Goal: Task Accomplishment & Management: Manage account settings

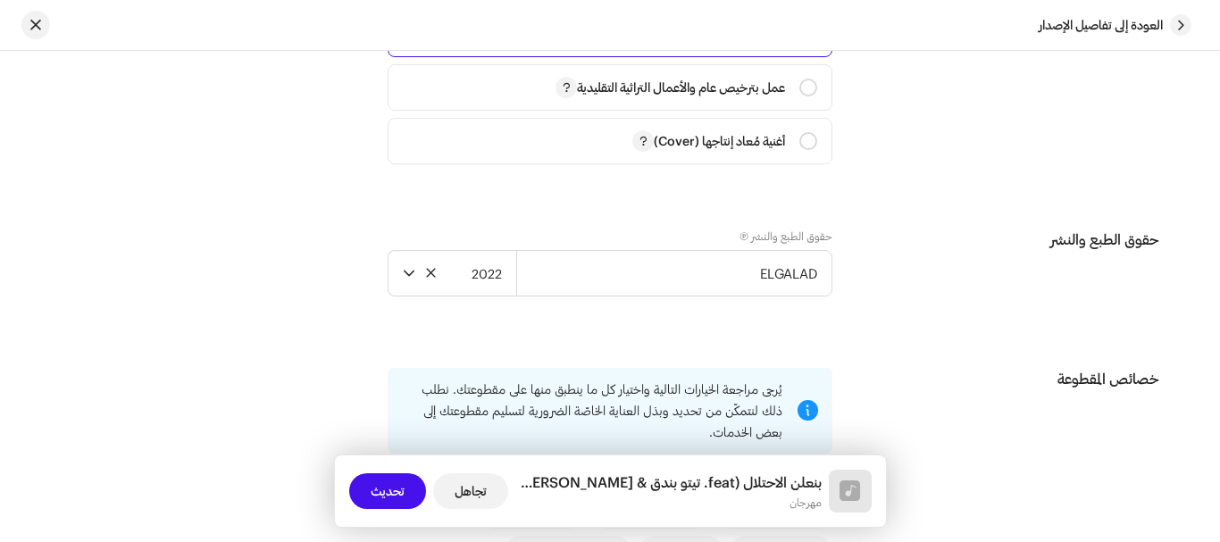
scroll to position [2590, 0]
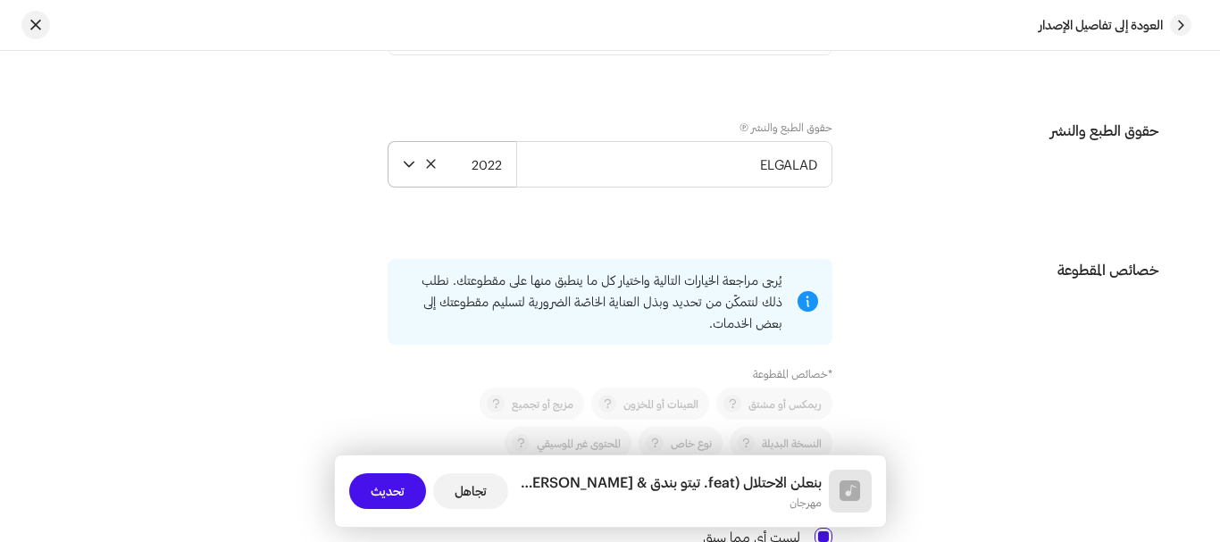
click at [463, 166] on span "2022" at bounding box center [461, 164] width 79 height 45
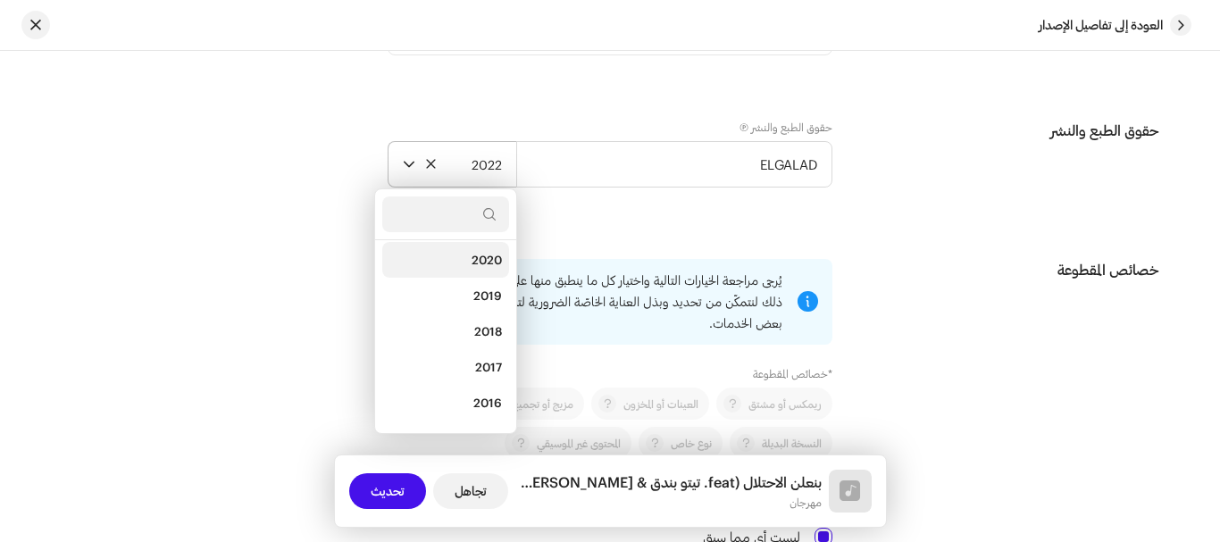
scroll to position [239, 0]
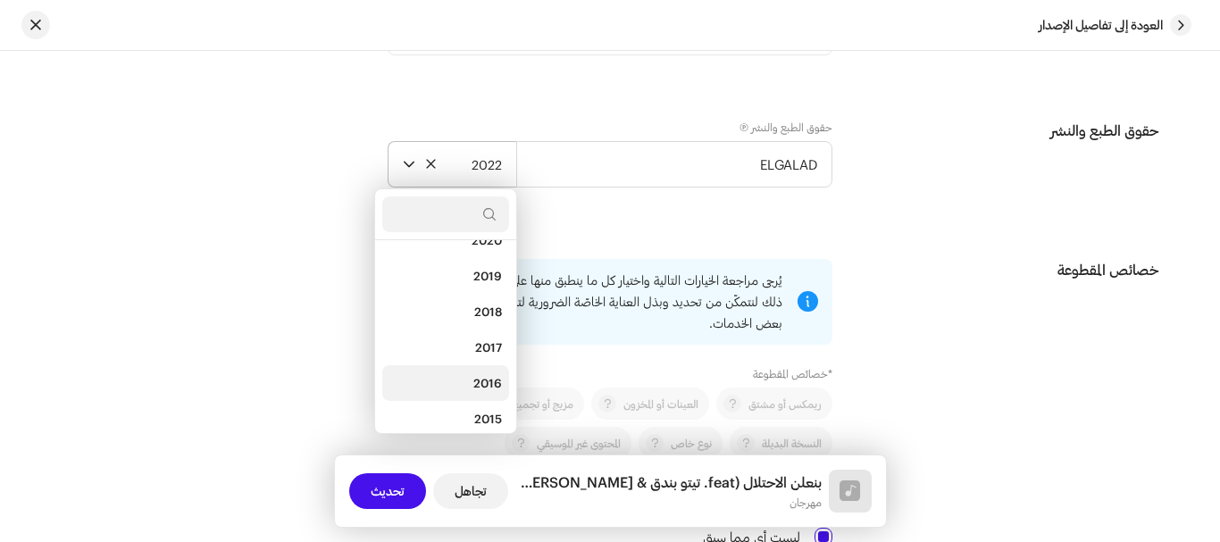
click at [473, 376] on li "2016" at bounding box center [445, 383] width 127 height 36
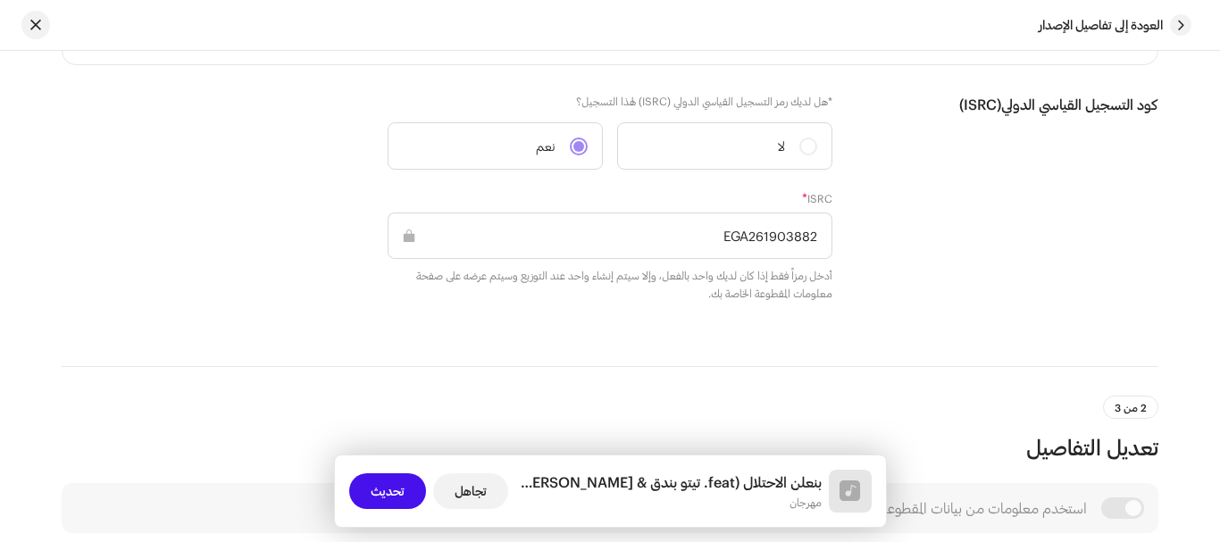
scroll to position [264, 0]
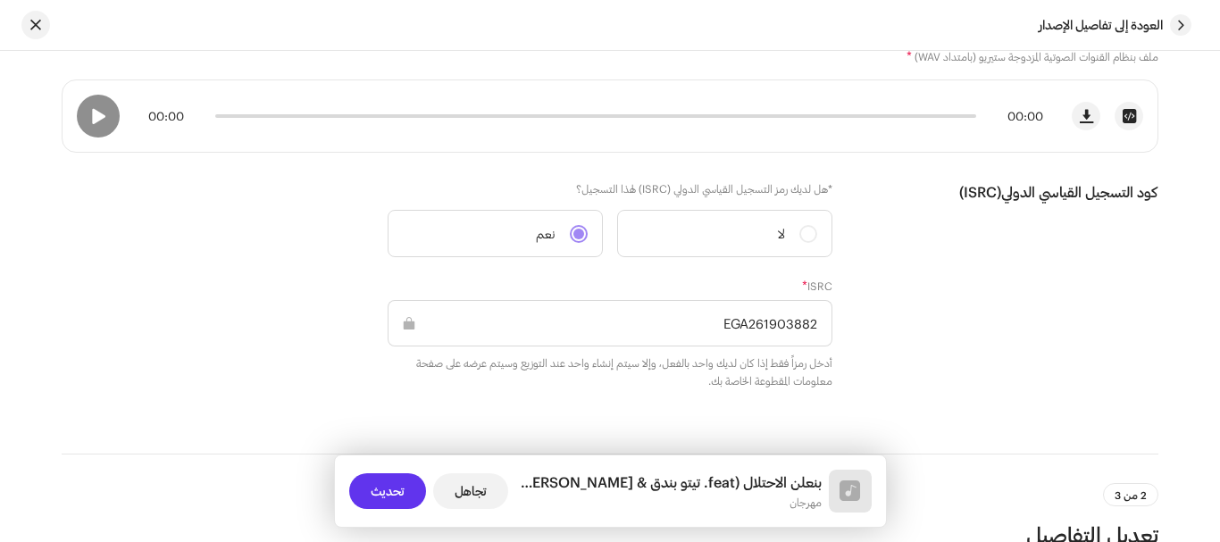
click at [383, 492] on font "تحديث" at bounding box center [388, 490] width 34 height 15
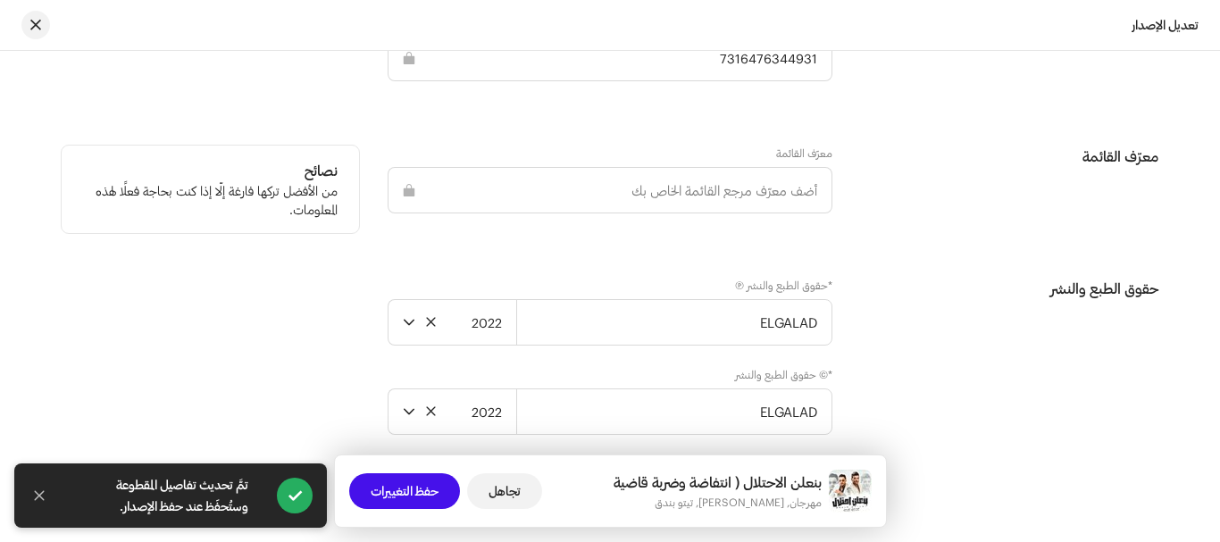
scroll to position [2948, 0]
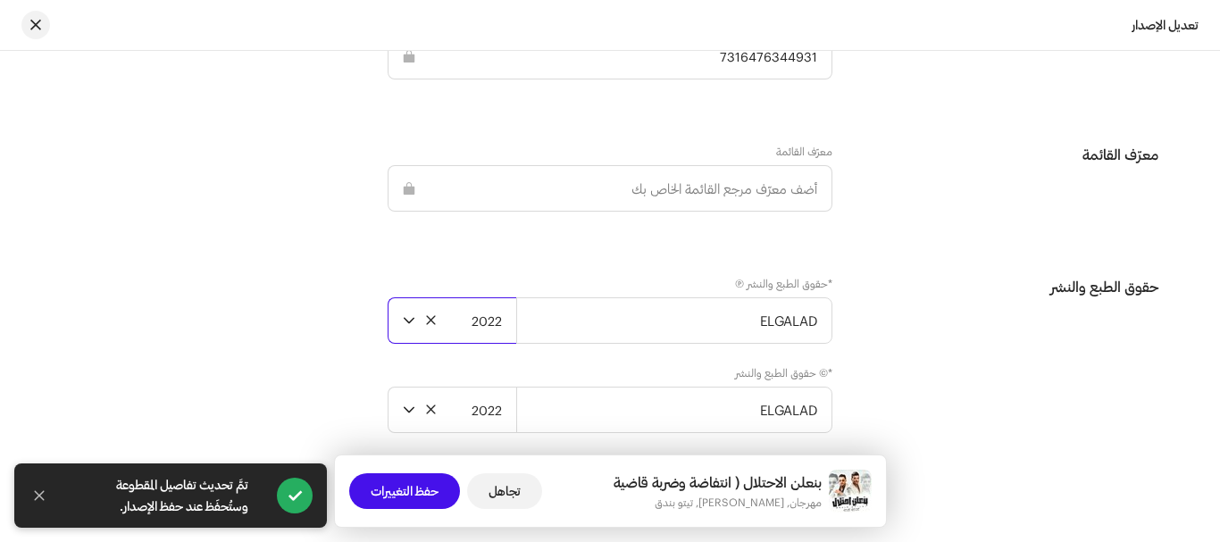
click at [460, 331] on span "2022" at bounding box center [461, 320] width 79 height 45
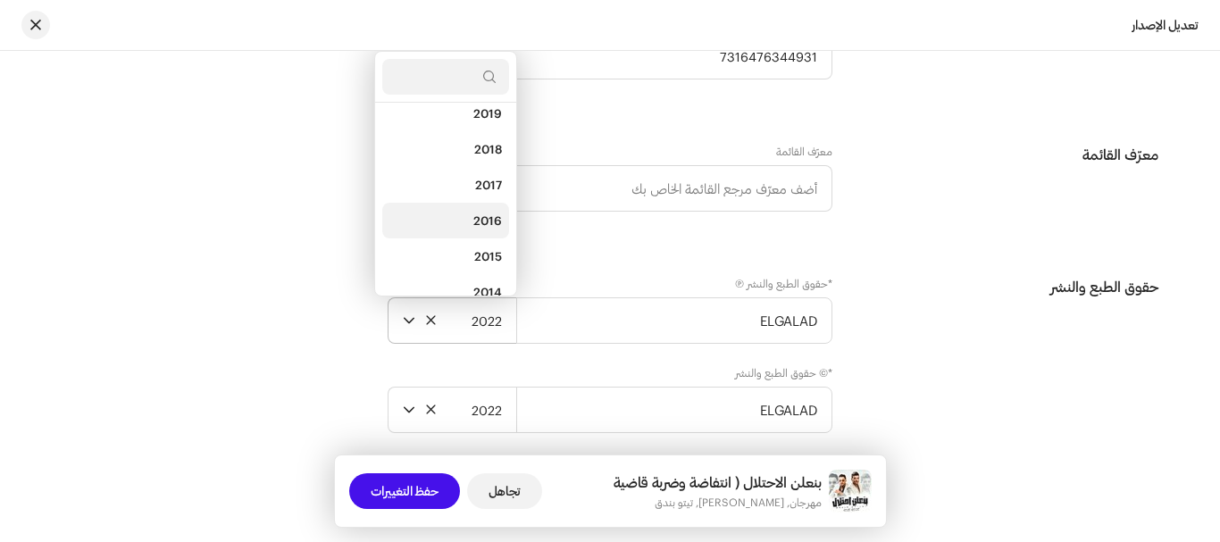
scroll to position [350, 0]
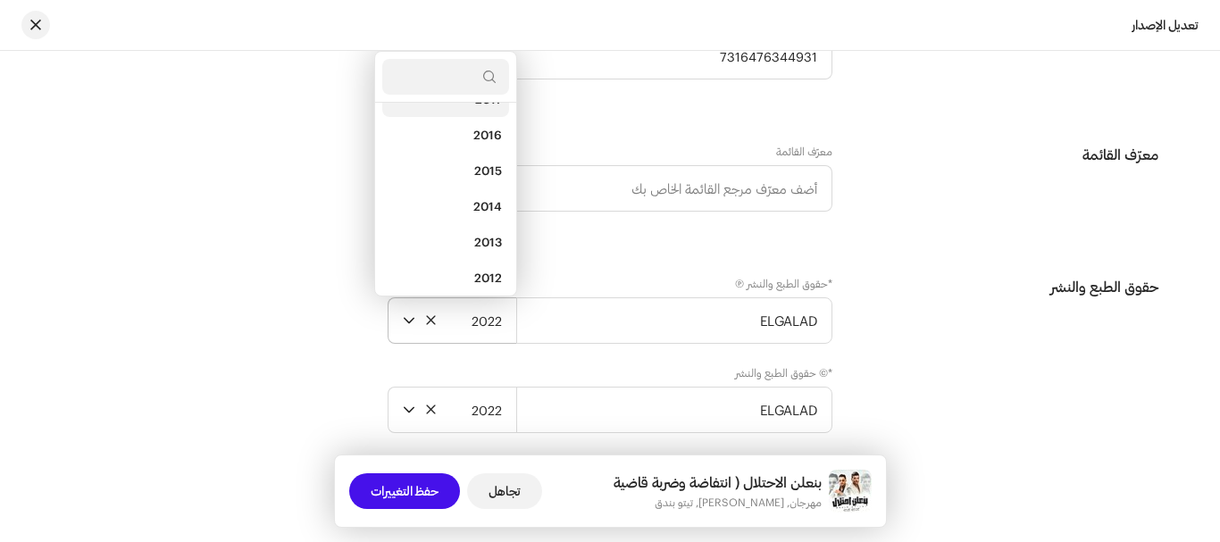
click at [463, 125] on li "2016" at bounding box center [445, 135] width 127 height 36
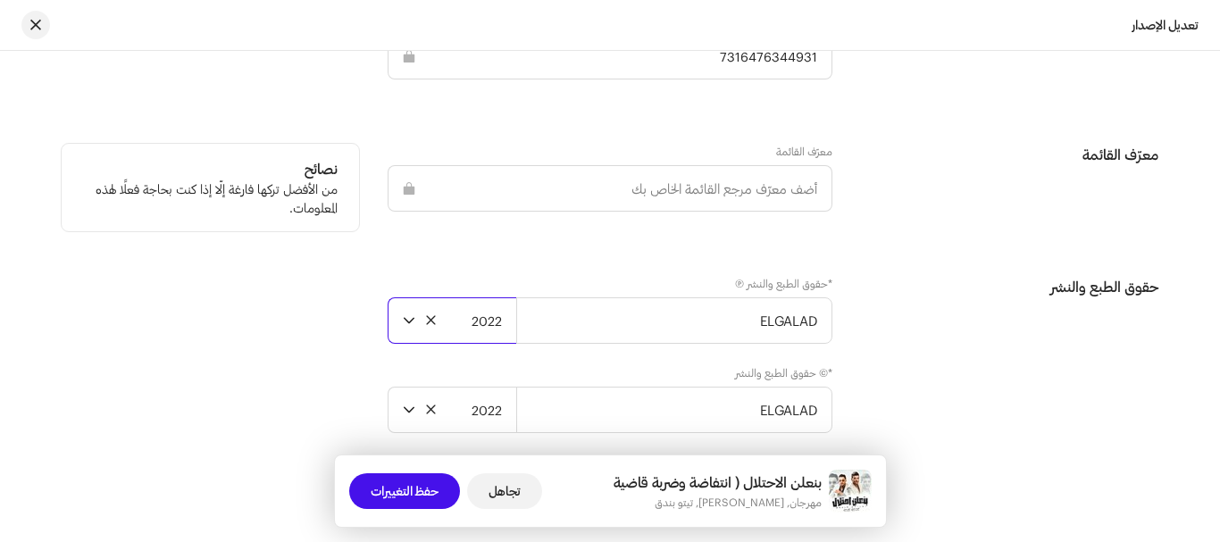
scroll to position [3032, 0]
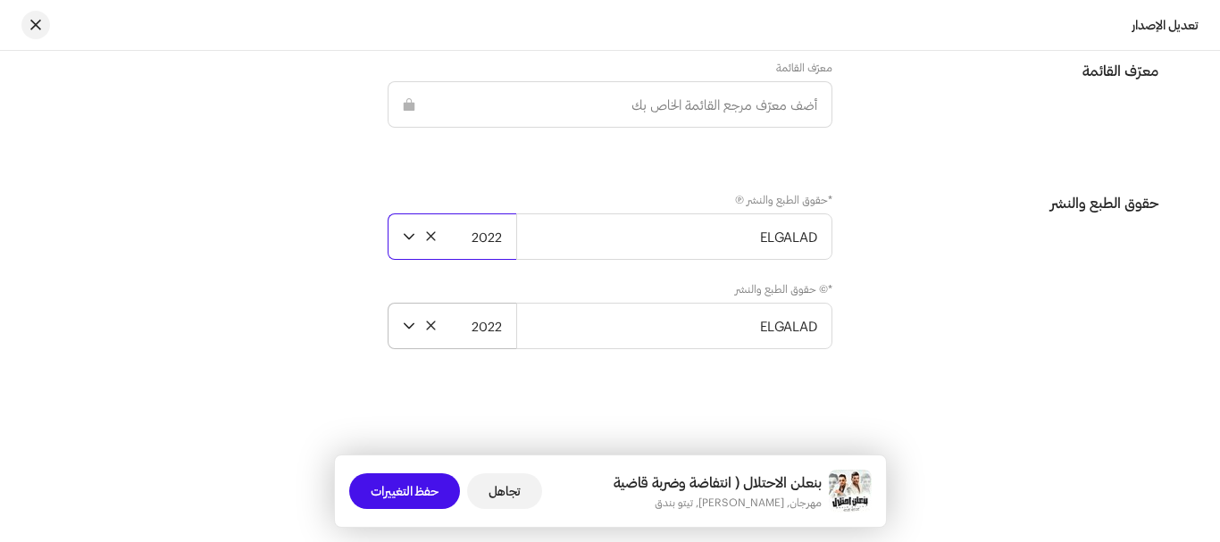
click at [487, 330] on font "2022" at bounding box center [487, 326] width 30 height 16
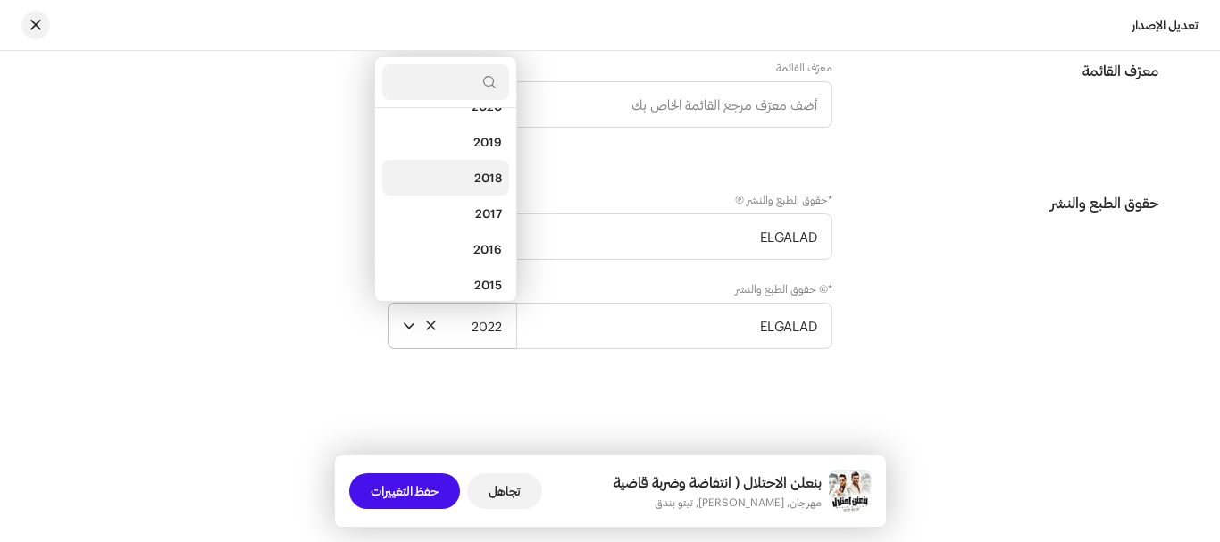
scroll to position [261, 0]
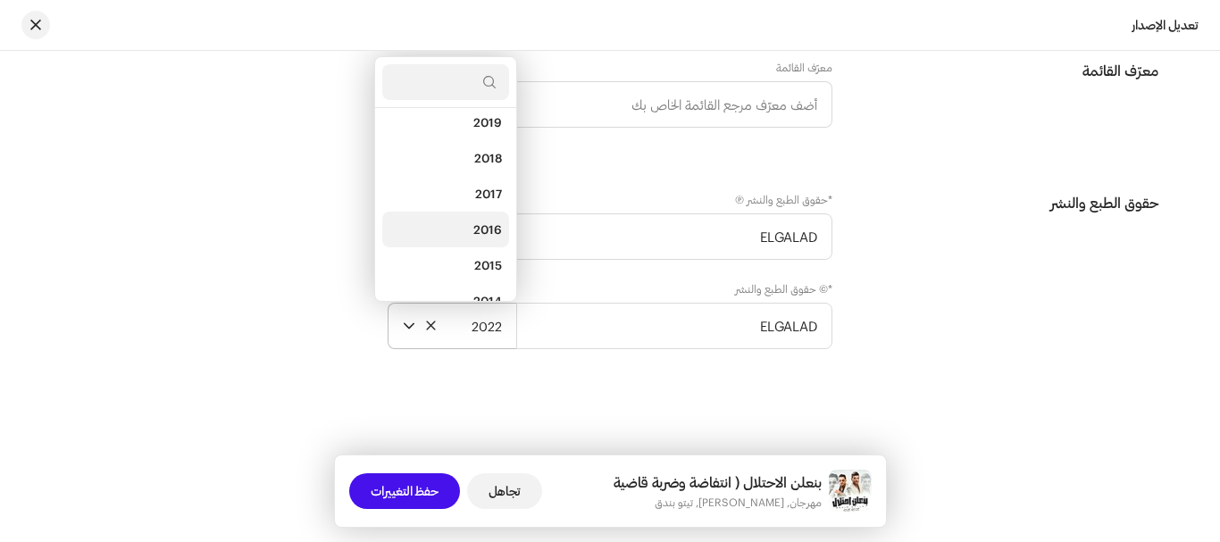
click at [471, 231] on li "2016" at bounding box center [445, 230] width 127 height 36
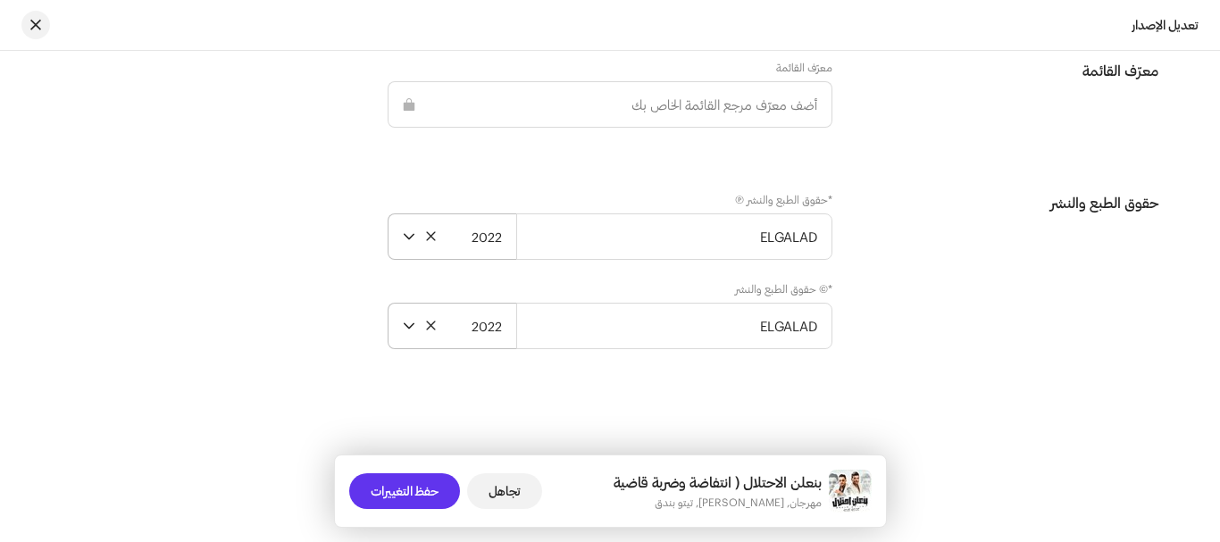
click at [410, 481] on span "حفظ التغييرات" at bounding box center [405, 491] width 68 height 36
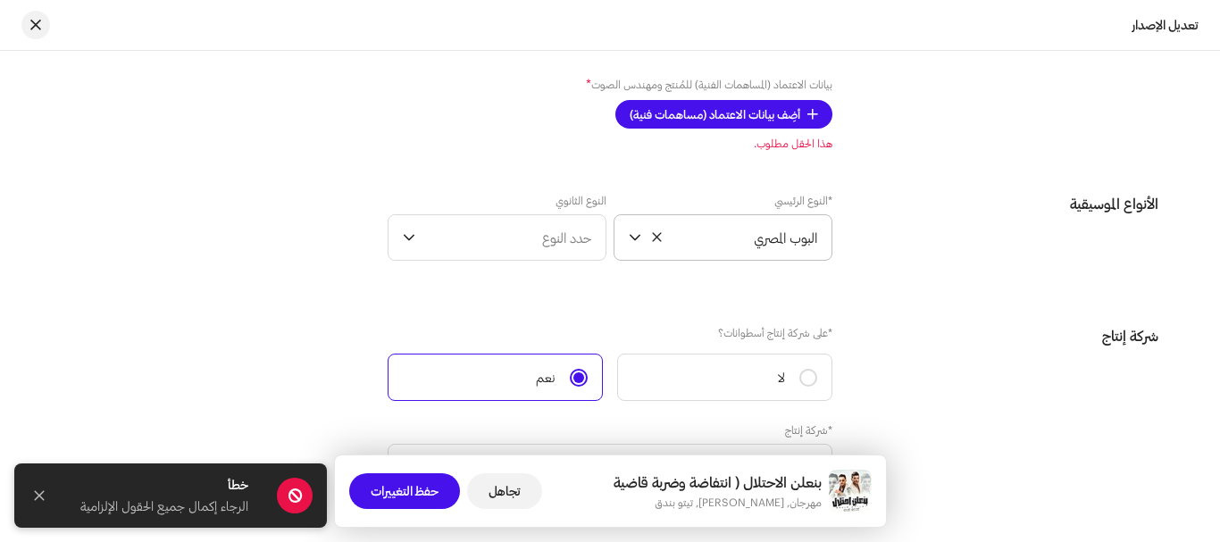
scroll to position [2249, 0]
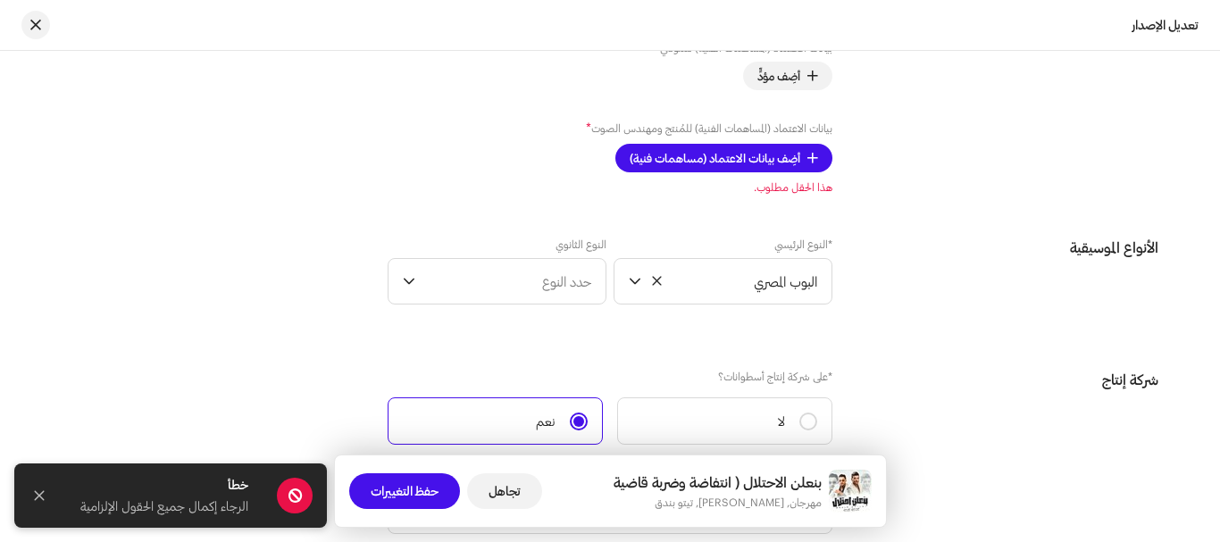
click at [776, 158] on font "أضِف بيانات الاعتماد (مساهمات فنية)" at bounding box center [715, 158] width 171 height 14
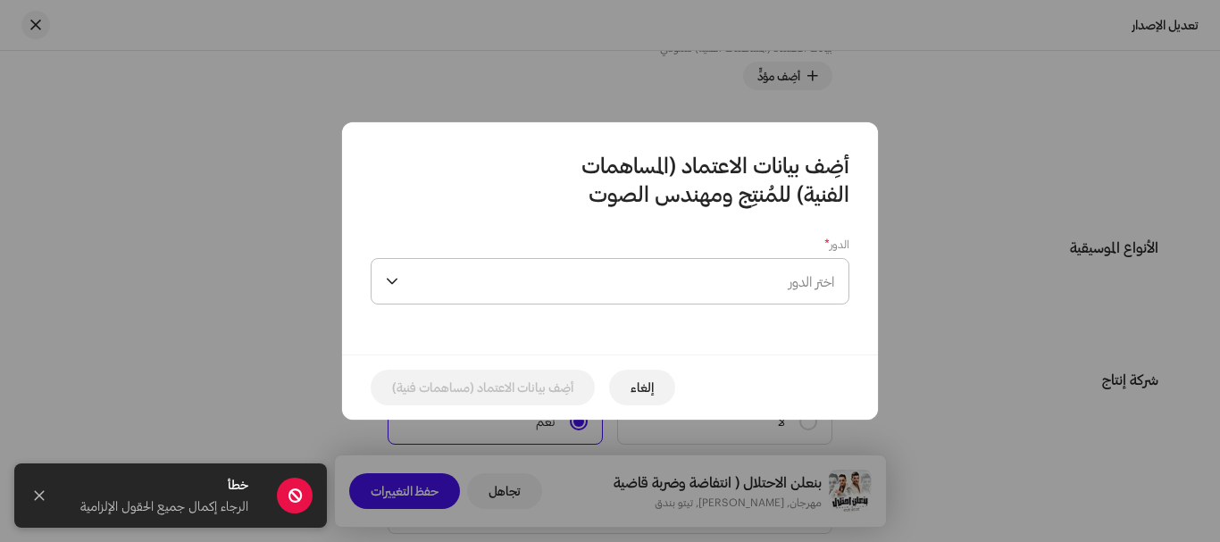
click at [749, 276] on span "اختر الدور" at bounding box center [620, 281] width 429 height 45
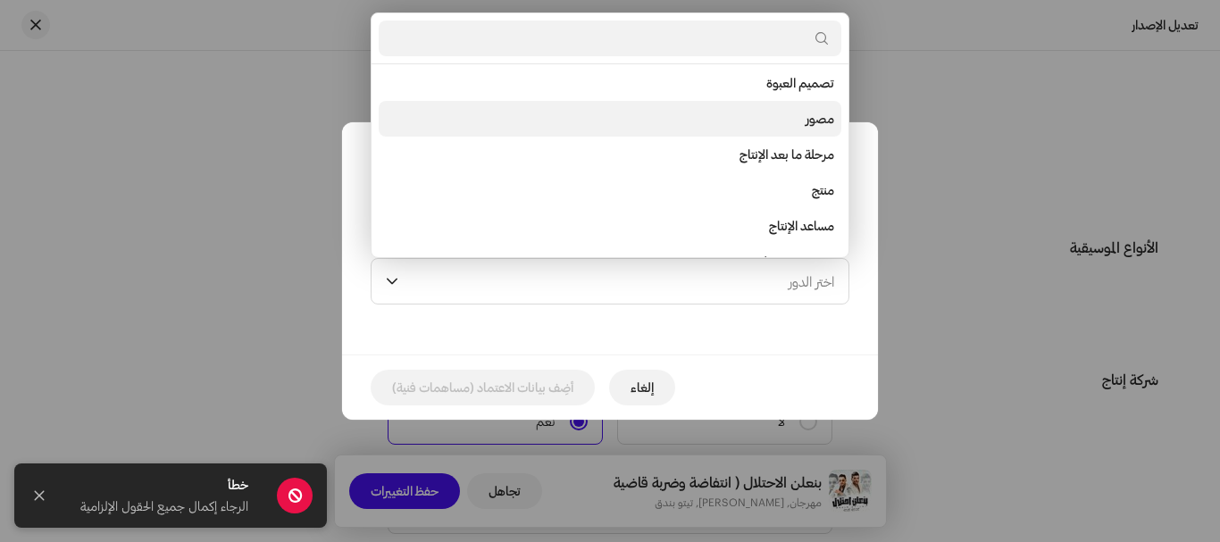
scroll to position [715, 0]
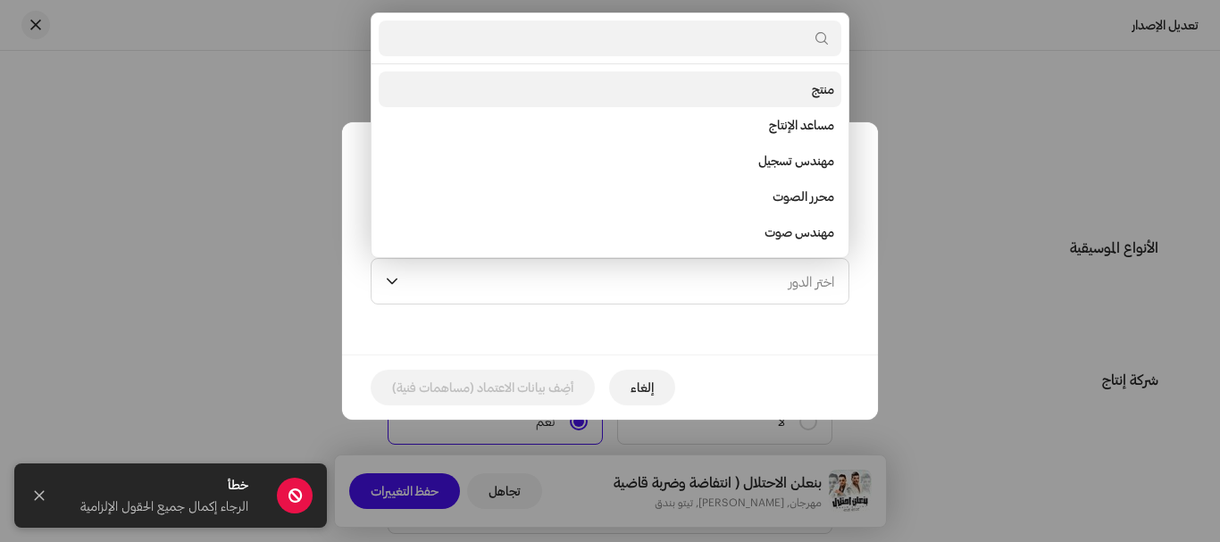
click at [757, 96] on li "منتج" at bounding box center [610, 89] width 463 height 36
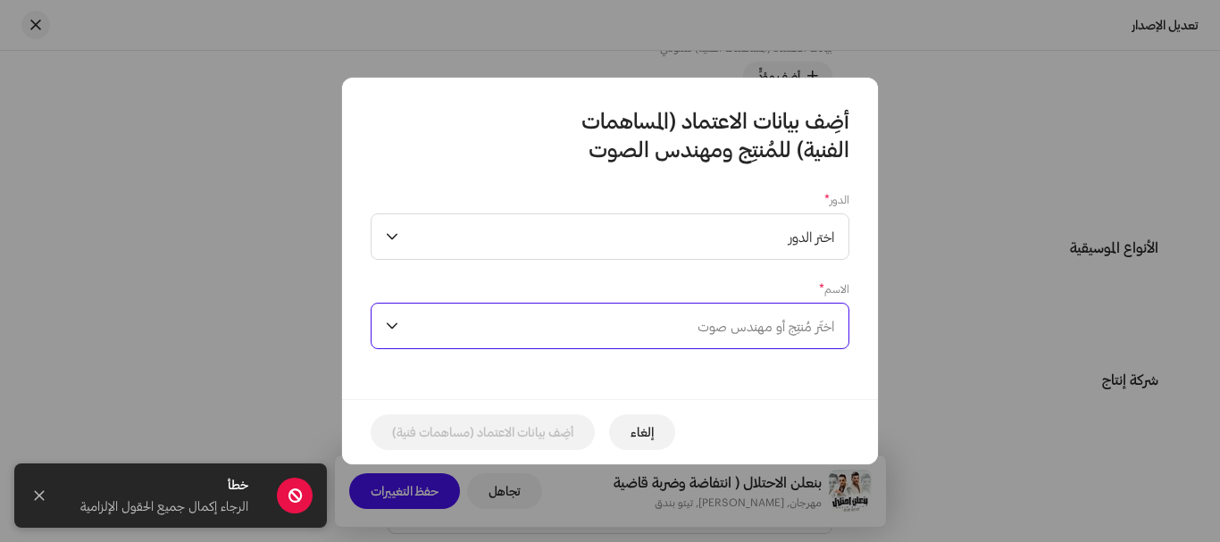
click at [753, 334] on span "اختَر مُنتِج أو مهندس صوت" at bounding box center [620, 326] width 429 height 45
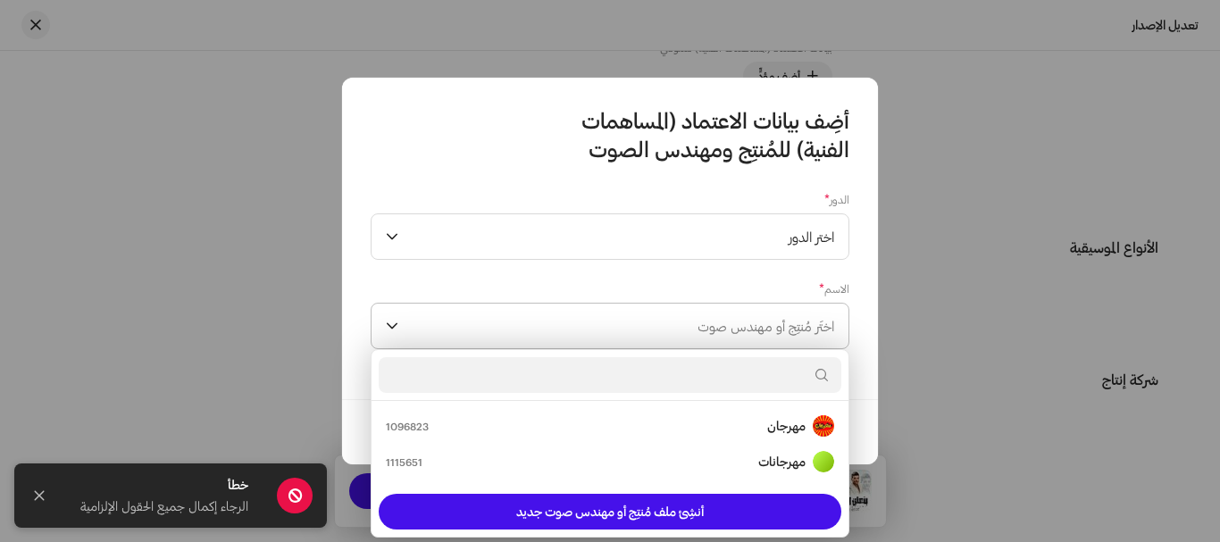
type input "ا"
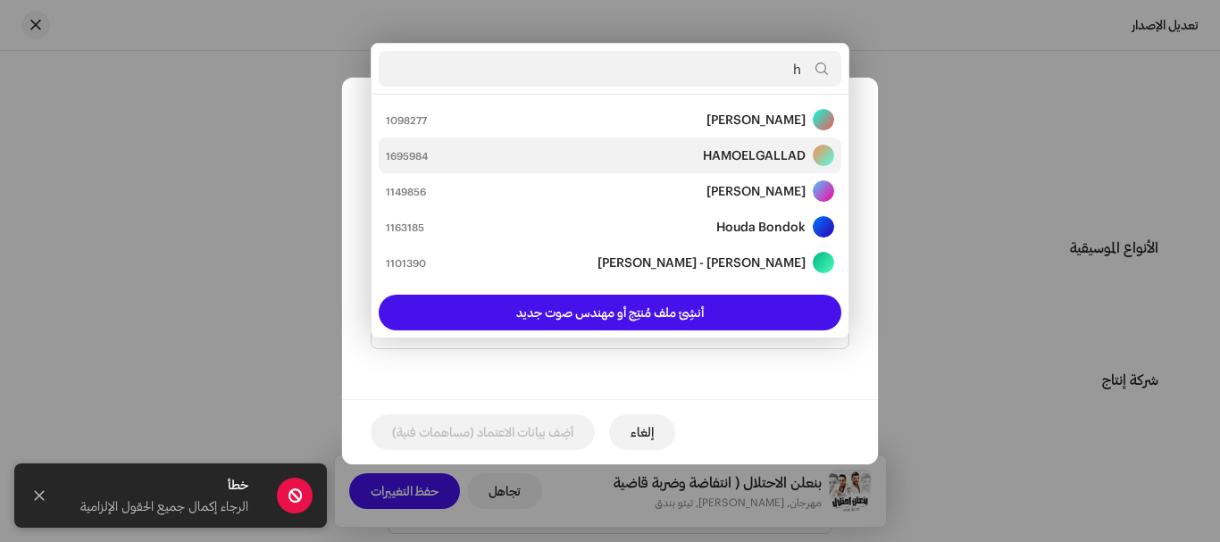
type input "h"
click at [707, 159] on strong "HAMOELGALLAD" at bounding box center [754, 155] width 103 height 18
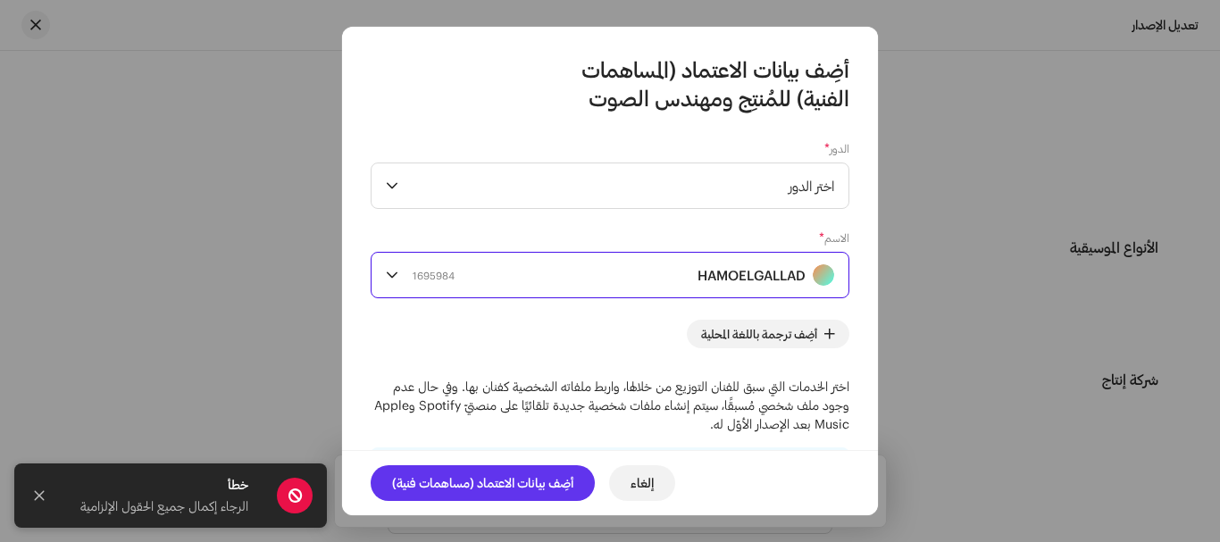
click at [498, 481] on font "أضِف بيانات الاعتماد (مساهمات فنية)" at bounding box center [482, 482] width 181 height 15
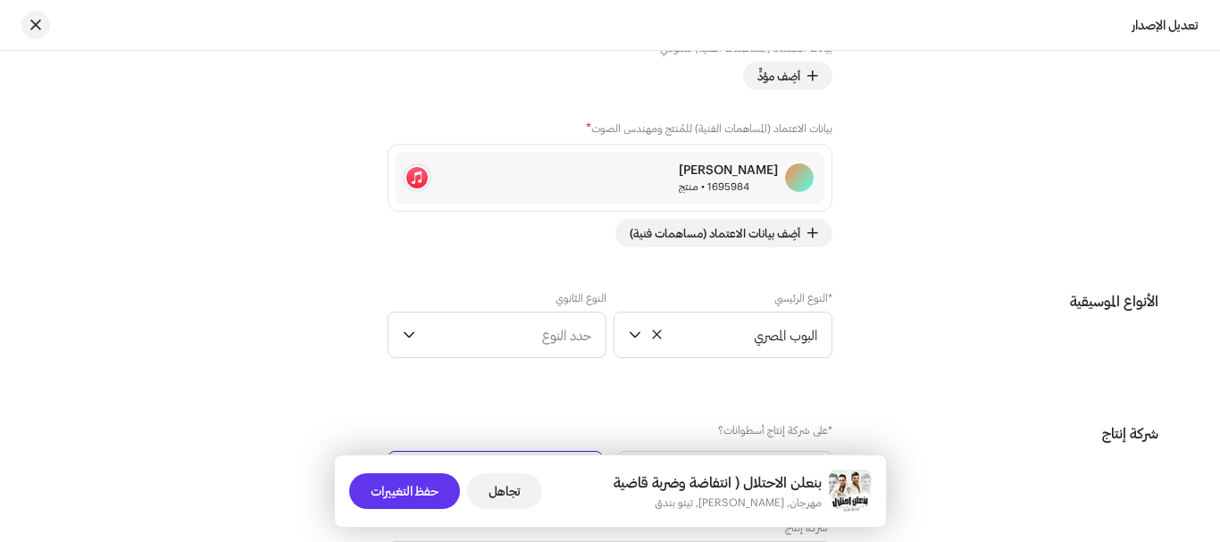
click at [363, 490] on button "حفظ التغييرات" at bounding box center [404, 491] width 111 height 36
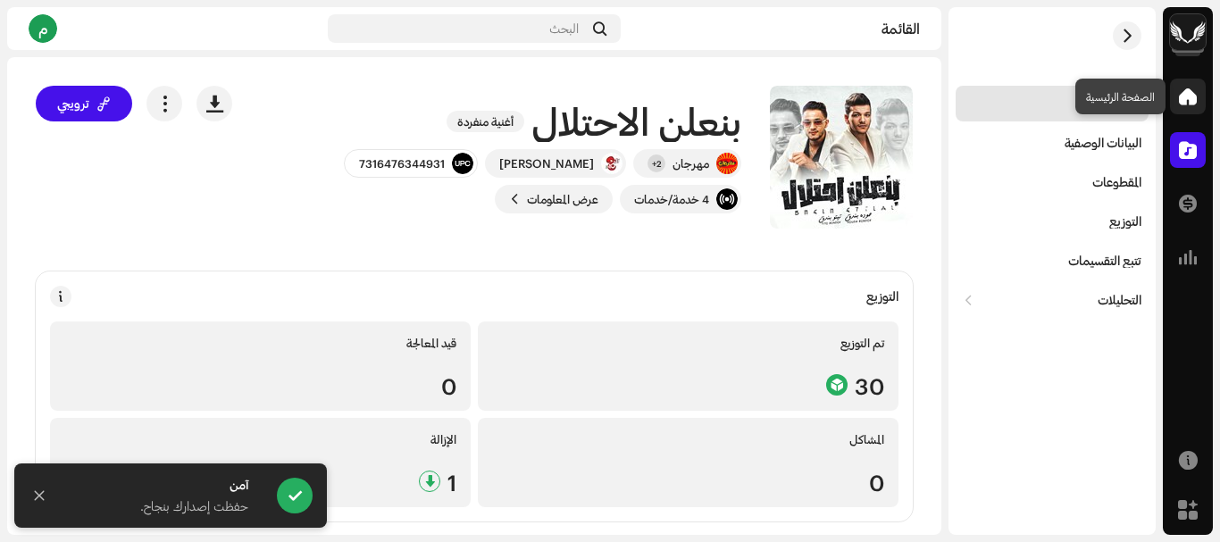
click at [1188, 104] on span at bounding box center [1188, 96] width 18 height 14
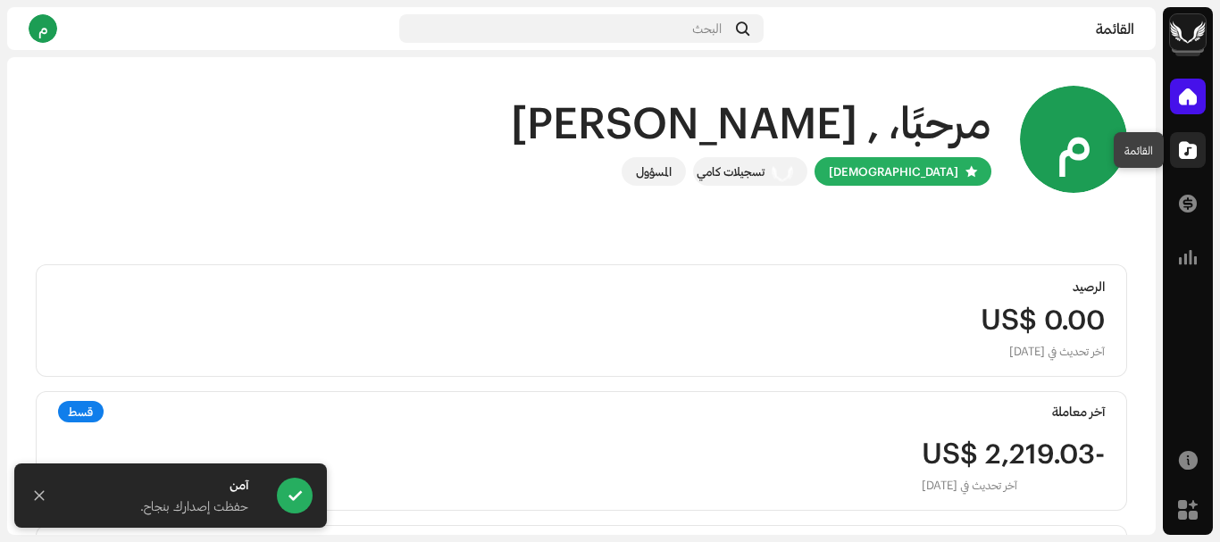
click at [1185, 161] on div at bounding box center [1188, 150] width 36 height 36
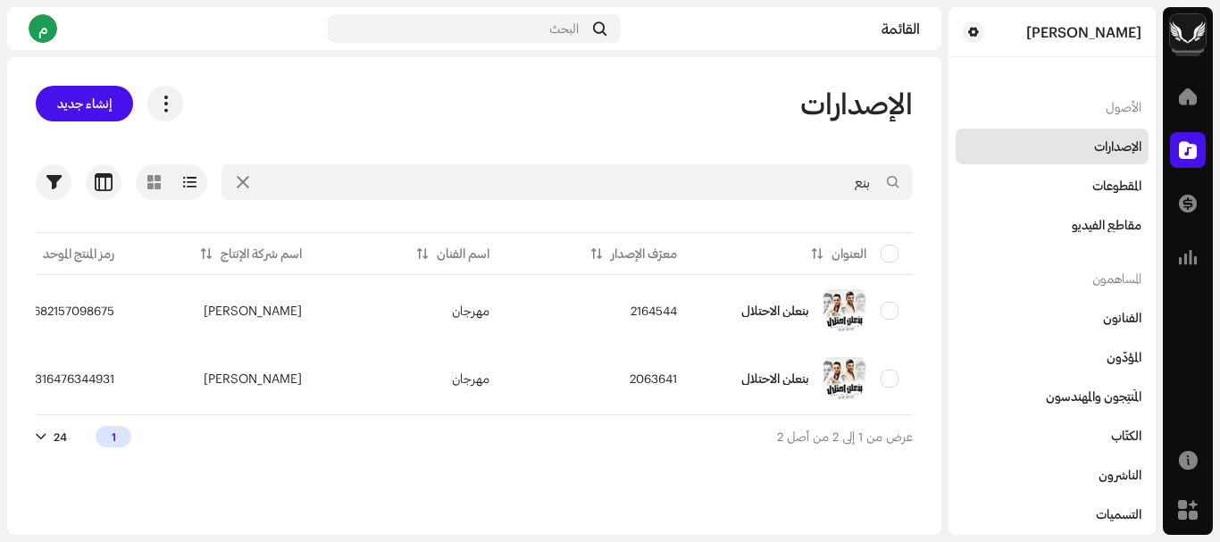
click at [1181, 154] on span at bounding box center [1188, 150] width 18 height 14
click at [1113, 522] on div "التسميات" at bounding box center [1052, 515] width 193 height 36
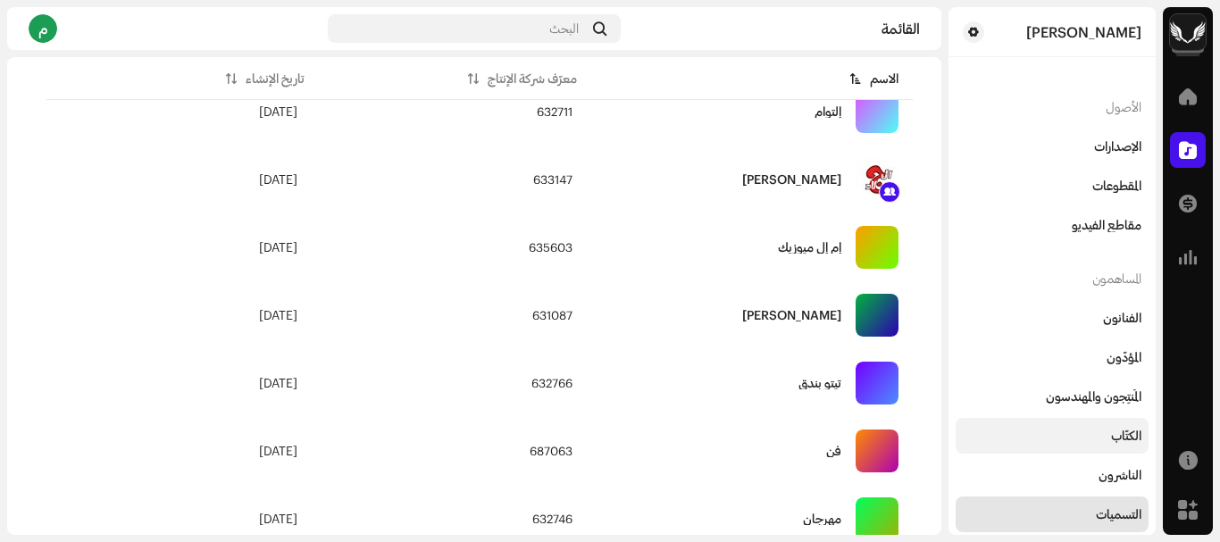
scroll to position [177, 0]
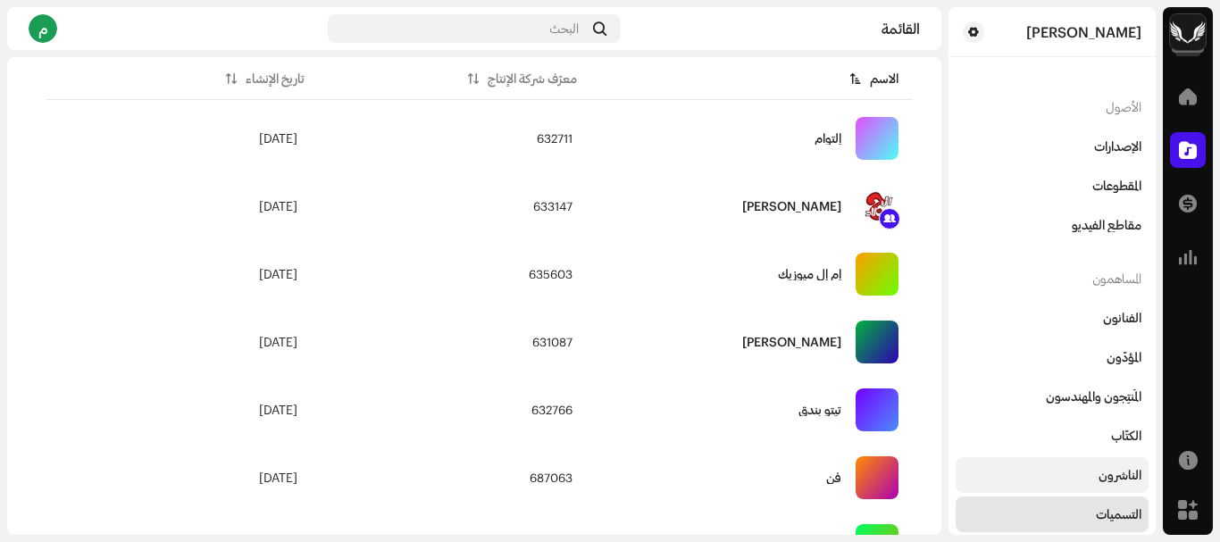
click at [1078, 470] on div "الناشرون" at bounding box center [1052, 475] width 179 height 14
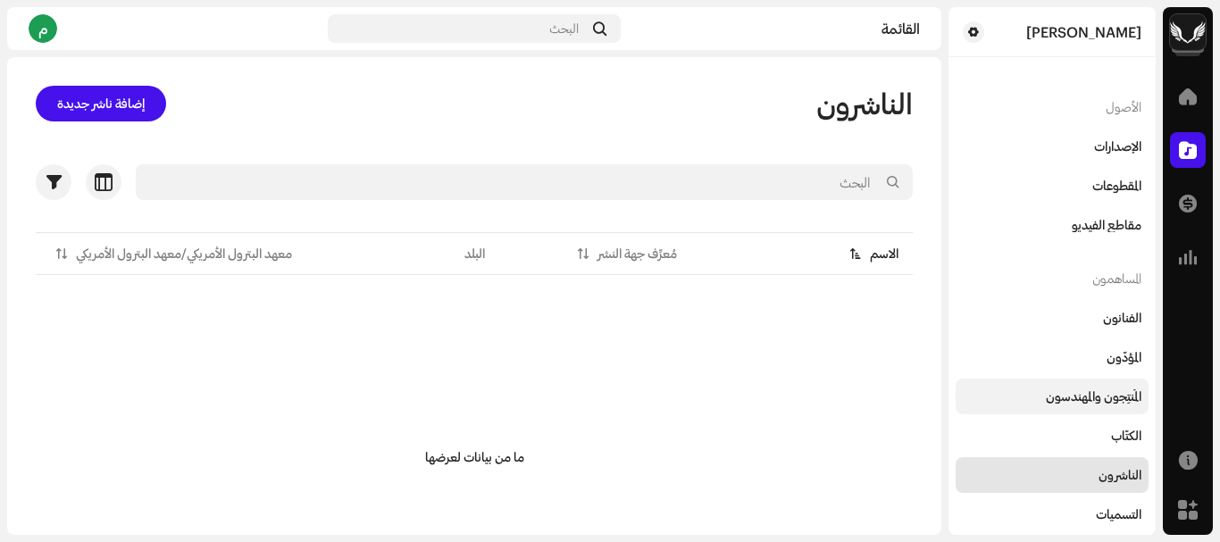
click at [1062, 406] on div "المُنتِجون والمهندسون" at bounding box center [1052, 397] width 193 height 36
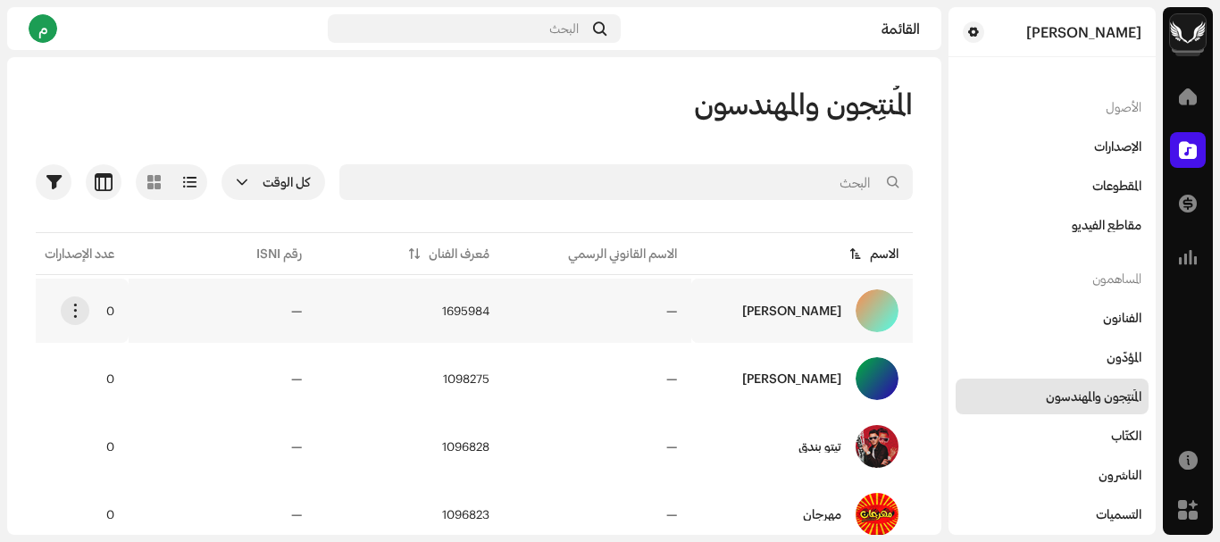
click at [492, 314] on td "1695984" at bounding box center [410, 311] width 188 height 64
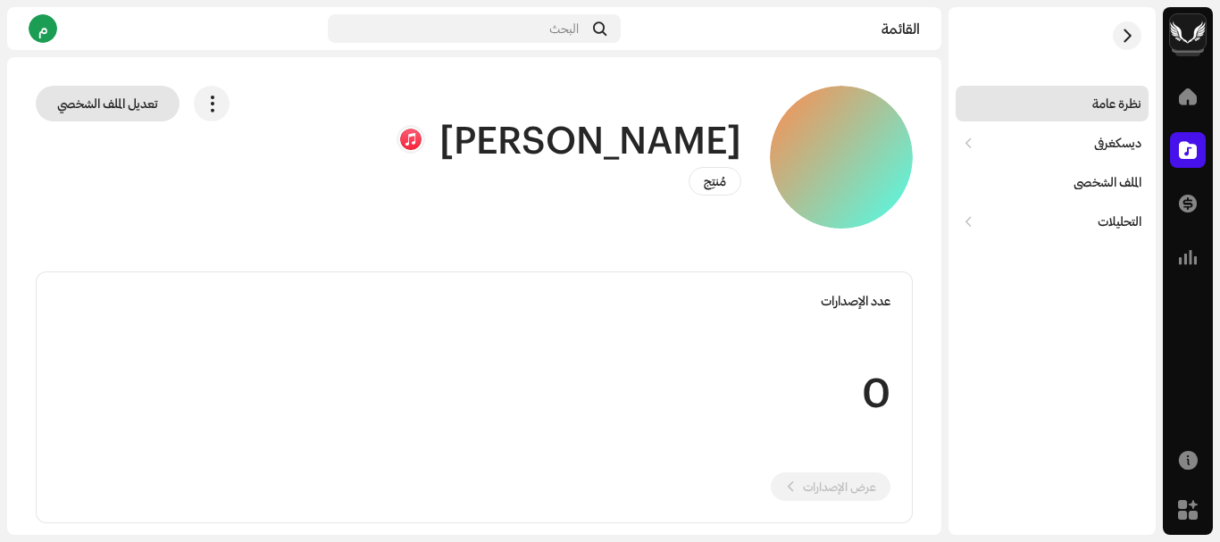
click at [152, 96] on font "تعديل الملف الشخصي" at bounding box center [107, 103] width 101 height 15
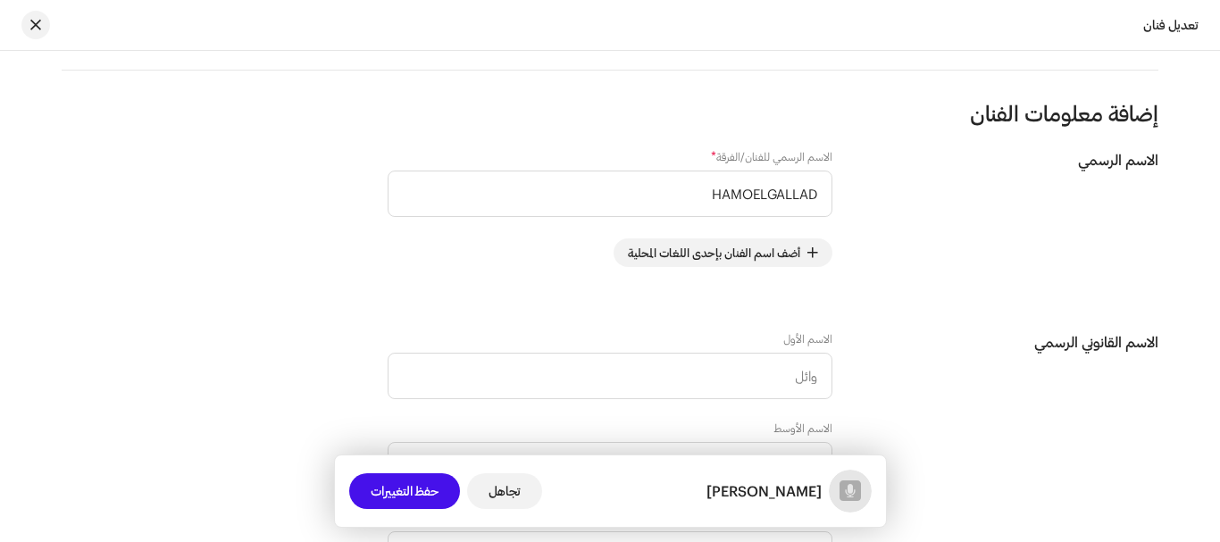
scroll to position [357, 0]
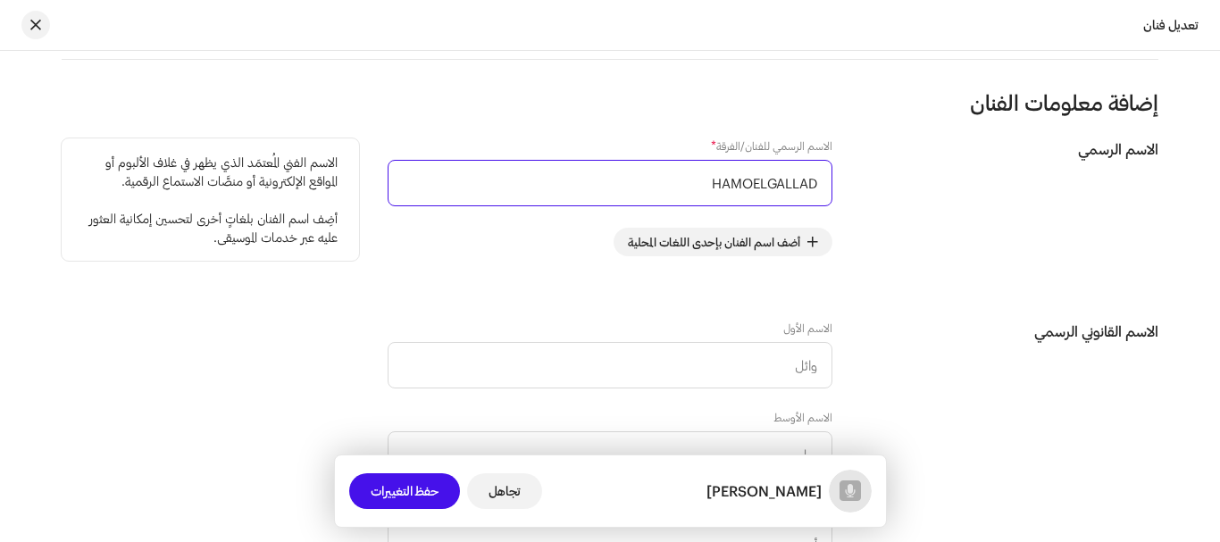
click at [755, 186] on input "HAMOELGALLAD" at bounding box center [610, 183] width 445 height 46
drag, startPoint x: 794, startPoint y: 189, endPoint x: 804, endPoint y: 191, distance: 10.0
click at [804, 191] on input "HAMO ELGALLAD" at bounding box center [610, 183] width 445 height 46
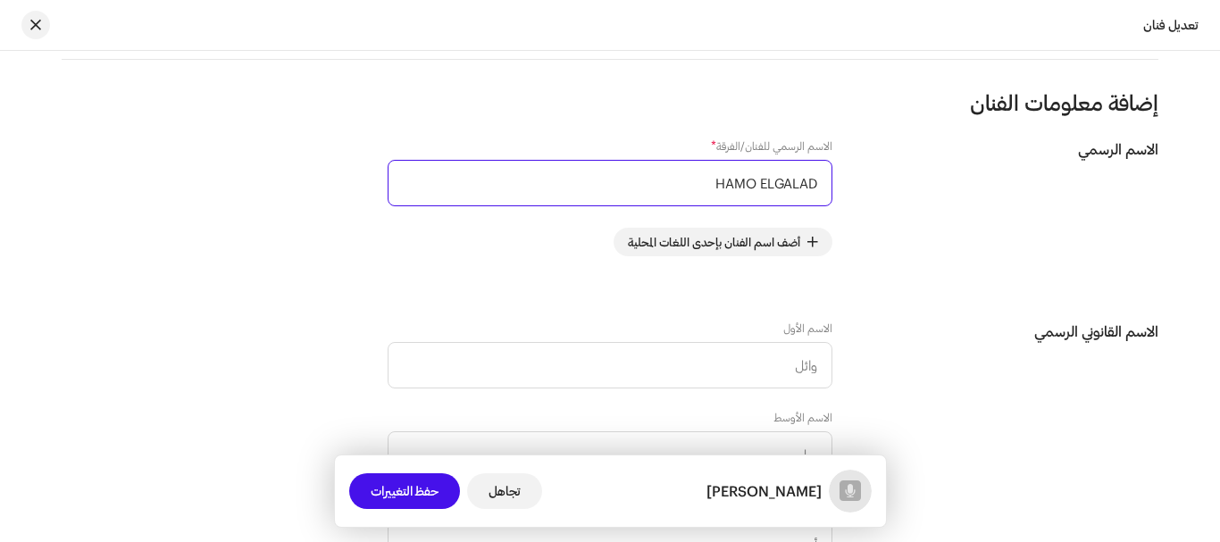
type input "HAMO ELGALAD"
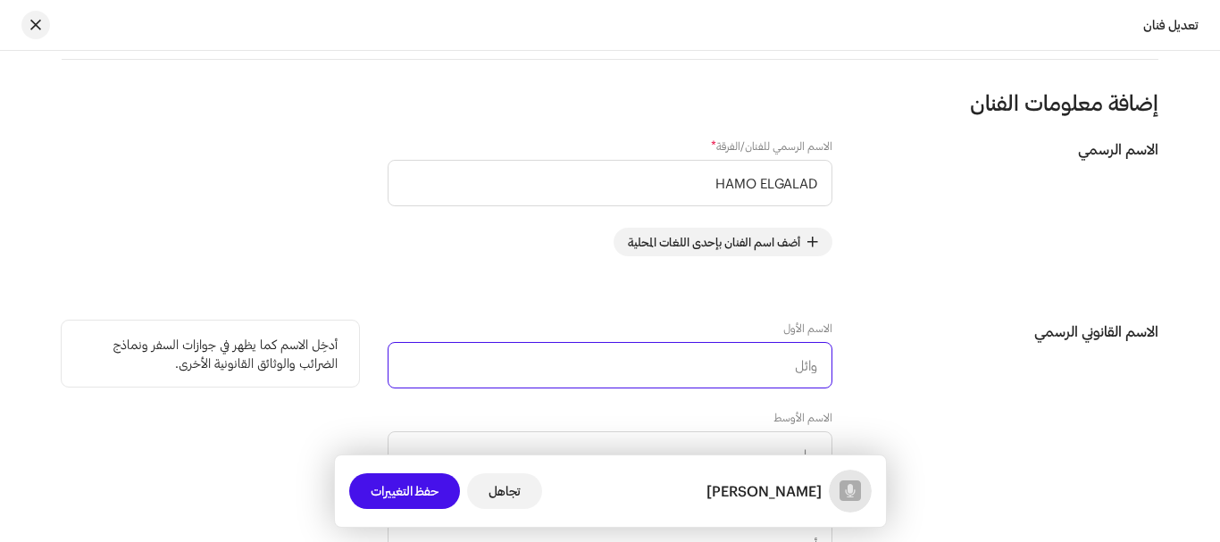
click at [697, 357] on input "text" at bounding box center [610, 365] width 445 height 46
type input "elgalad"
drag, startPoint x: 765, startPoint y: 375, endPoint x: 847, endPoint y: 380, distance: 82.3
click at [847, 380] on div "الاسم القانوني الرسمي الاسم الأول elgalad الاسم الأوسط اسم العائلة أدخِل الاسم …" at bounding box center [610, 455] width 1097 height 268
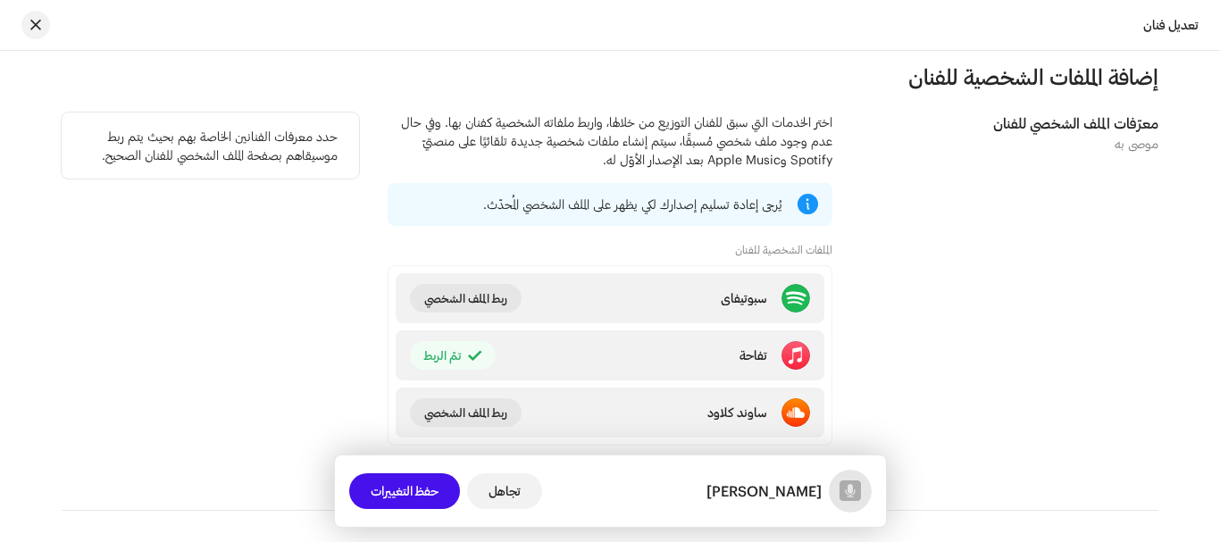
scroll to position [1021, 0]
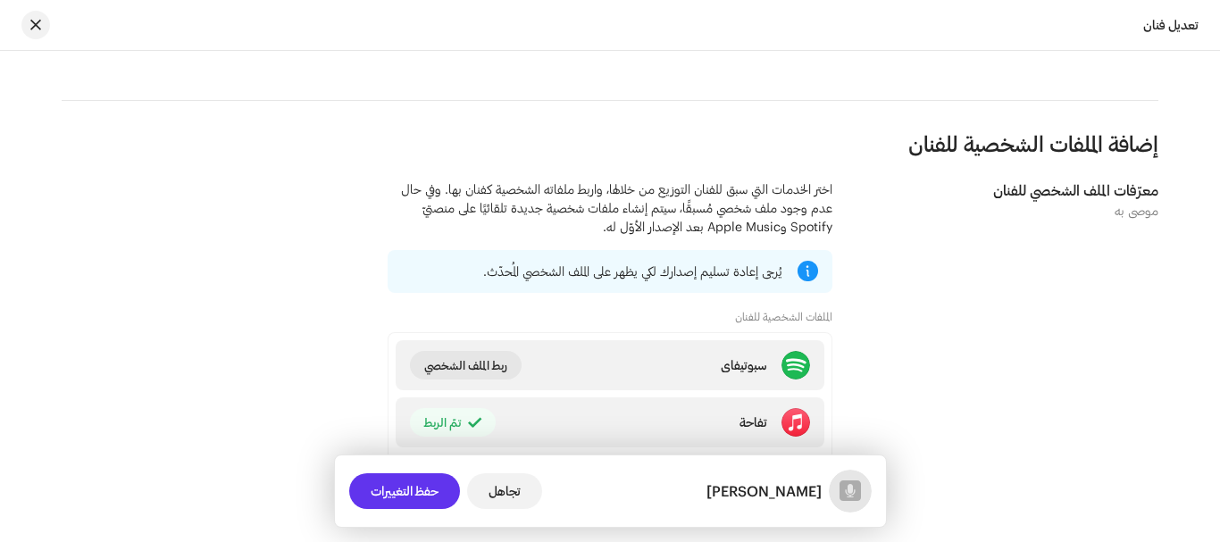
click at [431, 498] on font "حفظ التغييرات" at bounding box center [405, 490] width 68 height 15
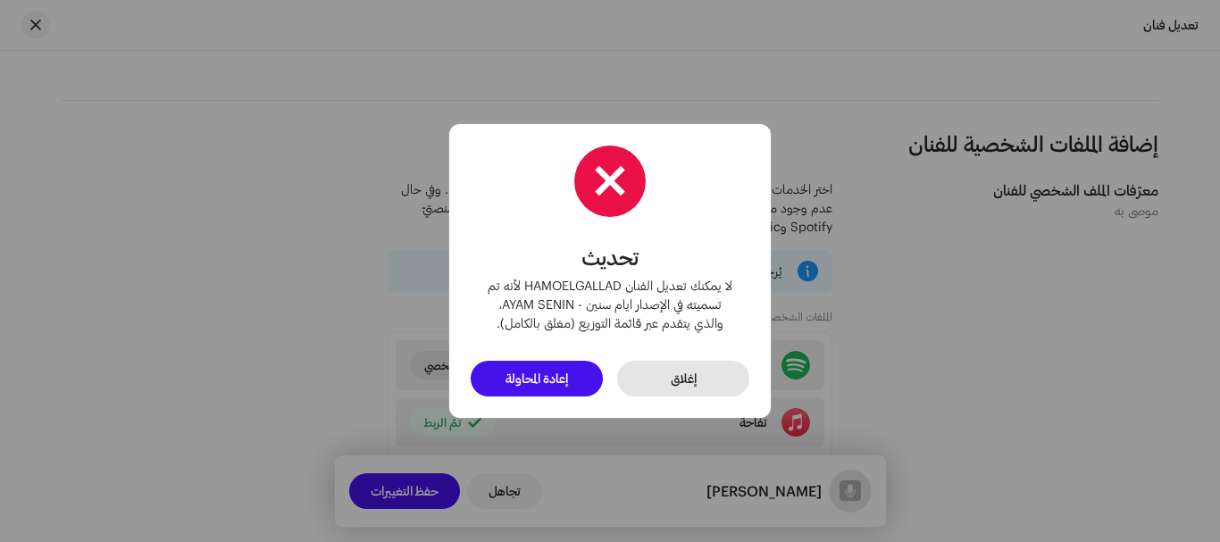
click at [677, 376] on font "إغلاق" at bounding box center [684, 378] width 26 height 15
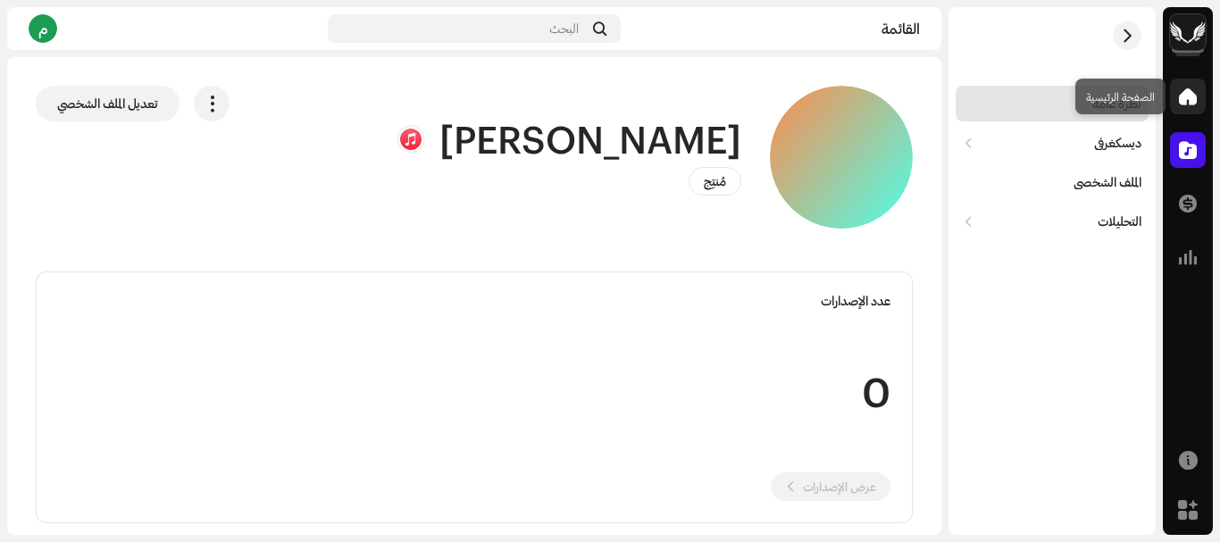
drag, startPoint x: 1175, startPoint y: 81, endPoint x: 1184, endPoint y: 83, distance: 9.1
click at [1182, 83] on div at bounding box center [1188, 97] width 36 height 36
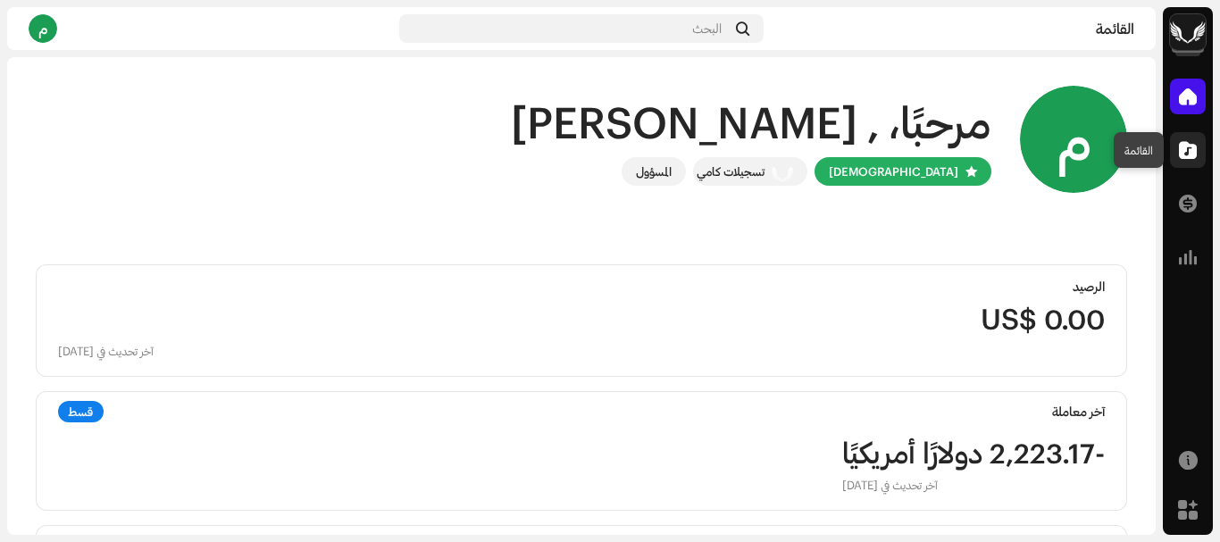
click at [1198, 146] on div at bounding box center [1188, 150] width 36 height 36
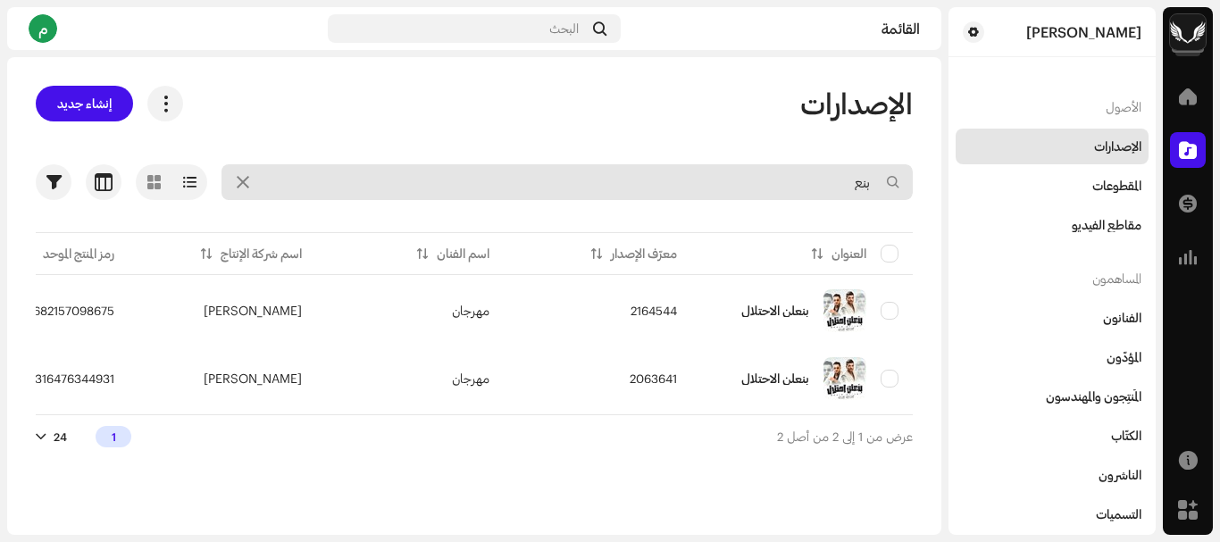
click at [766, 173] on input "بنع" at bounding box center [567, 182] width 691 height 36
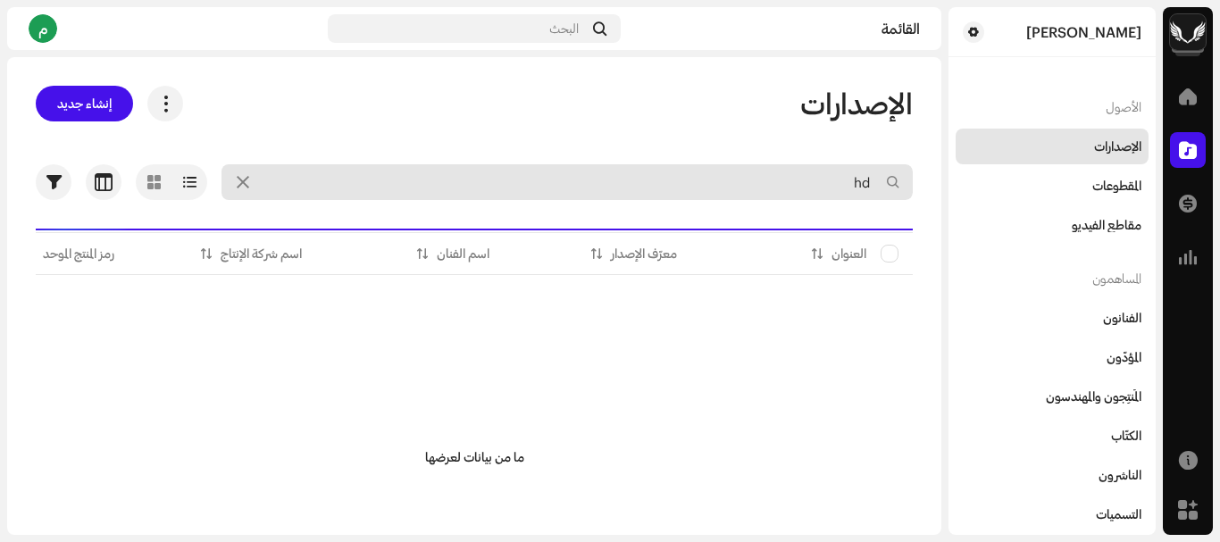
type input "h"
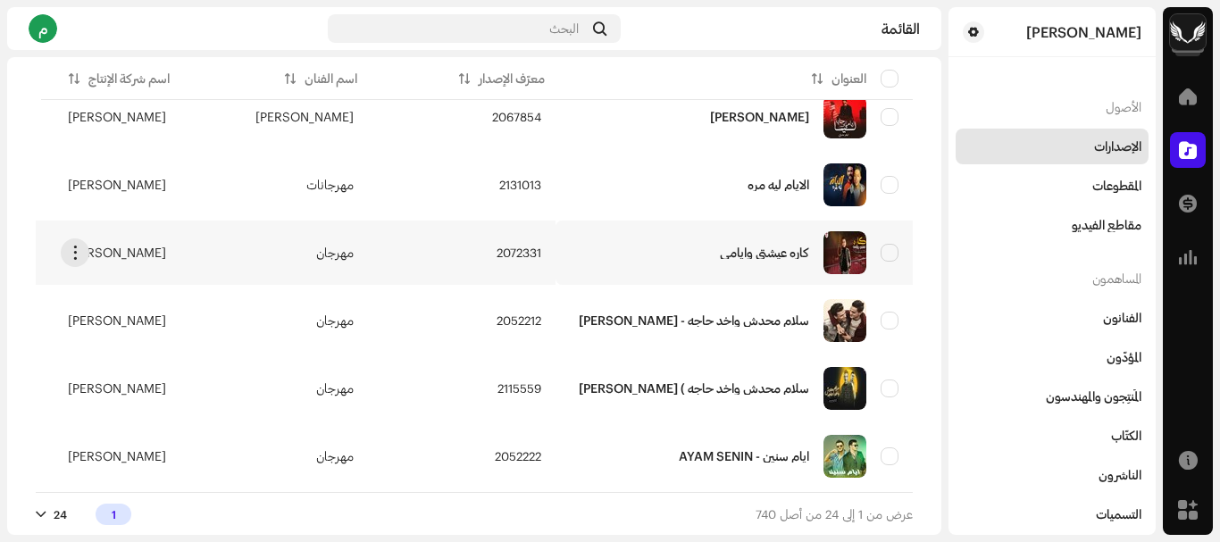
scroll to position [545, 0]
type input "ايام"
click at [640, 456] on div "ايام سنين - AYAM SENIN" at bounding box center [734, 456] width 329 height 43
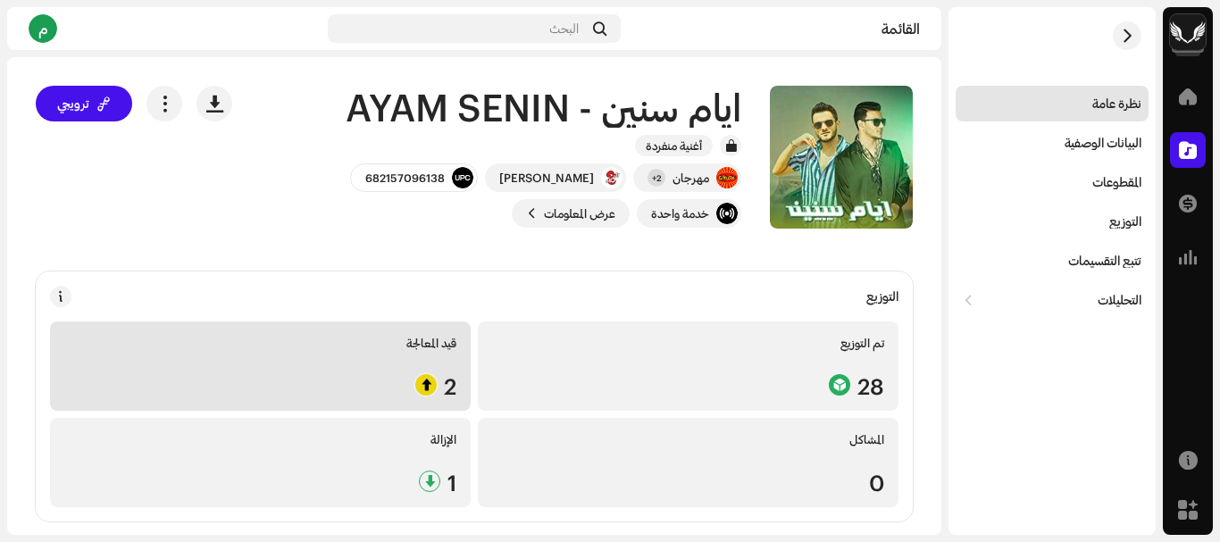
click at [361, 372] on div "قيد المعالجة 2" at bounding box center [260, 366] width 421 height 89
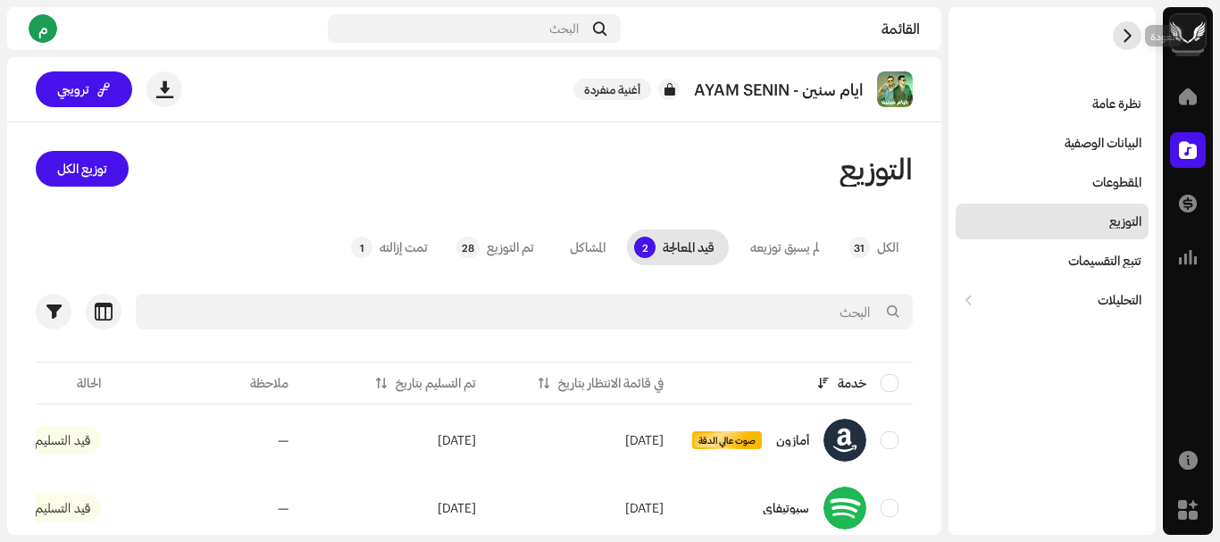
click at [1127, 26] on button "button" at bounding box center [1127, 35] width 29 height 29
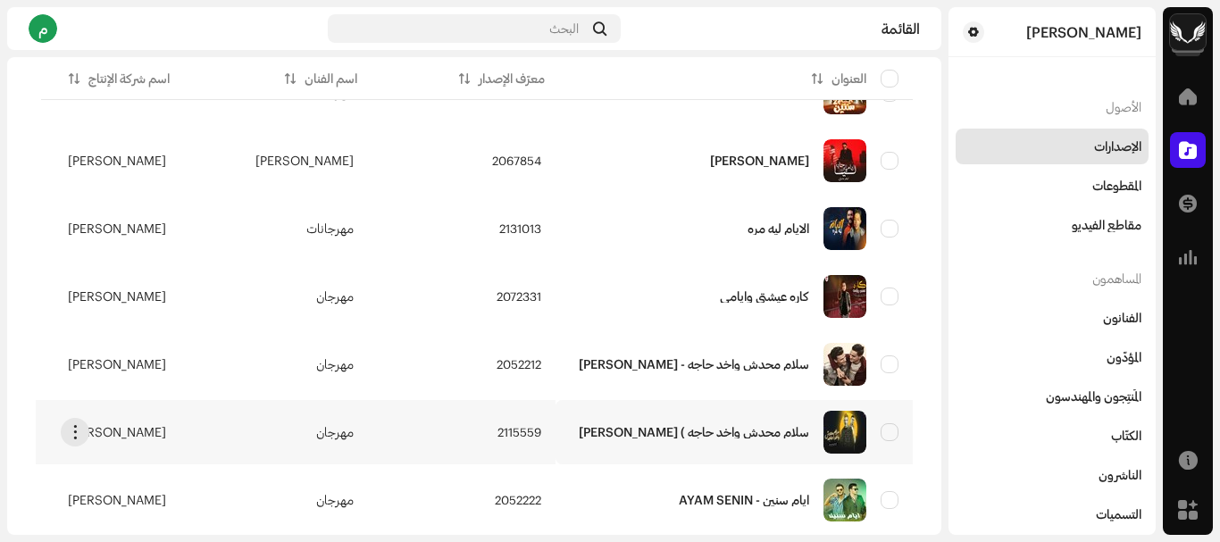
scroll to position [545, 0]
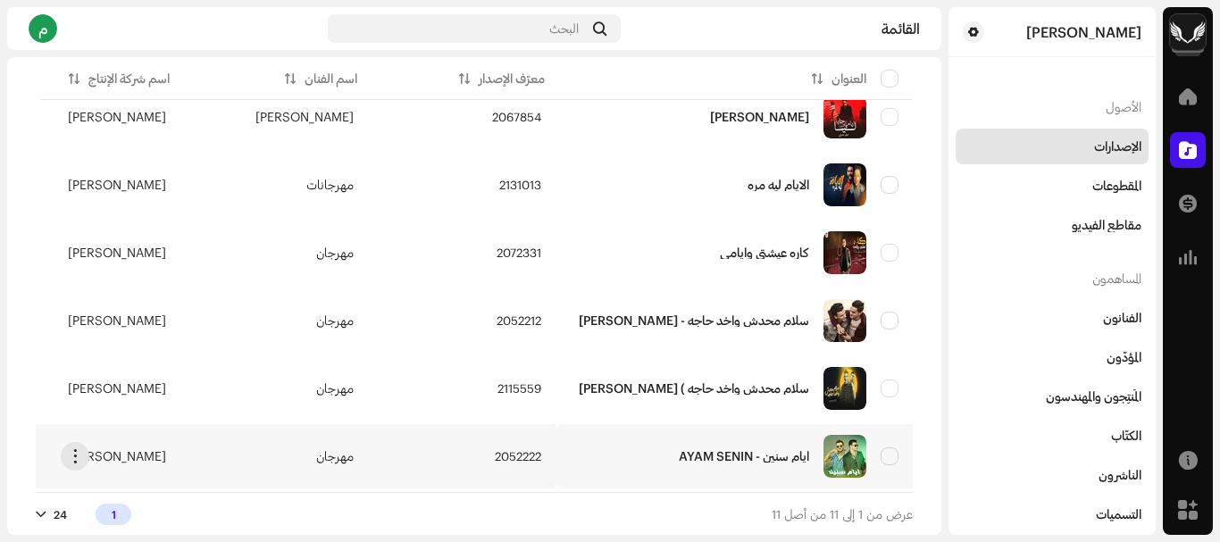
click at [600, 443] on div "ايام سنين - AYAM SENIN" at bounding box center [734, 456] width 329 height 43
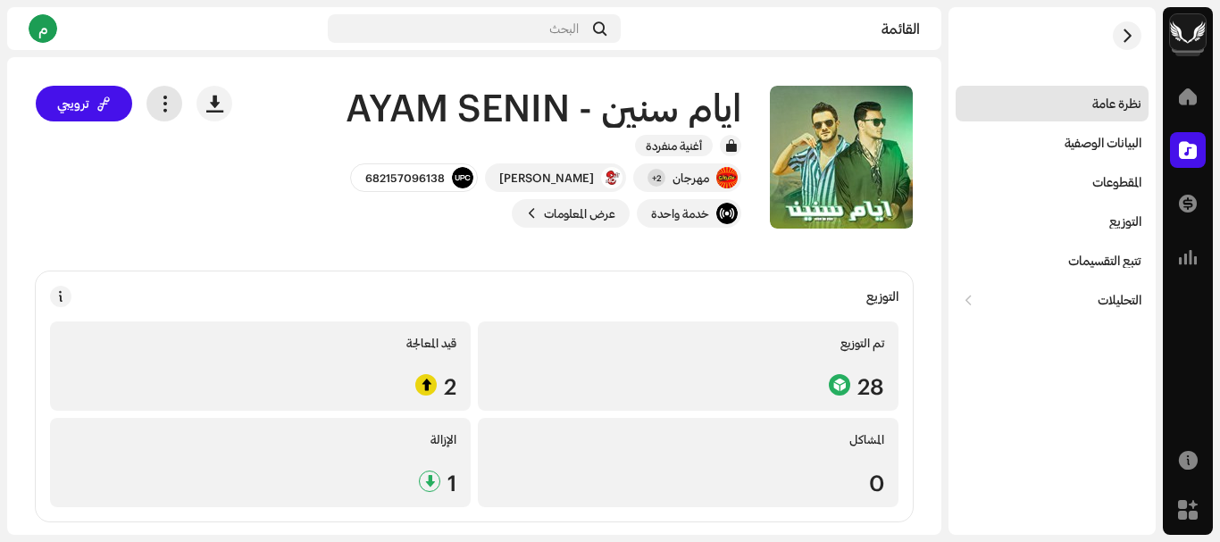
click at [169, 104] on span "button" at bounding box center [164, 103] width 17 height 14
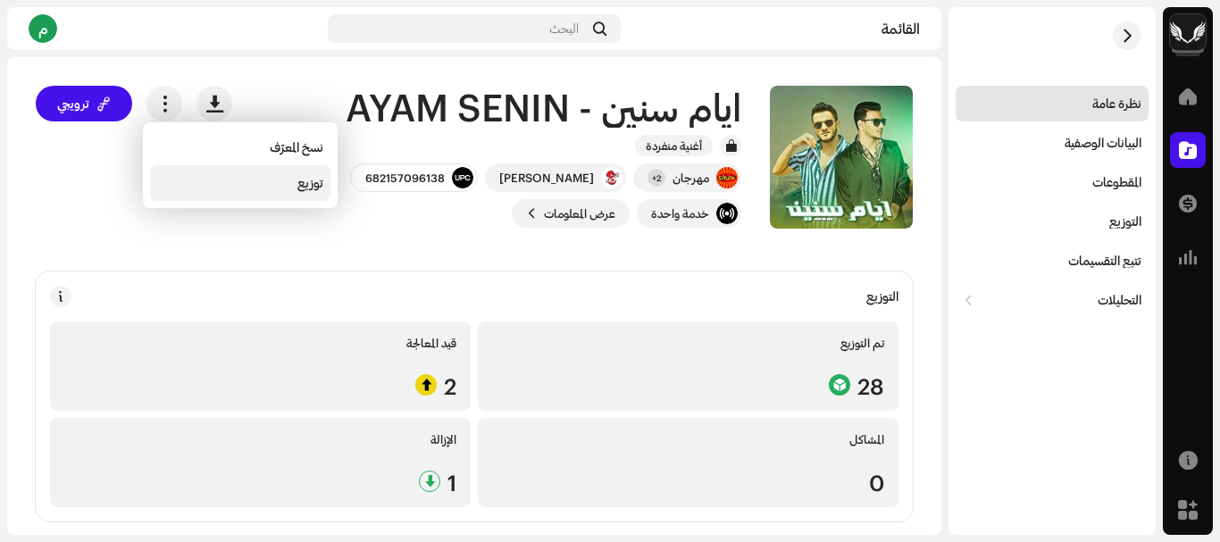
click at [280, 195] on div "توزيع" at bounding box center [240, 183] width 180 height 36
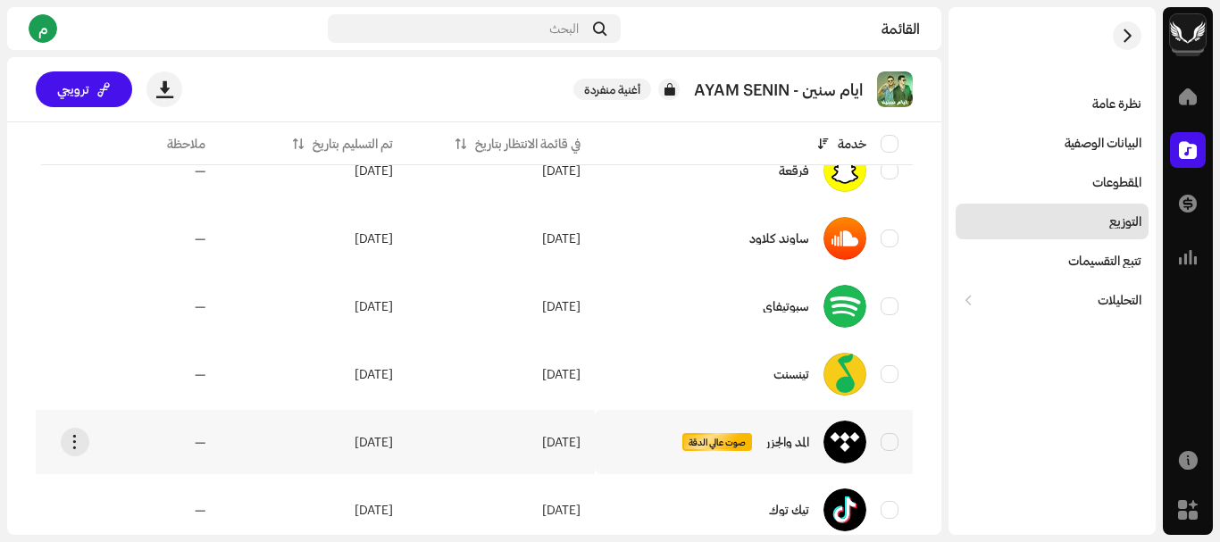
scroll to position [2032, 0]
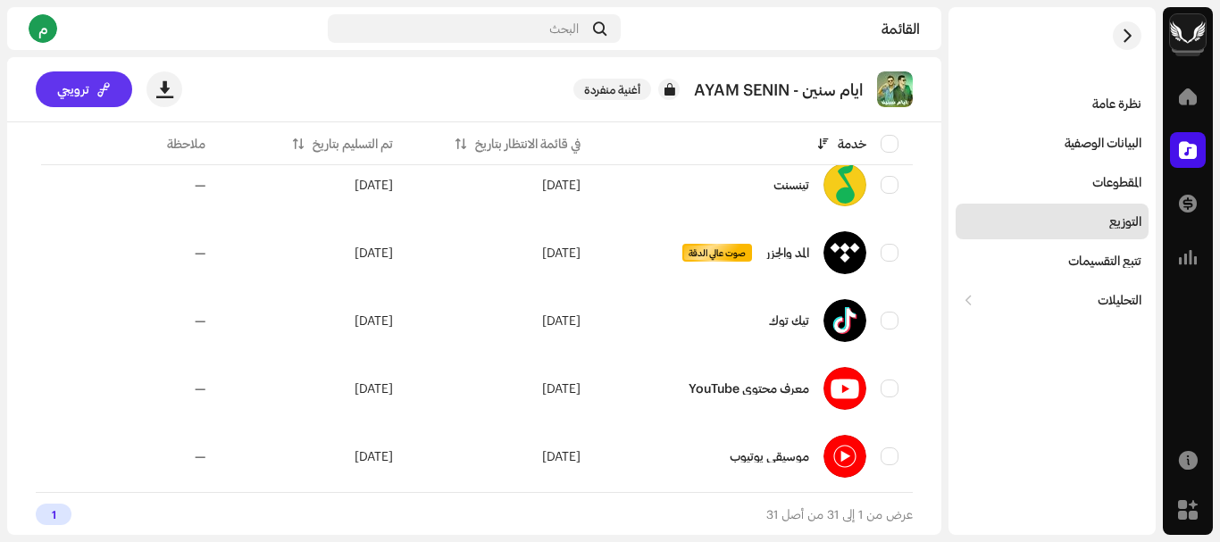
click at [83, 91] on font "ترويجي" at bounding box center [73, 88] width 32 height 15
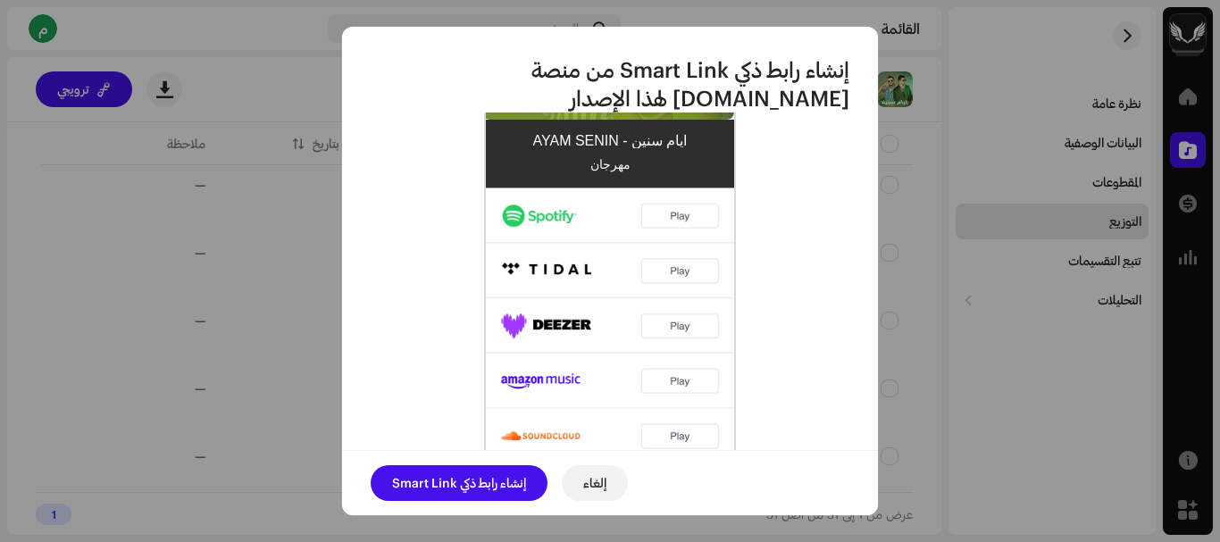
scroll to position [456, 0]
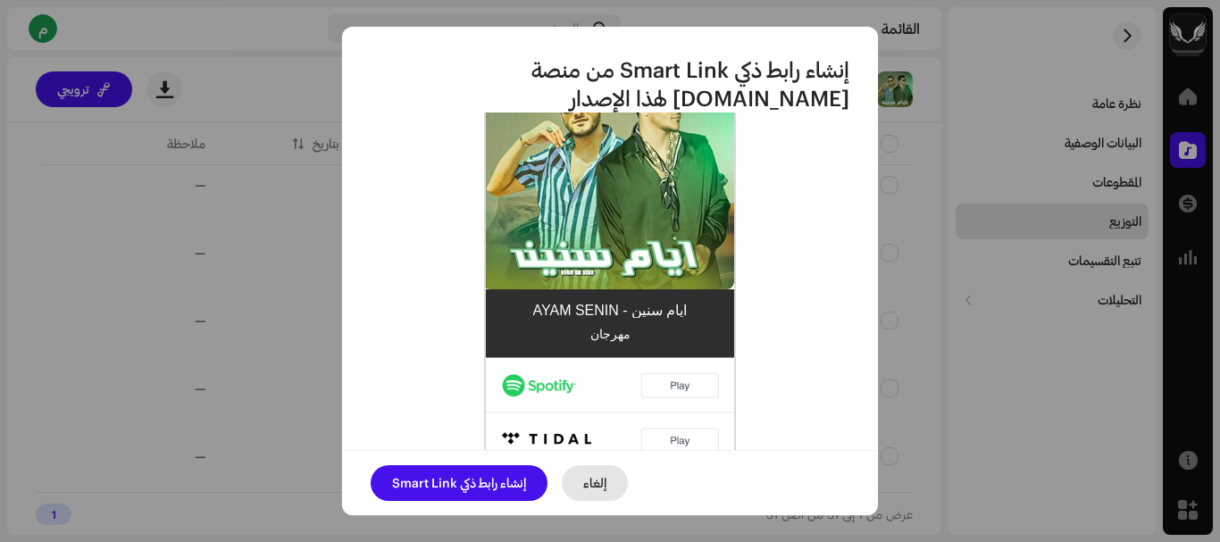
click at [598, 489] on font "إلغاء" at bounding box center [594, 482] width 23 height 15
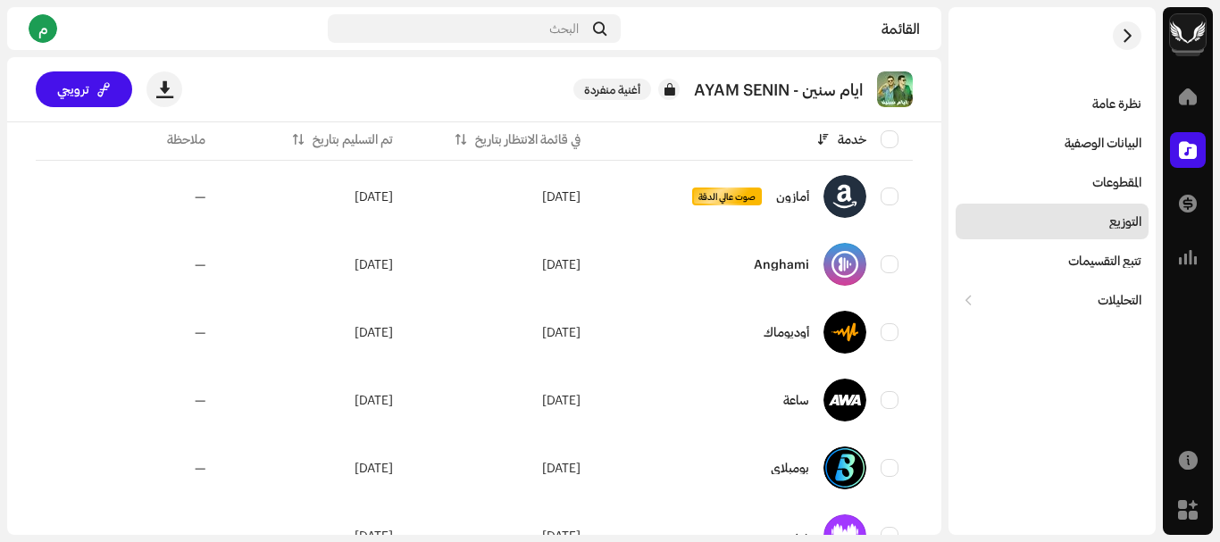
scroll to position [0, 0]
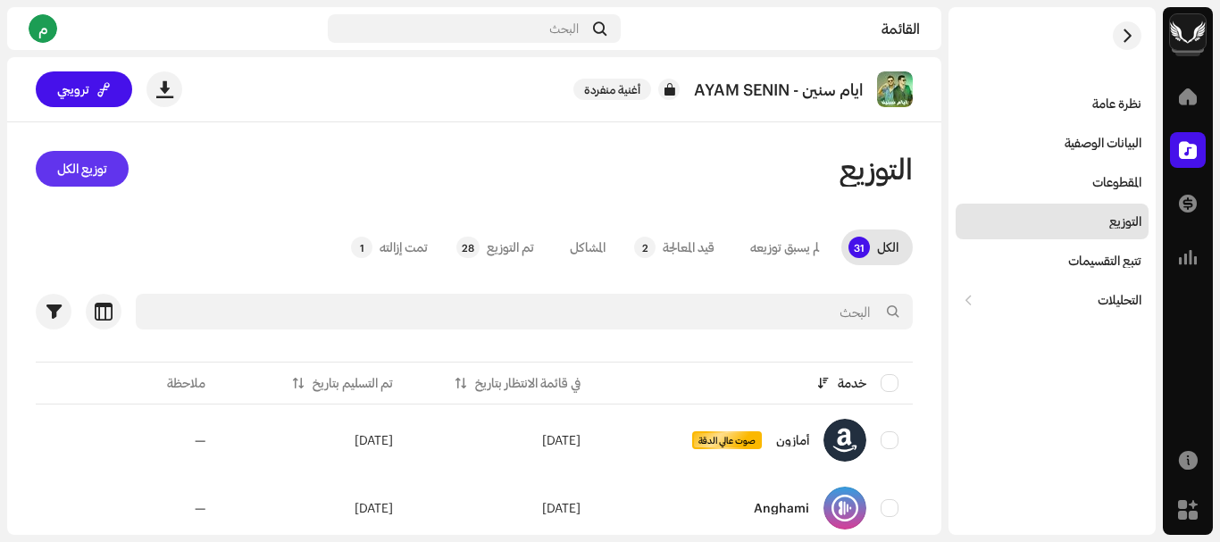
click at [79, 174] on font "توزيع الكل" at bounding box center [82, 168] width 50 height 15
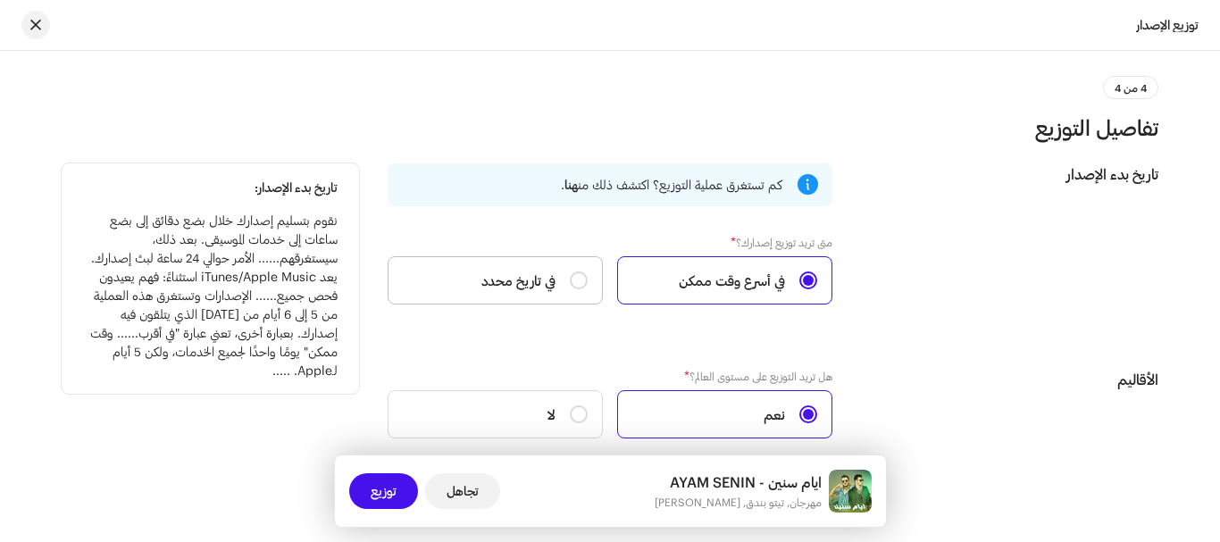
scroll to position [2467, 0]
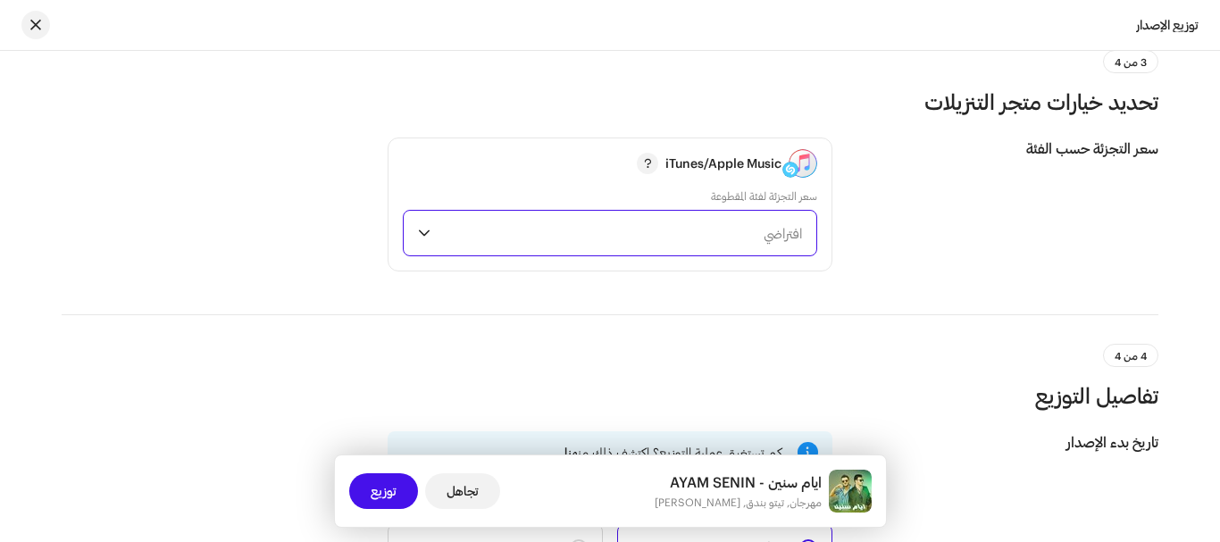
click at [653, 231] on span "افتراضي" at bounding box center [620, 233] width 364 height 45
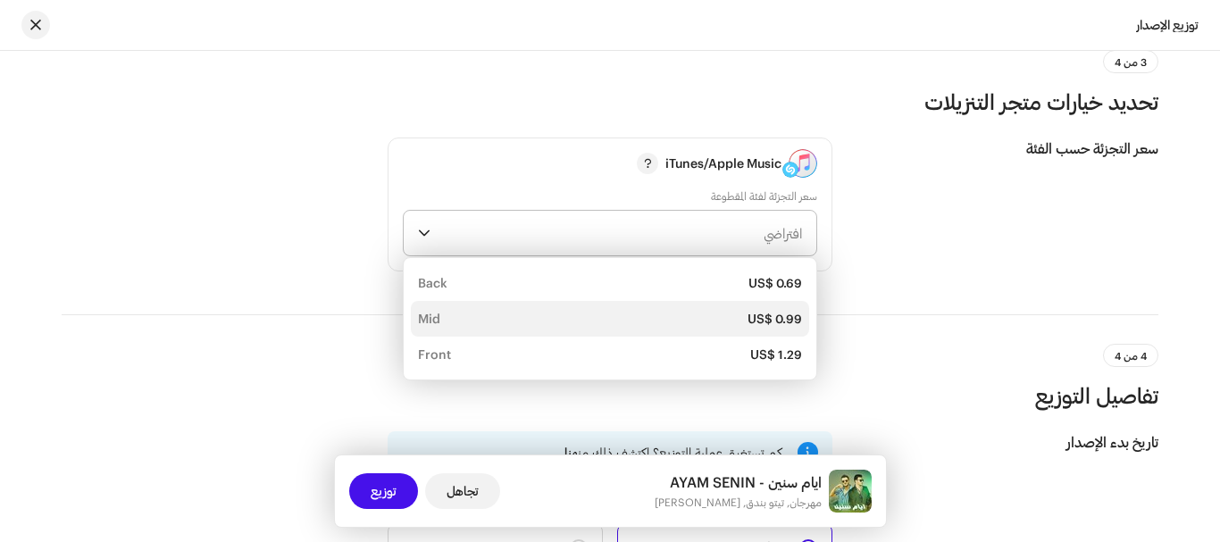
click at [683, 314] on div "US$ 0.99 Mid" at bounding box center [610, 319] width 384 height 18
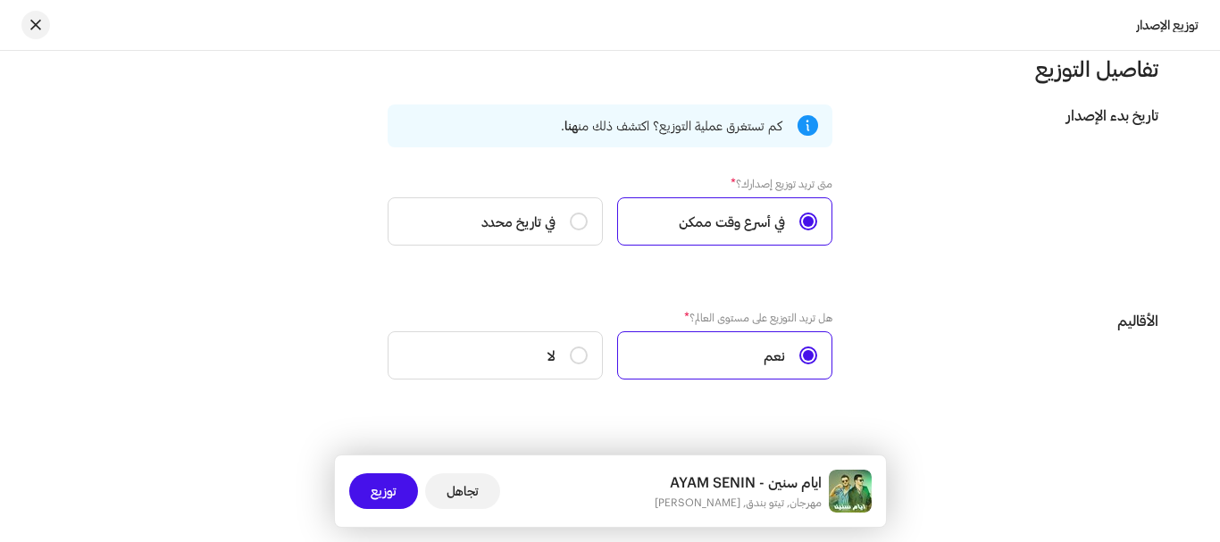
scroll to position [2824, 0]
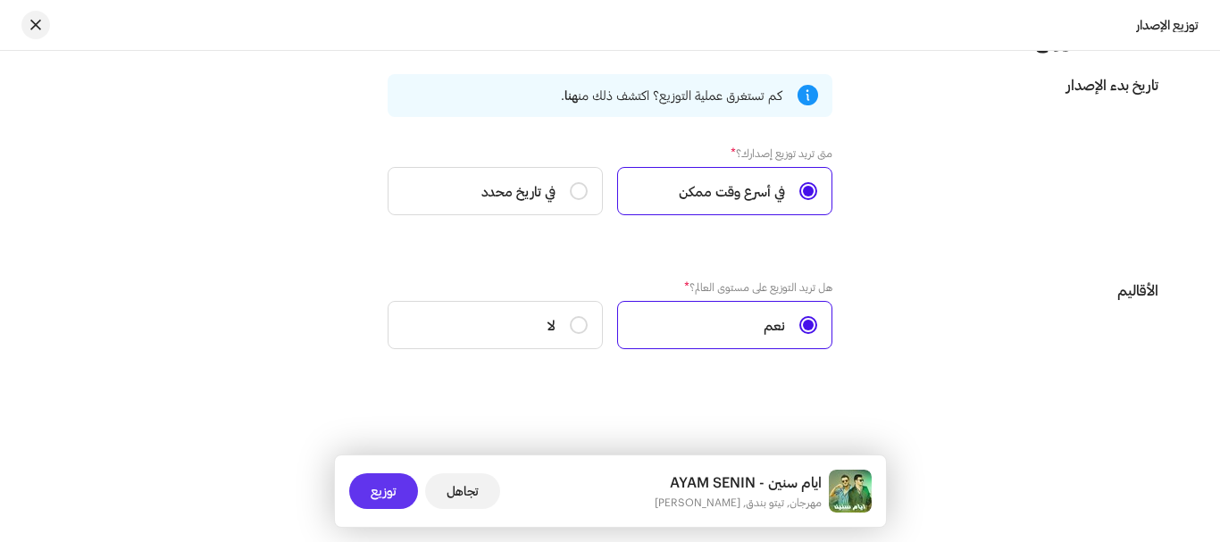
click at [384, 482] on span "توزيع" at bounding box center [384, 491] width 26 height 36
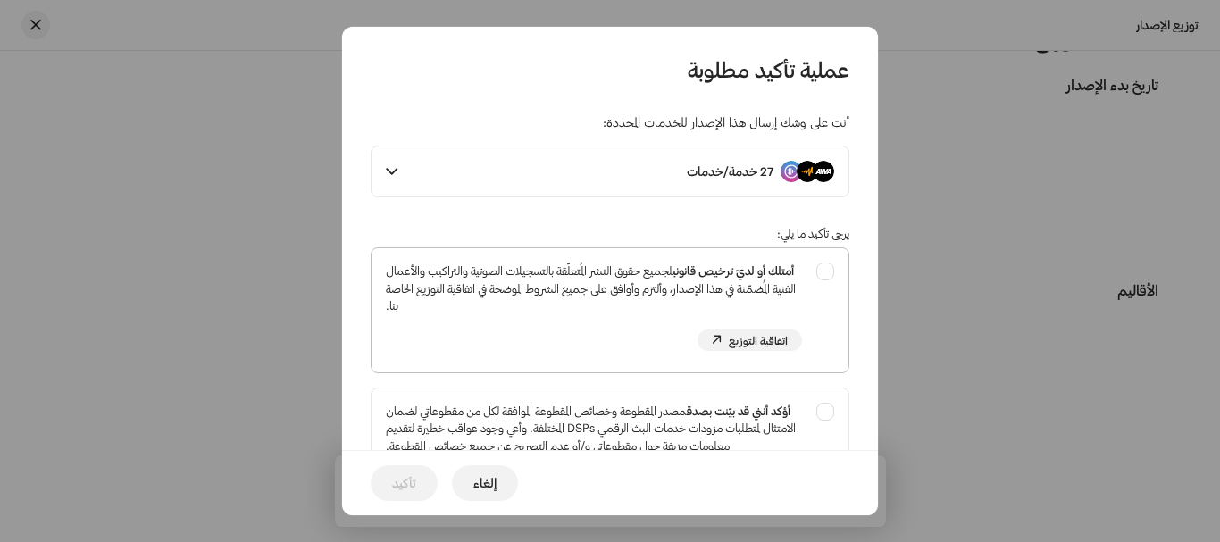
click at [833, 270] on div "أمتلك أو لديّ ترخيص قانوني لجميع حقوق النشر المُتعلّقة بالتسجيلات الصوتية والتر…" at bounding box center [610, 306] width 477 height 117
checkbox input "true"
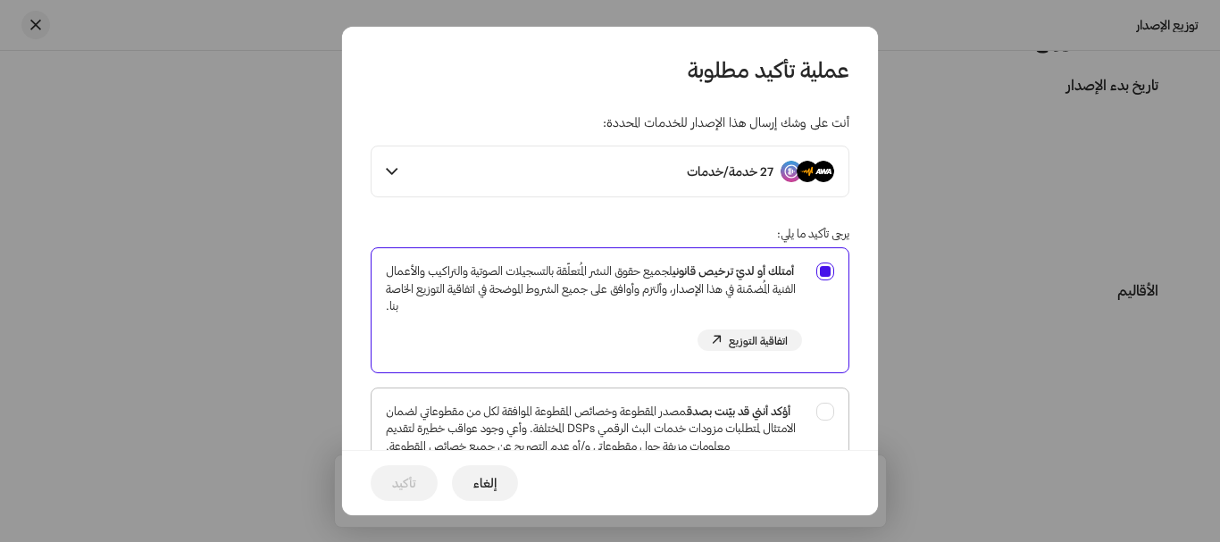
click at [822, 415] on div "أؤكد أنني قد بيّنت بصدق مصدر المقطوعة وخصائص المقطوعة الموافقة لكل من مقطوعاتي …" at bounding box center [610, 447] width 477 height 117
checkbox input "true"
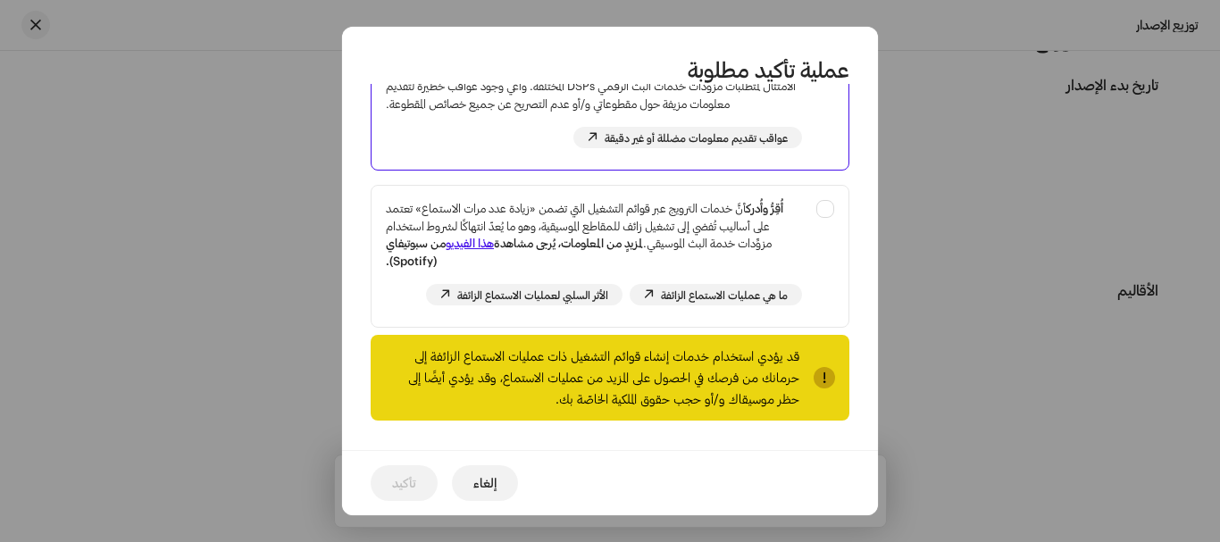
scroll to position [357, 0]
click at [832, 207] on div "أُقِرُّ وأُدرك أنَّ خدمات الترويج عبر قوائم التشغيل التي تضمن «زيادة عدد مرات ا…" at bounding box center [610, 253] width 477 height 134
checkbox input "true"
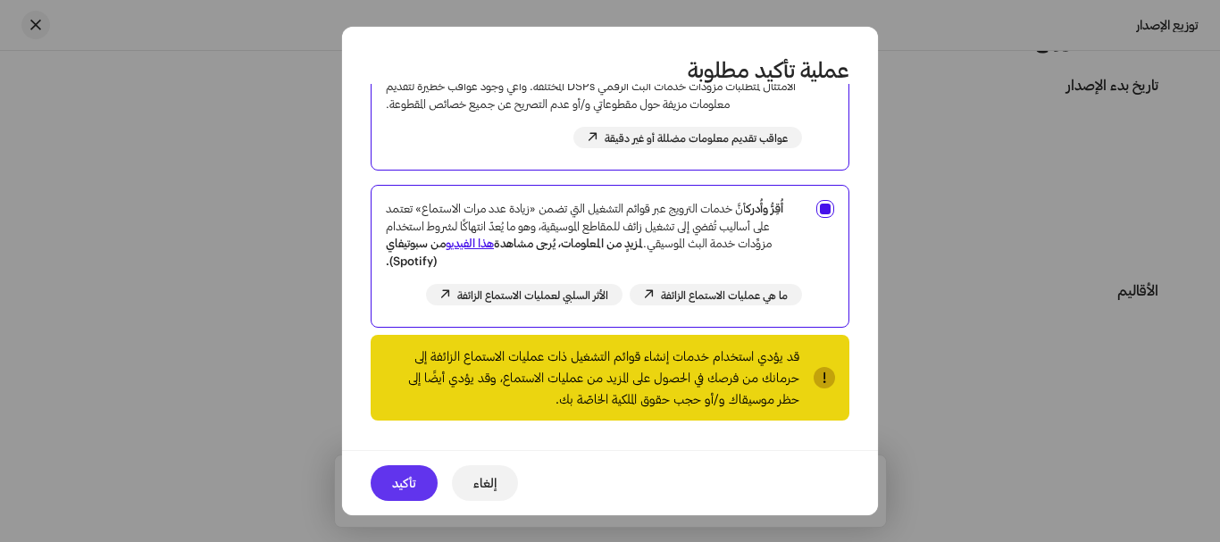
click at [408, 481] on span "تأكيد" at bounding box center [404, 483] width 24 height 36
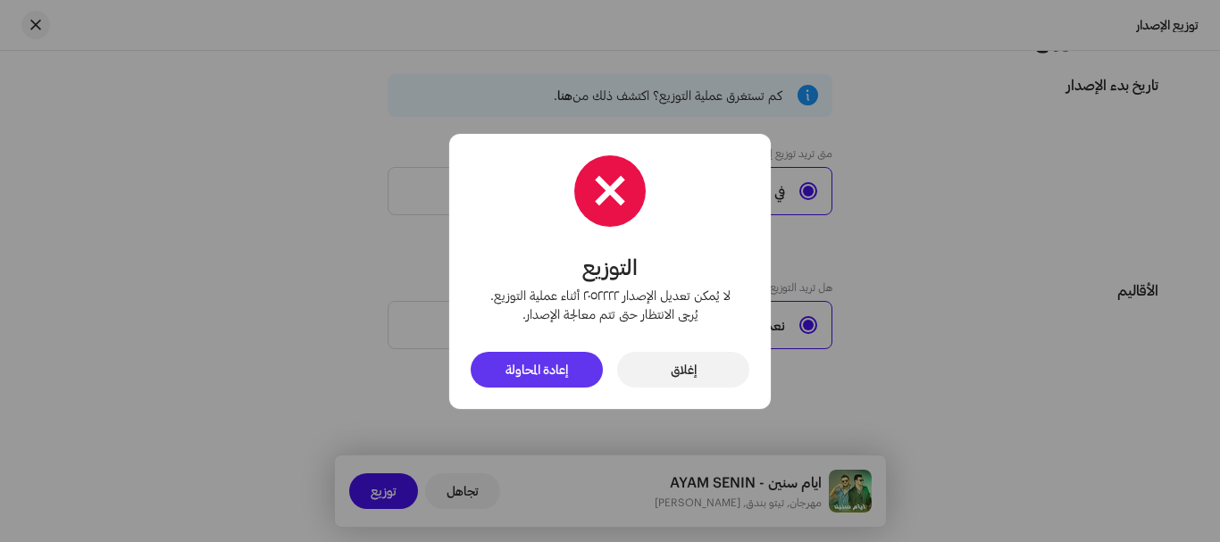
click at [577, 377] on button "إعادة المحاولة" at bounding box center [537, 370] width 132 height 36
click at [667, 372] on button "إغلاق" at bounding box center [683, 370] width 132 height 36
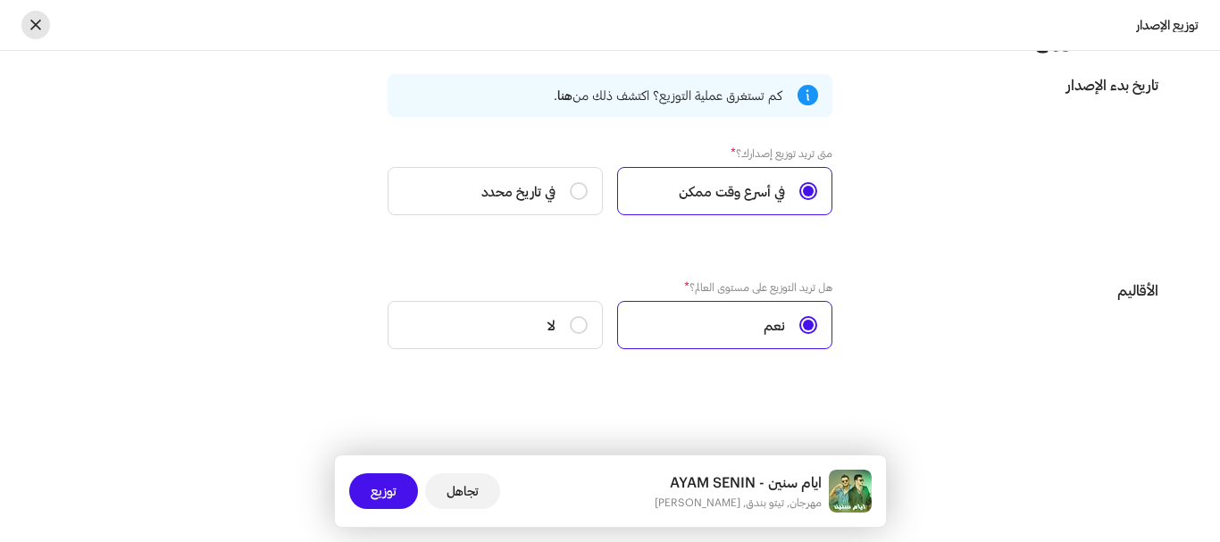
click at [36, 22] on span "button" at bounding box center [35, 25] width 11 height 14
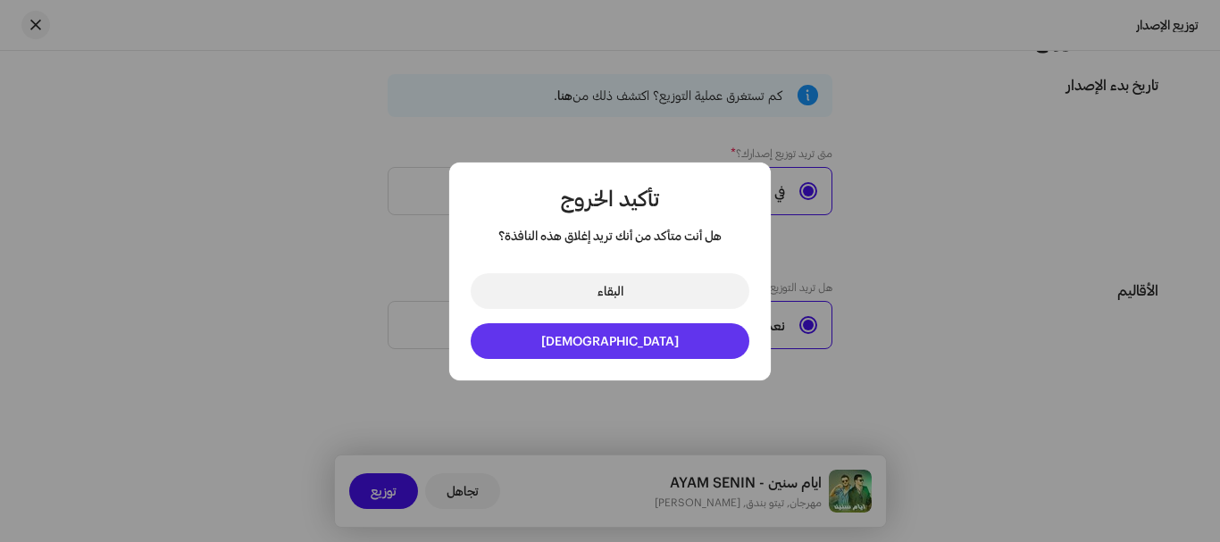
click at [643, 343] on button "الخروج" at bounding box center [610, 341] width 279 height 36
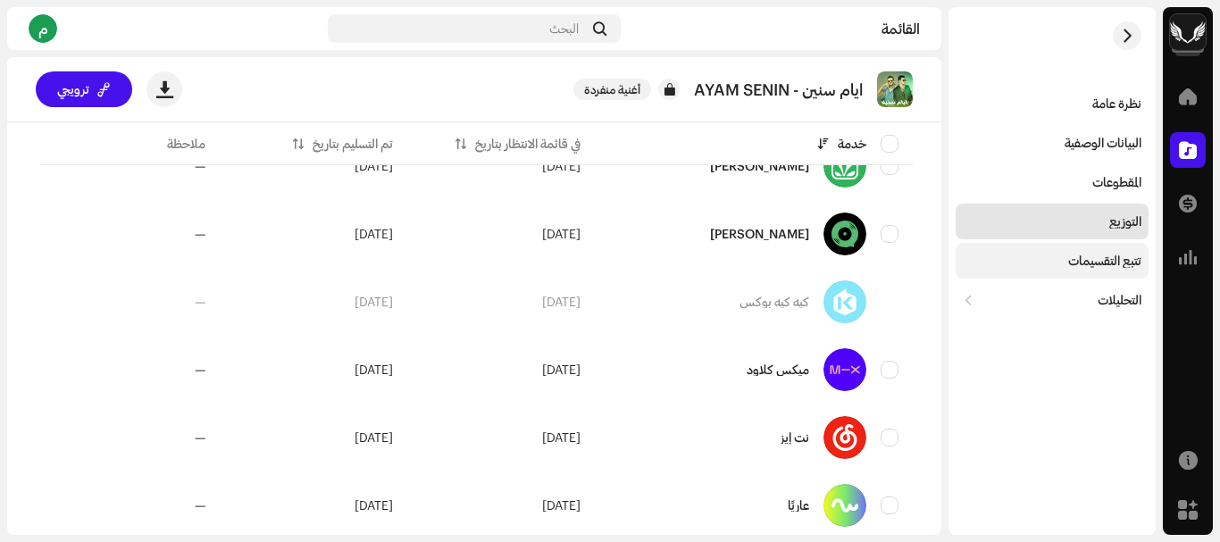
scroll to position [1608, 0]
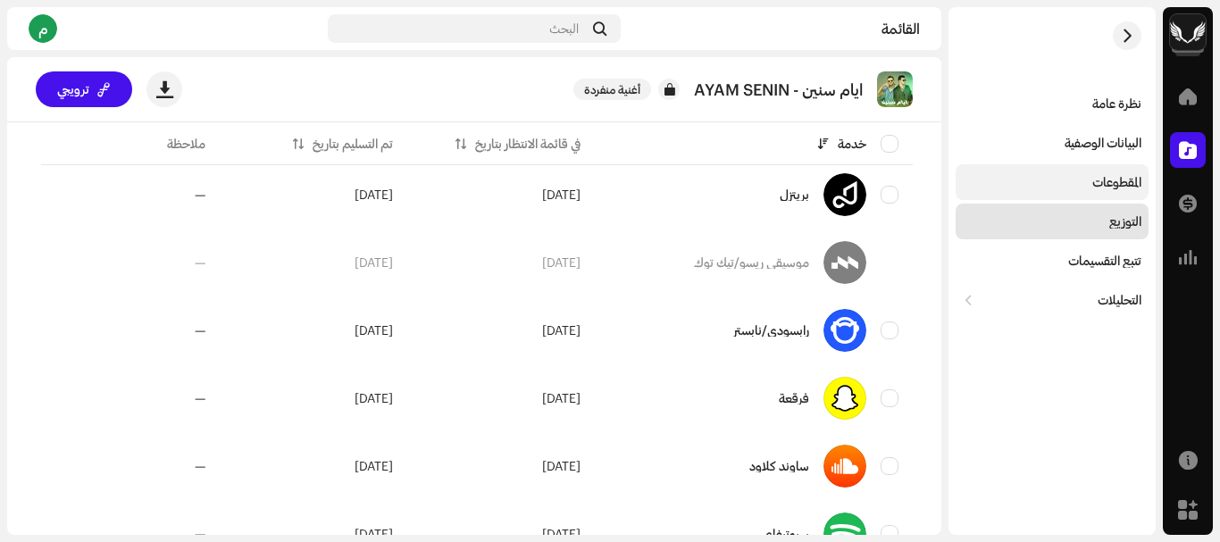
click at [1101, 182] on font "المقطوعات" at bounding box center [1116, 181] width 49 height 15
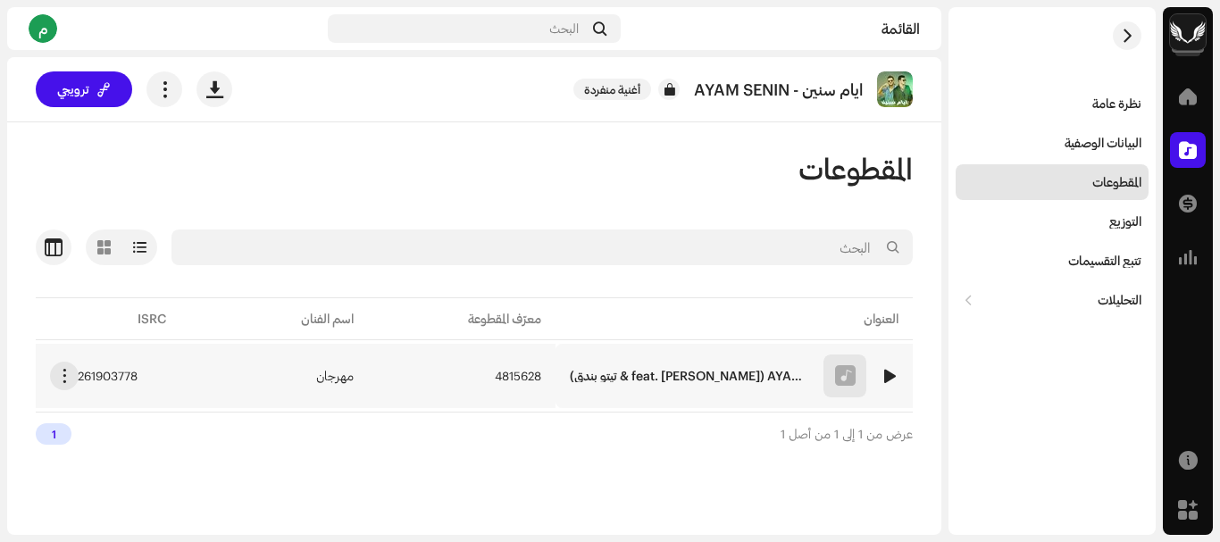
click at [650, 358] on div "1 ايام سنين - AYAM SENIN (feat. حوده بندق & تيتو بندق)" at bounding box center [734, 376] width 329 height 43
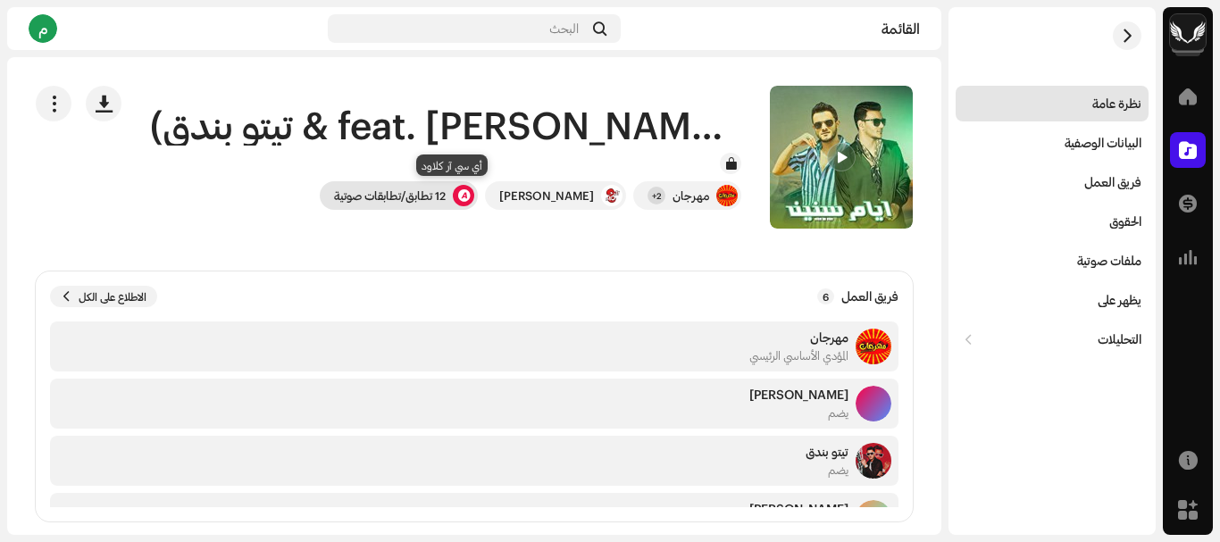
click at [446, 201] on font "12 تطابق/تطابقات صوتية" at bounding box center [390, 195] width 112 height 14
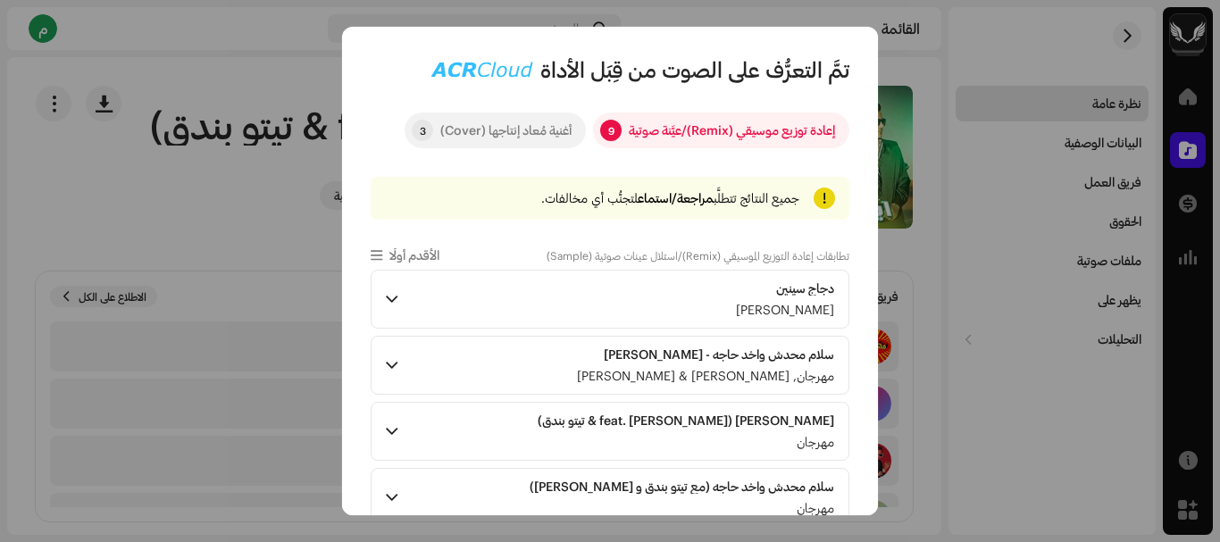
click at [534, 130] on div "أغنية مُعاد إنتاجها (Cover)" at bounding box center [505, 131] width 131 height 36
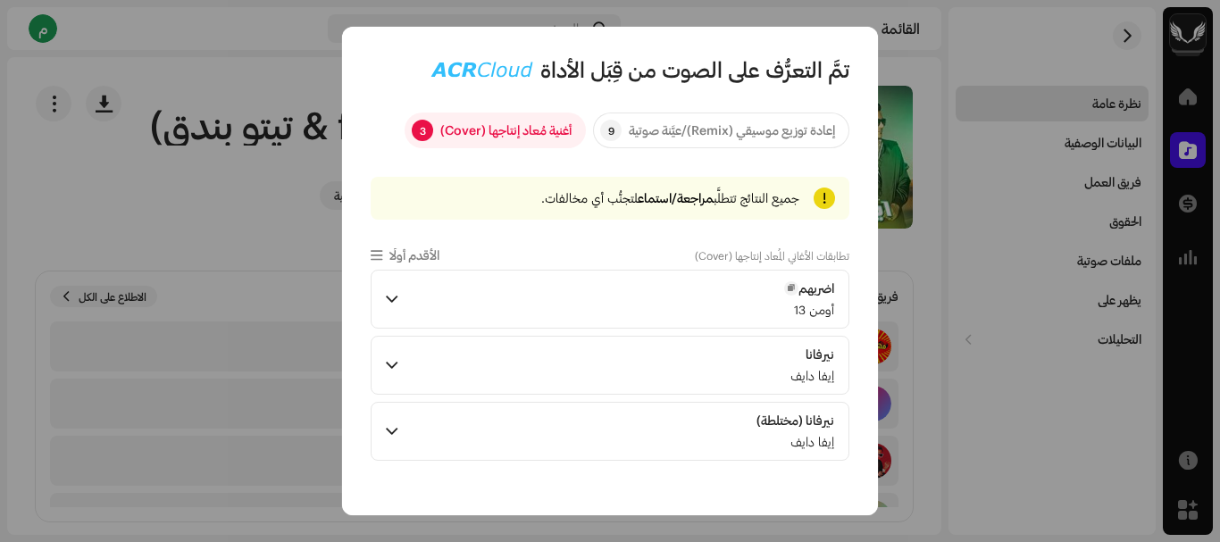
click at [407, 300] on p-accordion-header "اضربهم أومن 13" at bounding box center [610, 299] width 479 height 59
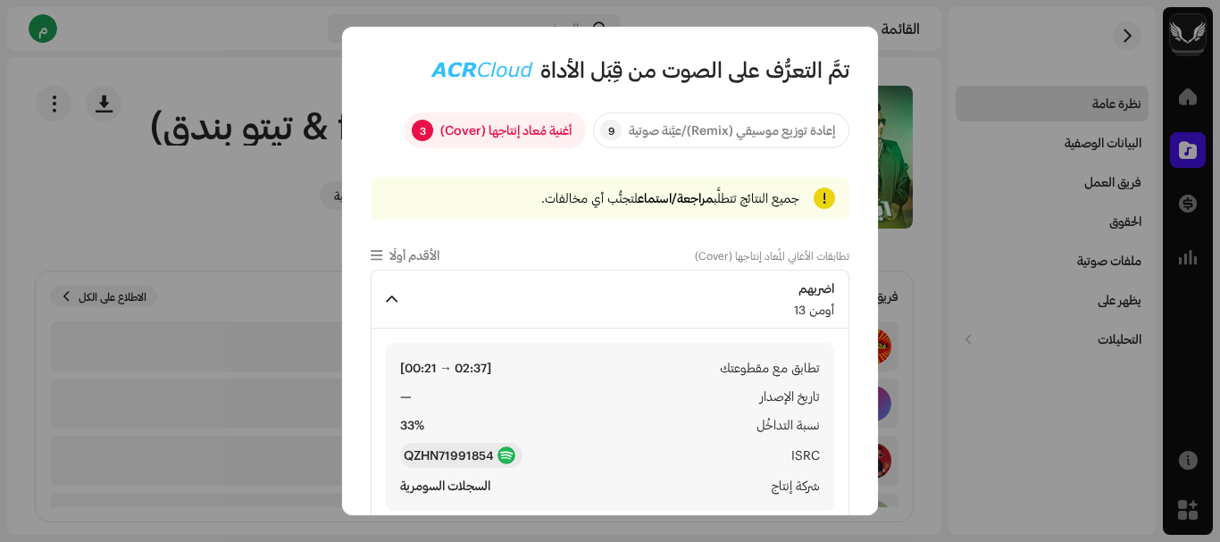
scroll to position [172, 0]
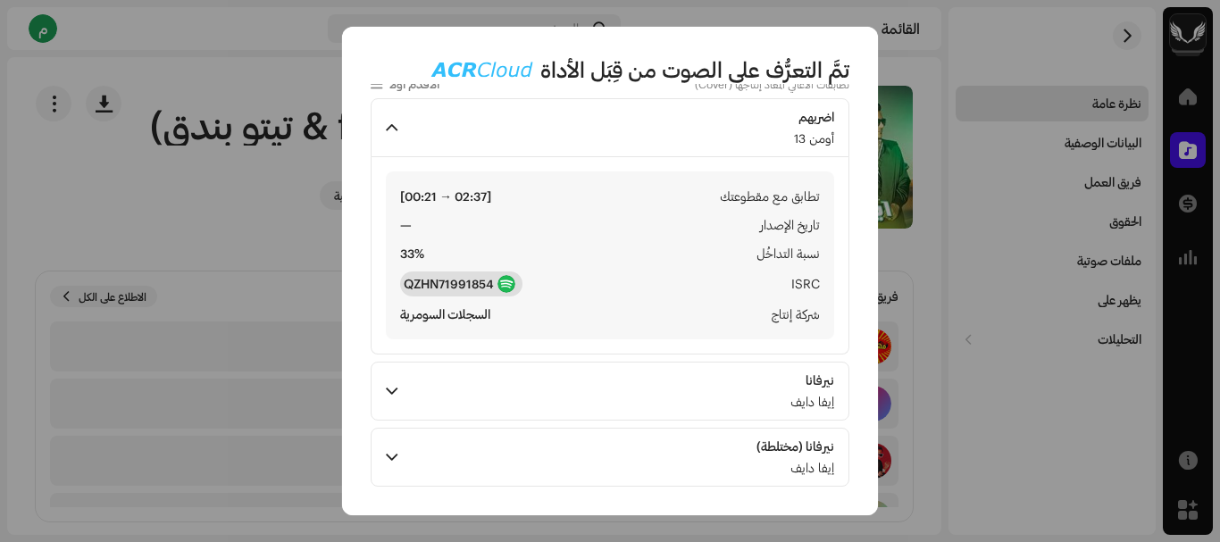
click at [515, 284] on div at bounding box center [507, 284] width 18 height 18
click at [583, 382] on p-accordion-header "نيرفانا إيفا دايف" at bounding box center [610, 391] width 479 height 59
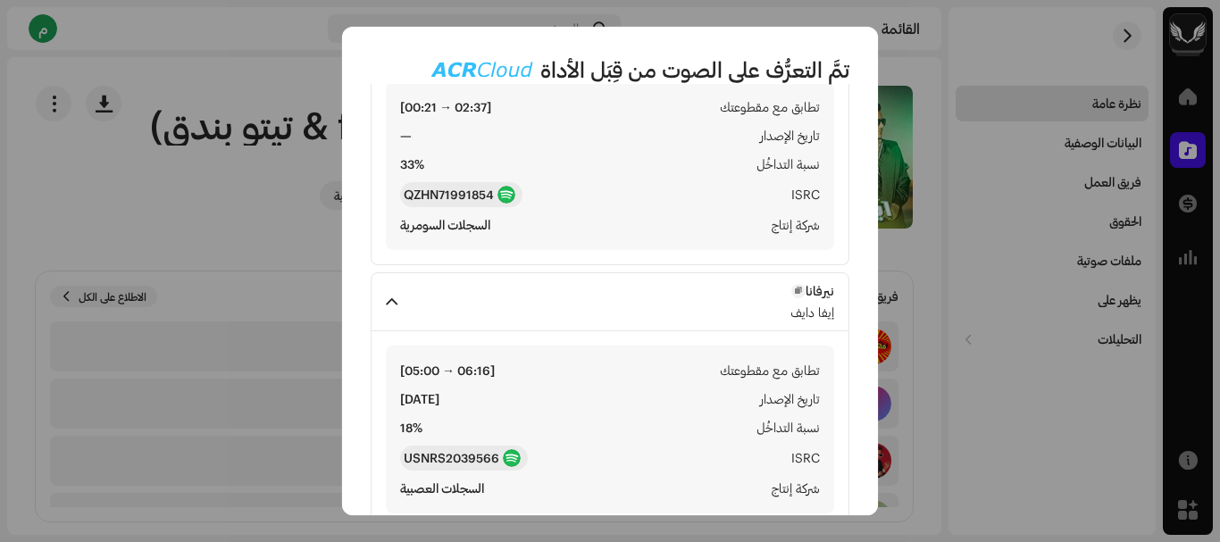
scroll to position [369, 0]
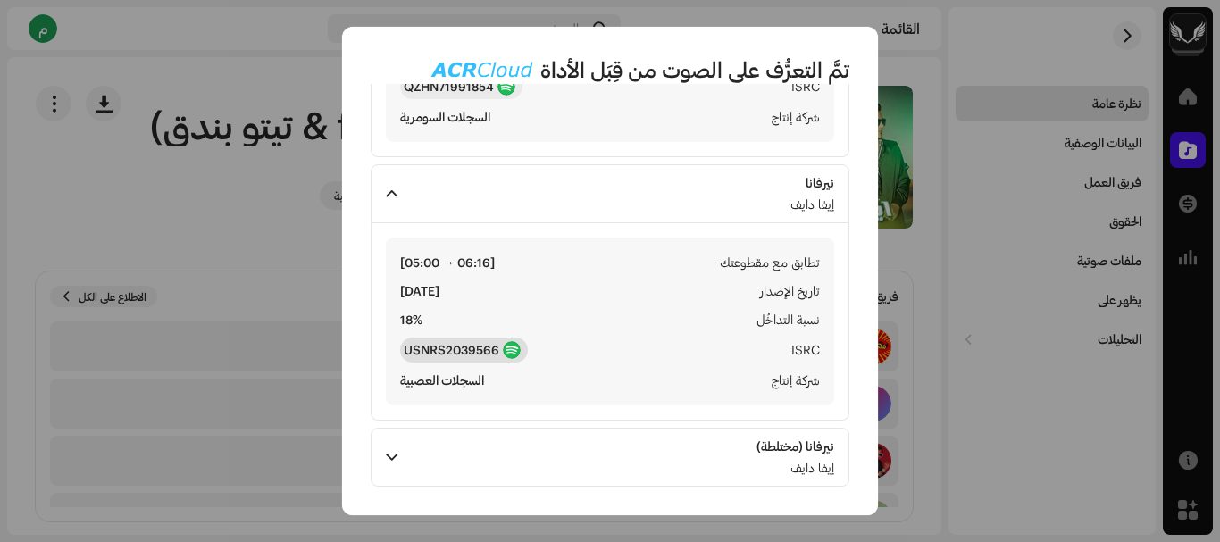
click at [494, 351] on font "USNRS2039566" at bounding box center [452, 349] width 96 height 15
click at [397, 195] on span at bounding box center [392, 194] width 12 height 14
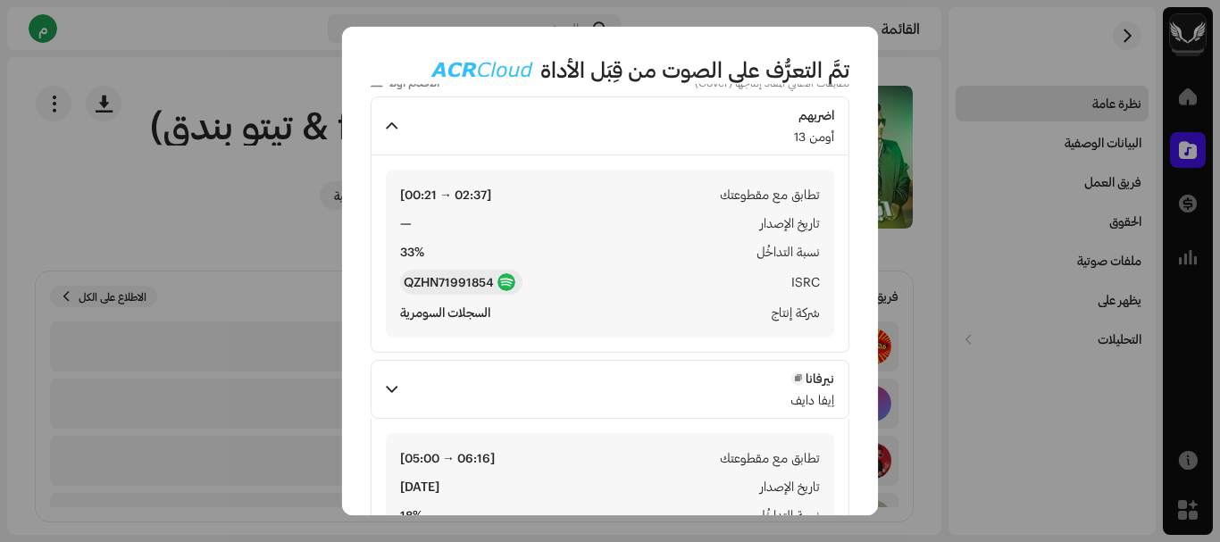
scroll to position [172, 0]
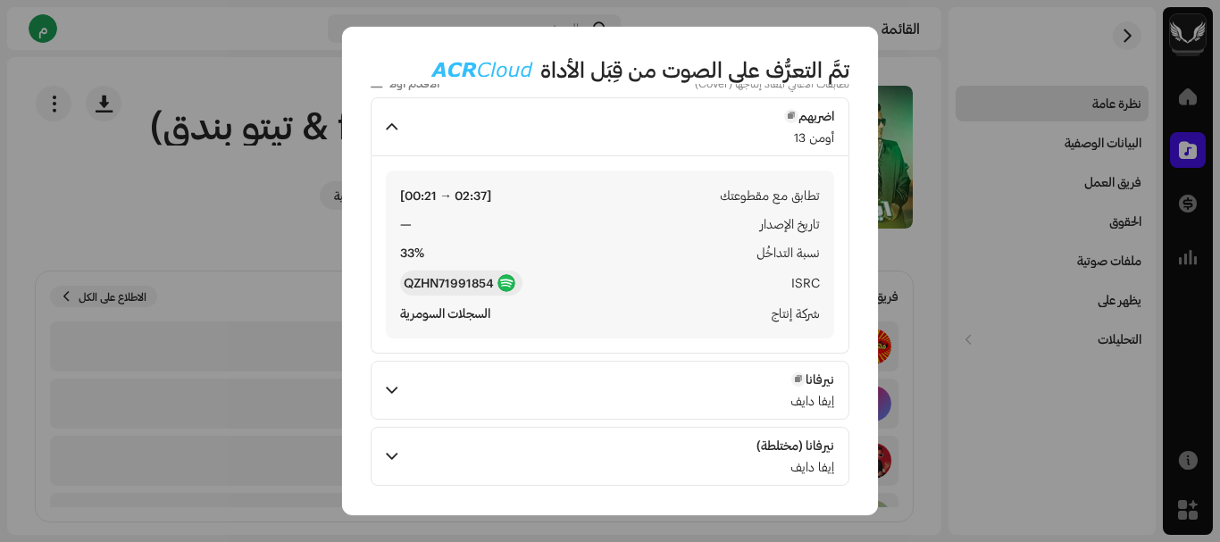
click at [406, 126] on p-accordion-header "اضربهم أومن 13" at bounding box center [610, 126] width 479 height 59
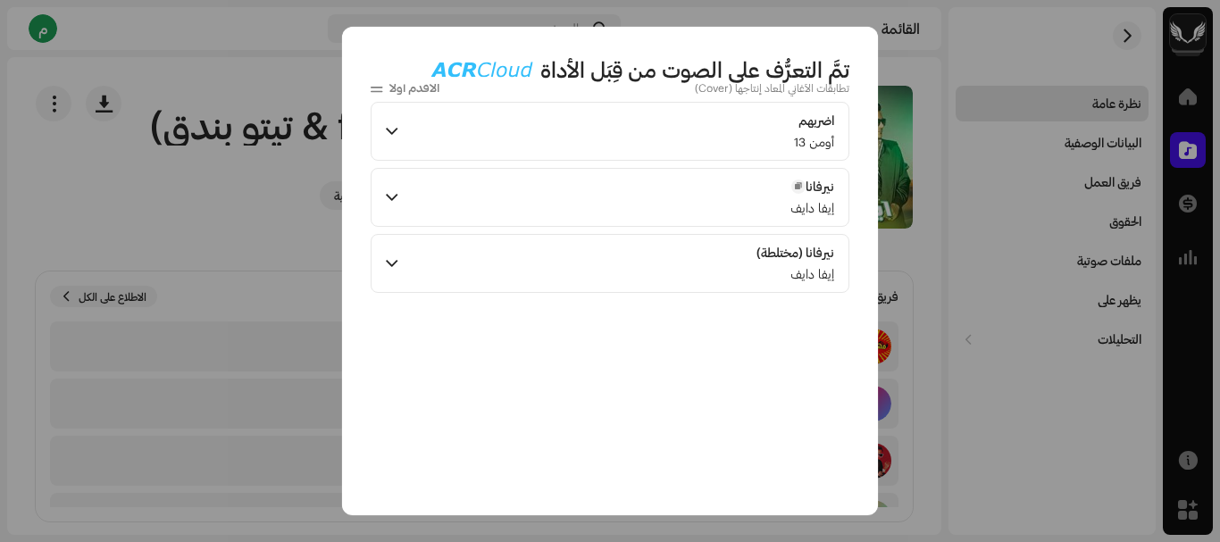
scroll to position [167, 0]
click at [565, 262] on p-accordion-header "نيرفانا (مختلطة) إيفا دايف" at bounding box center [610, 264] width 479 height 59
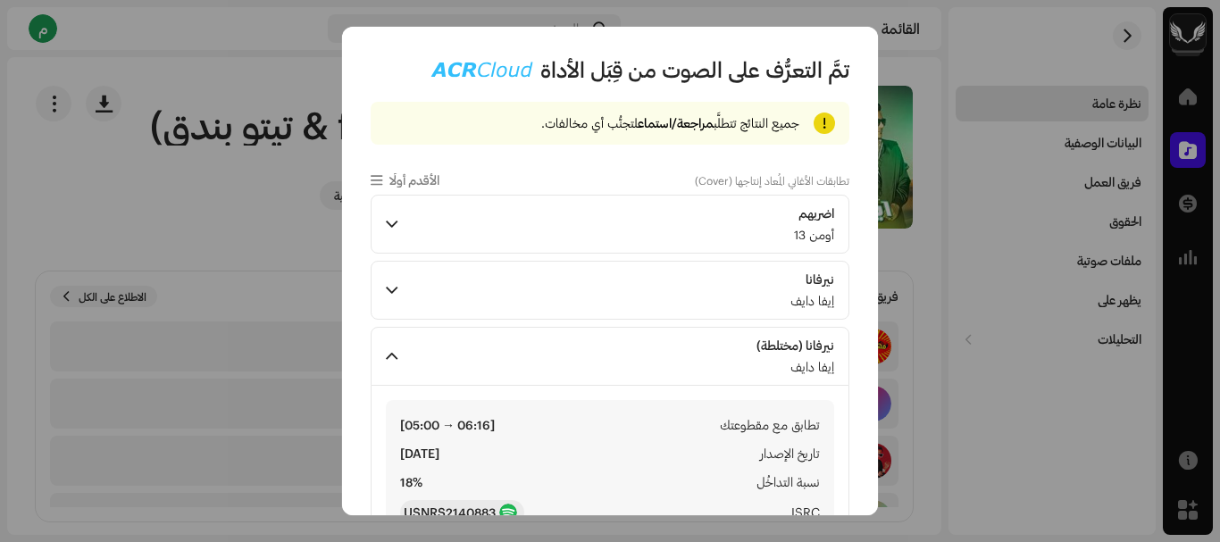
scroll to position [172, 0]
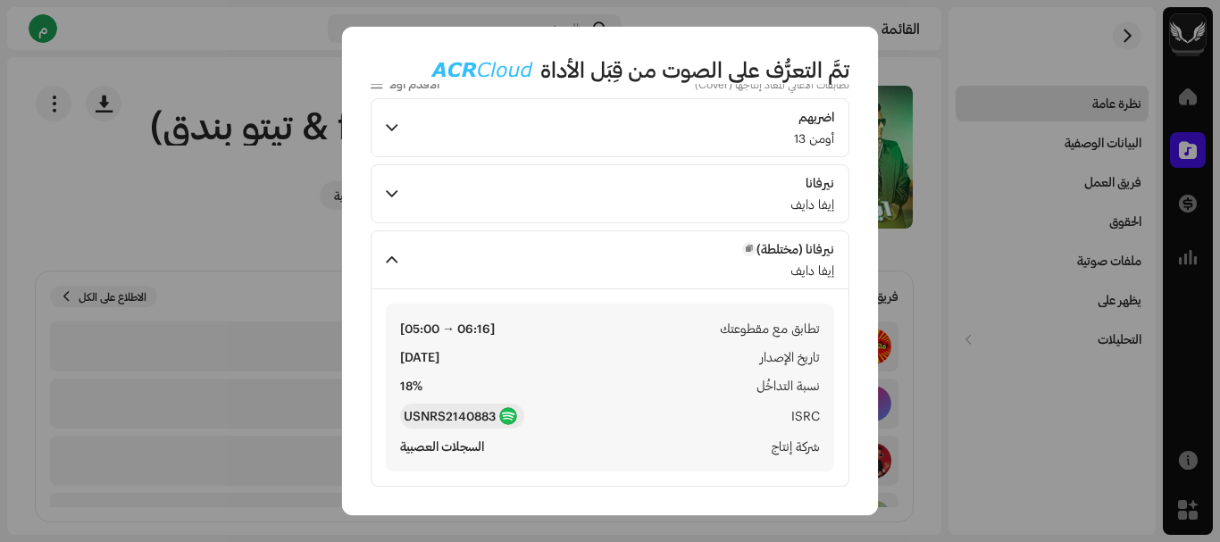
click at [559, 270] on p-accordion-header "نيرفانا (مختلطة) إيفا دايف" at bounding box center [610, 259] width 479 height 59
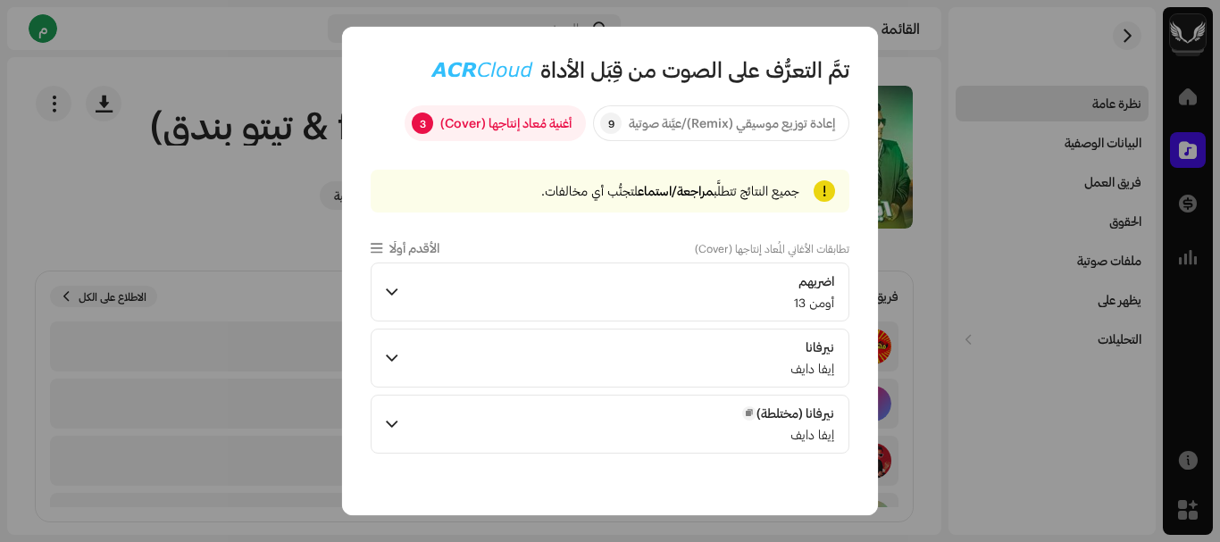
scroll to position [0, 0]
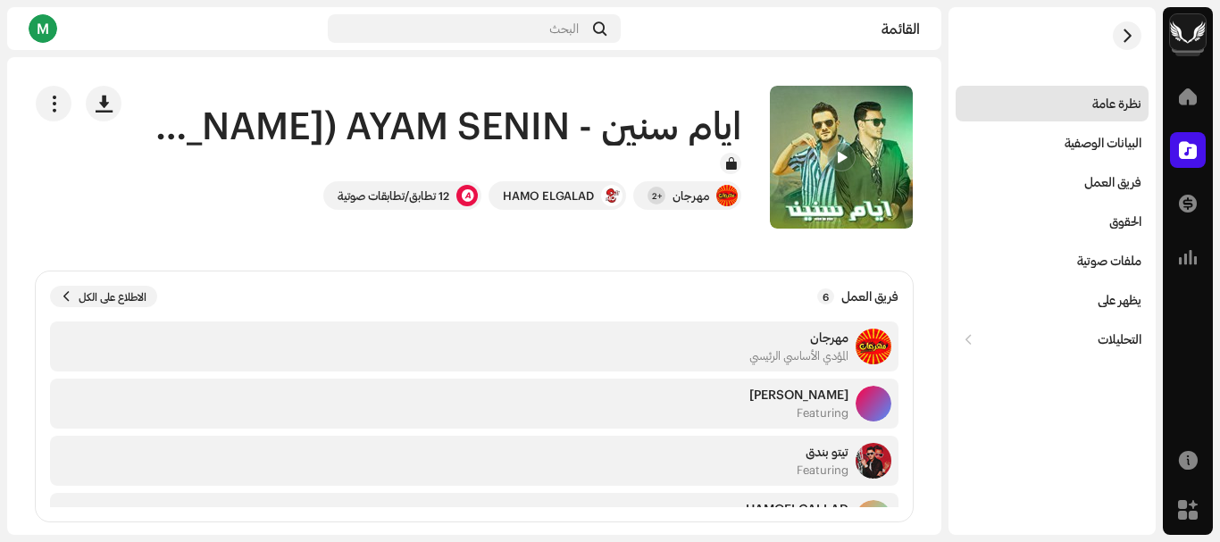
click at [291, 180] on div "تمَّ التعرُّف على الصوت من قِبَل الأداة إعادة توزيع موسيقي (Remix)/عيَّنة صوتية…" at bounding box center [610, 271] width 1220 height 542
click at [403, 199] on div "12 تطابق/تطابقات صوتية" at bounding box center [394, 195] width 112 height 14
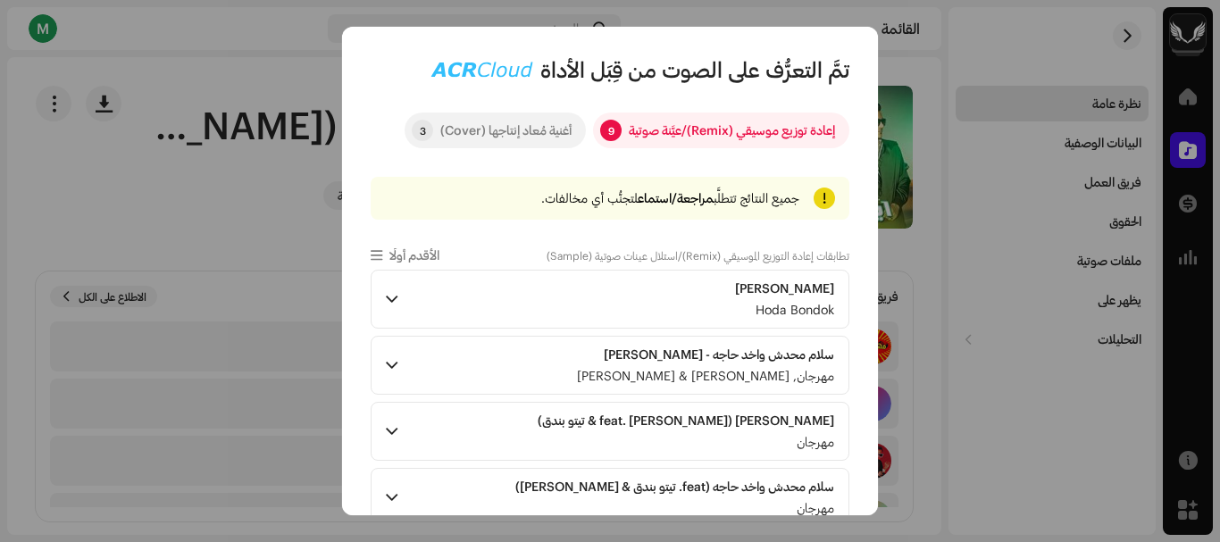
click at [462, 130] on div "أغنية مُعاد إنتاجها (Cover)" at bounding box center [505, 131] width 131 height 36
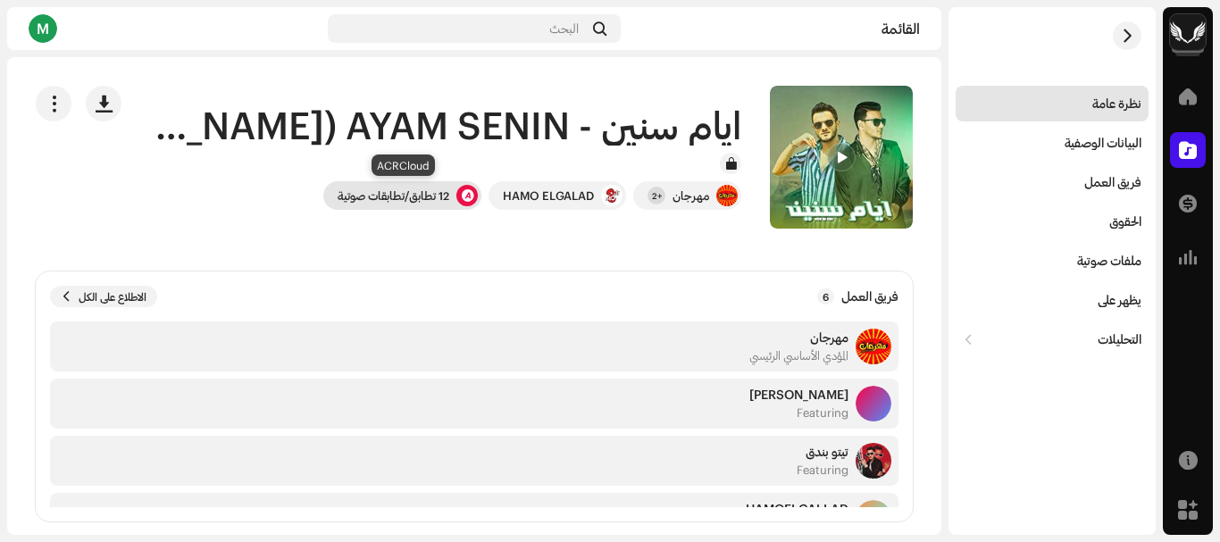
click at [425, 193] on div "12 تطابق/تطابقات صوتية" at bounding box center [394, 195] width 112 height 14
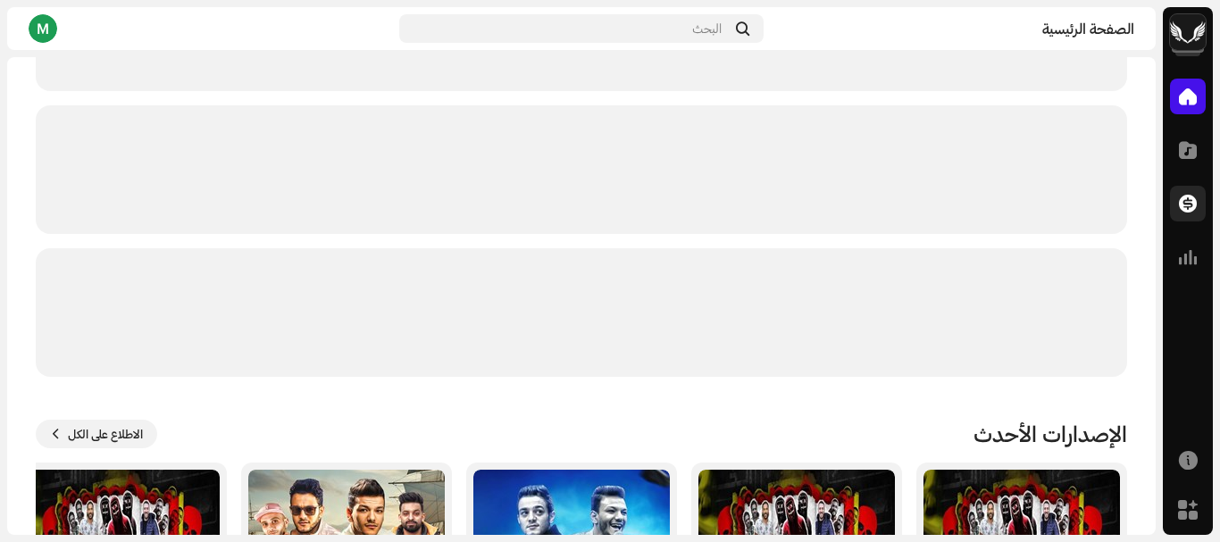
scroll to position [357, 0]
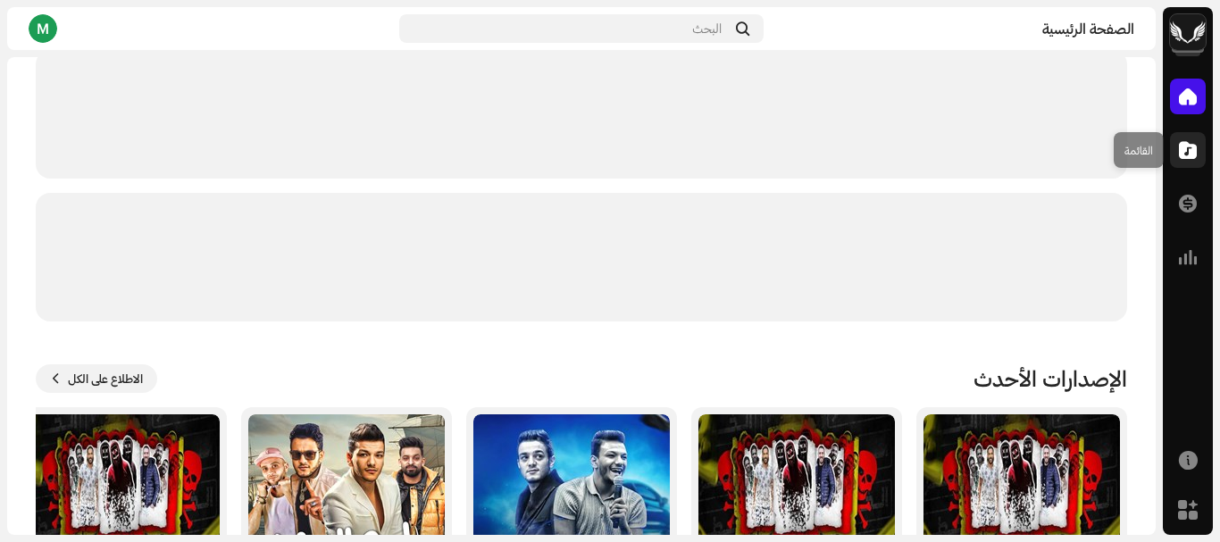
click at [1184, 150] on span at bounding box center [1188, 150] width 18 height 14
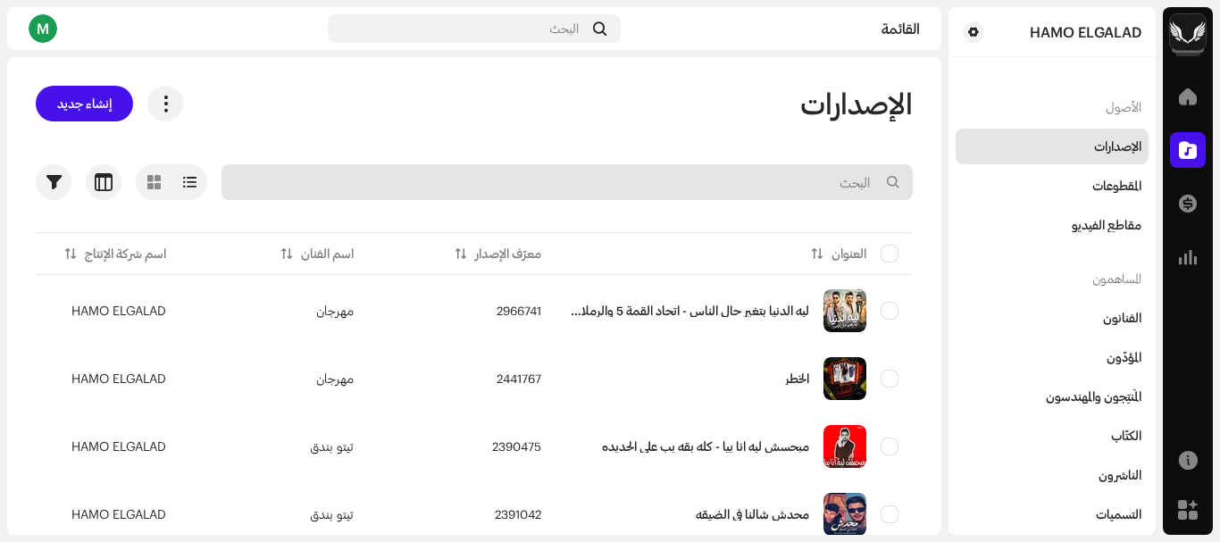
click at [801, 185] on input "text" at bounding box center [567, 182] width 691 height 36
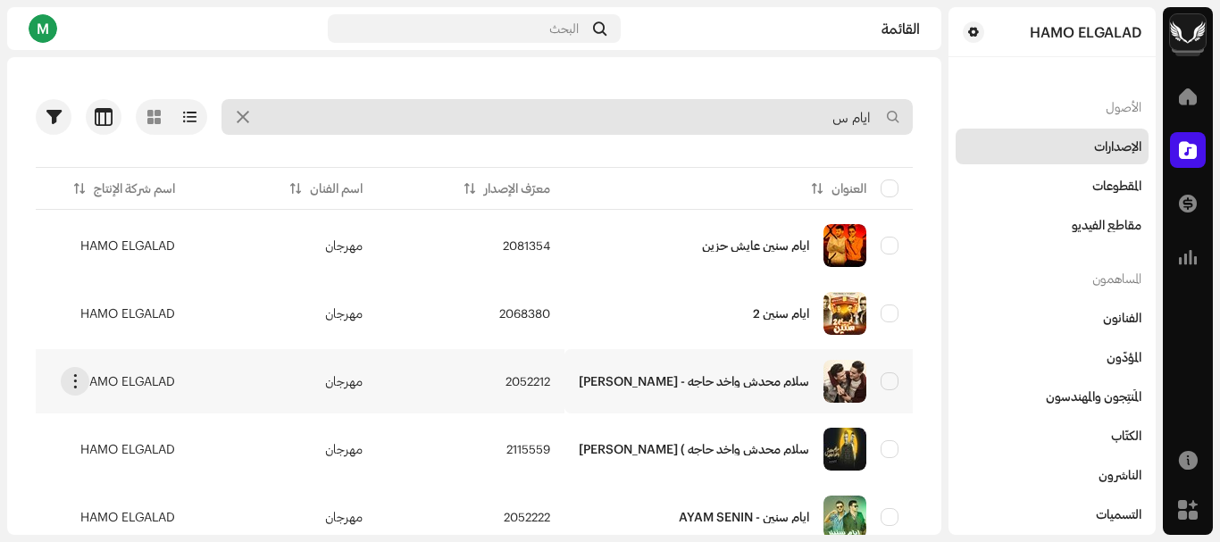
scroll to position [133, 0]
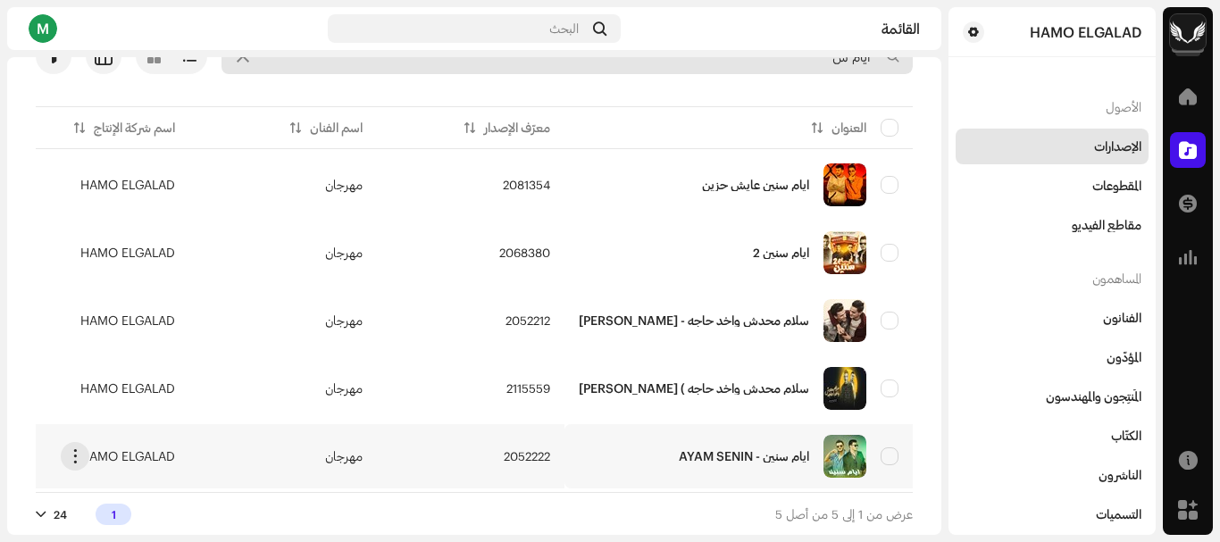
type input "ايام س"
click at [565, 438] on td "2052222" at bounding box center [471, 456] width 188 height 64
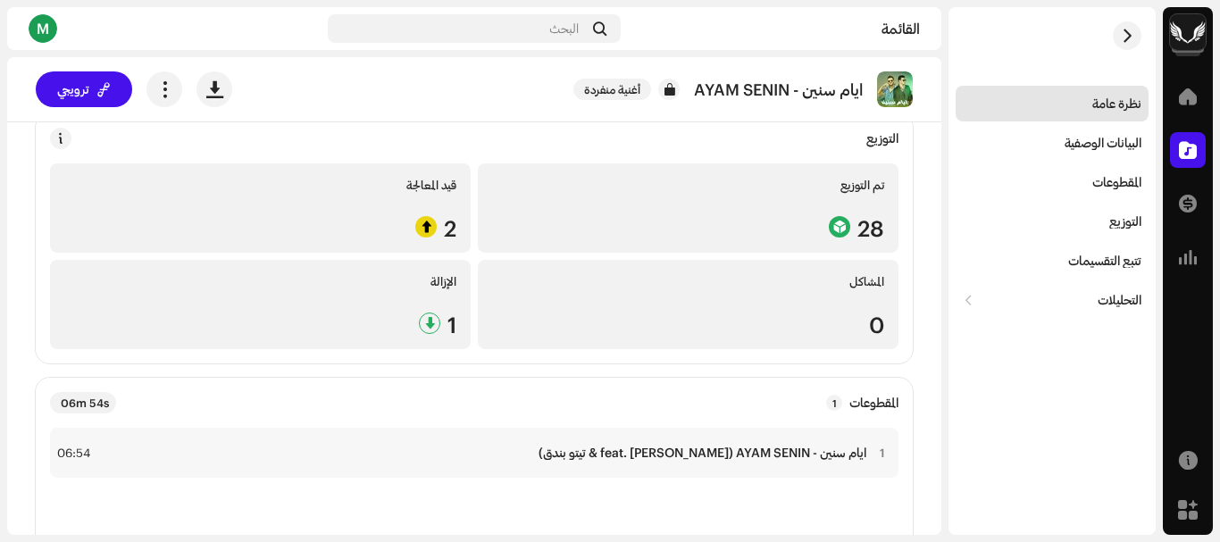
scroll to position [357, 0]
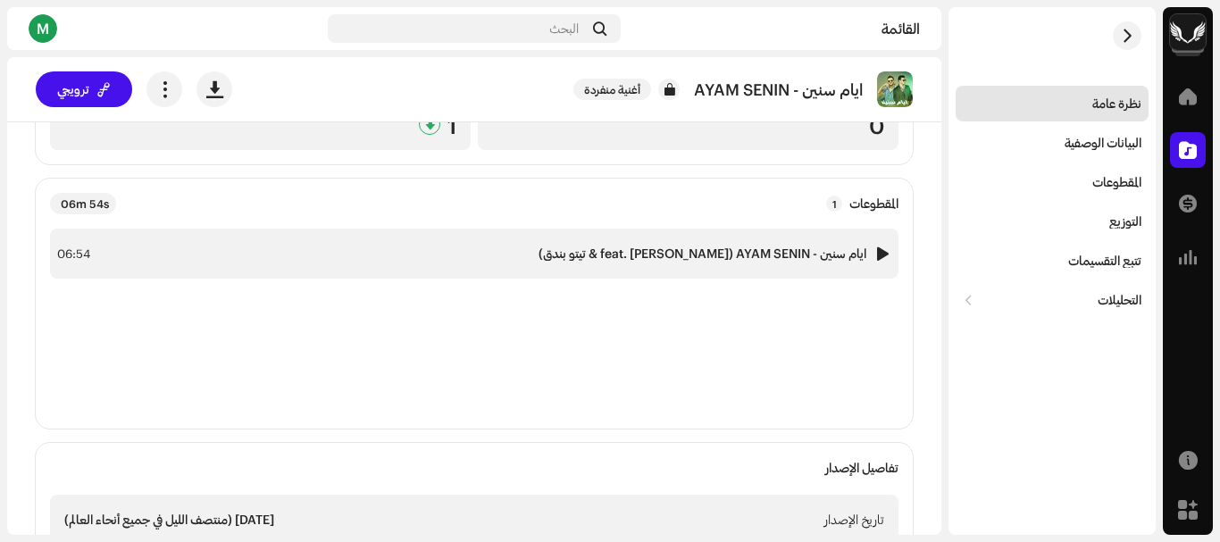
click at [641, 255] on strong "ايام سنين - AYAM SENIN (feat. حوده بندق & تيتو بندق)" at bounding box center [703, 254] width 328 height 14
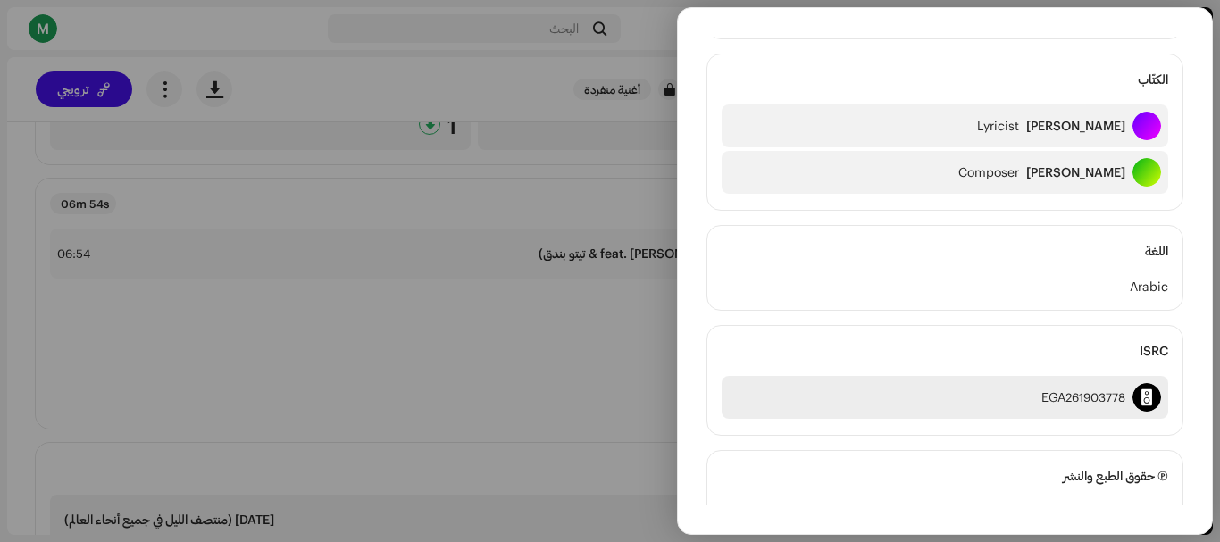
scroll to position [536, 0]
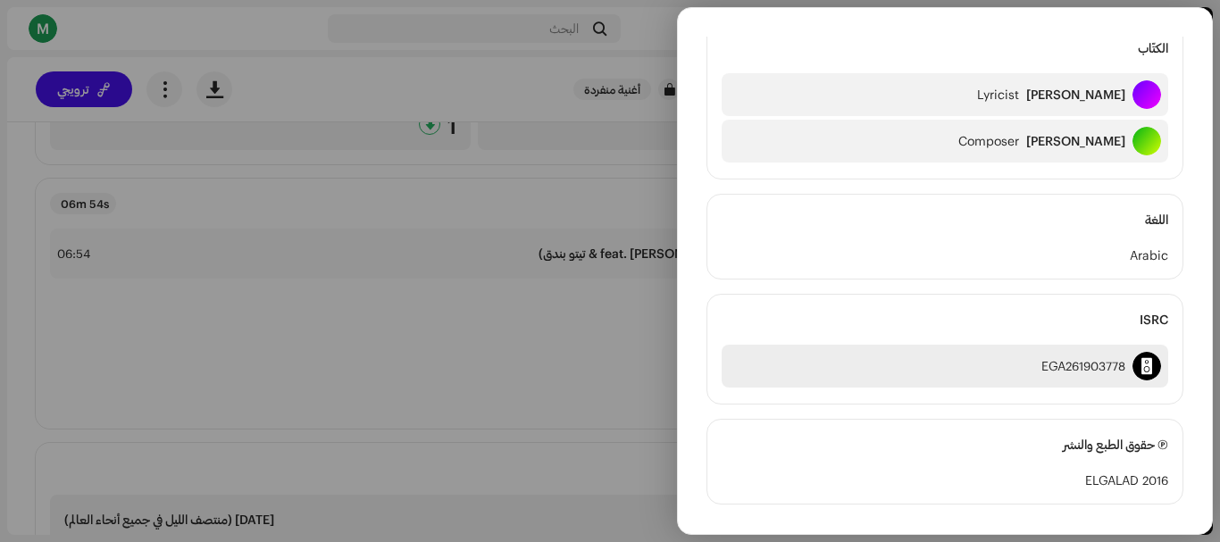
click at [1150, 366] on div at bounding box center [1147, 366] width 29 height 29
click at [693, 347] on div "المؤدي الأساسي الرئيسي مهرجان Main Primary Artist الفنّانون الرئيسيون حوده بندق…" at bounding box center [945, 207] width 534 height 1243
click at [569, 339] on div at bounding box center [610, 271] width 1220 height 542
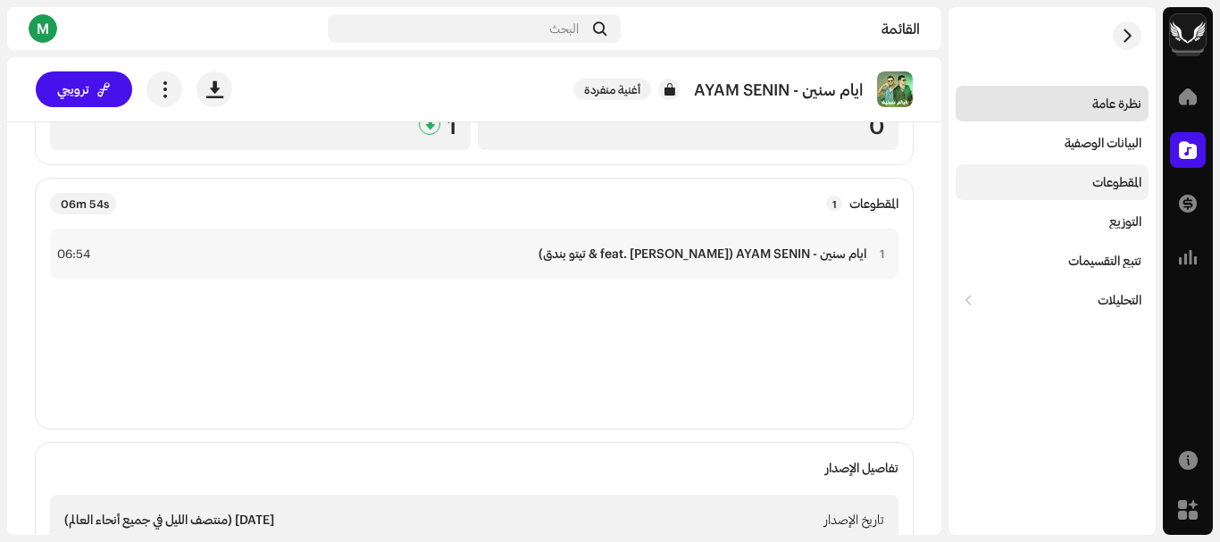
click at [1071, 180] on div "المقطوعات" at bounding box center [1052, 182] width 179 height 14
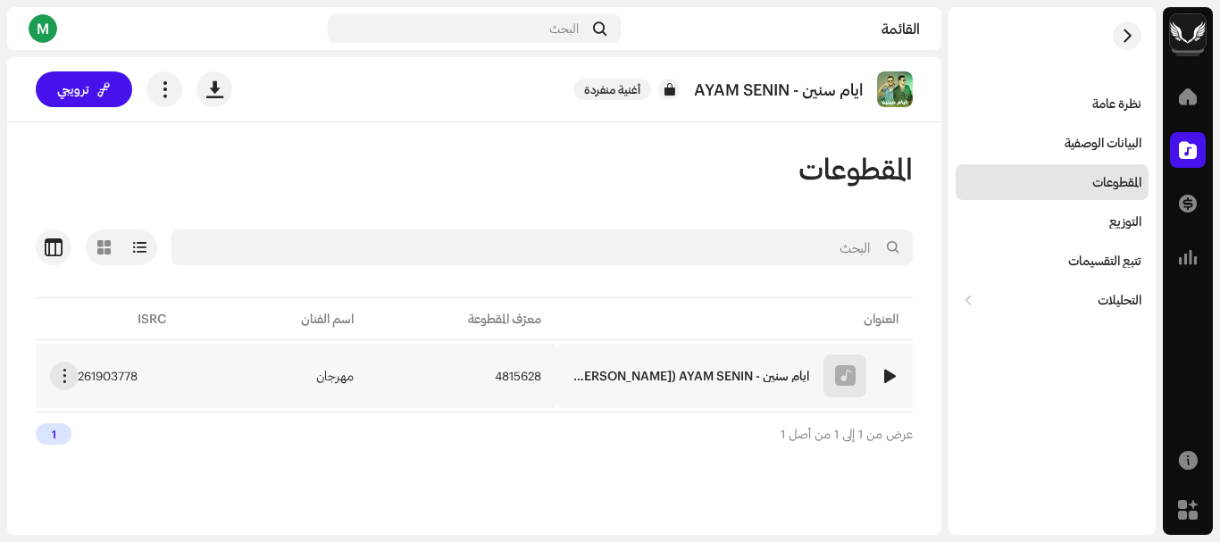
click at [503, 371] on span "4815628" at bounding box center [518, 376] width 46 height 13
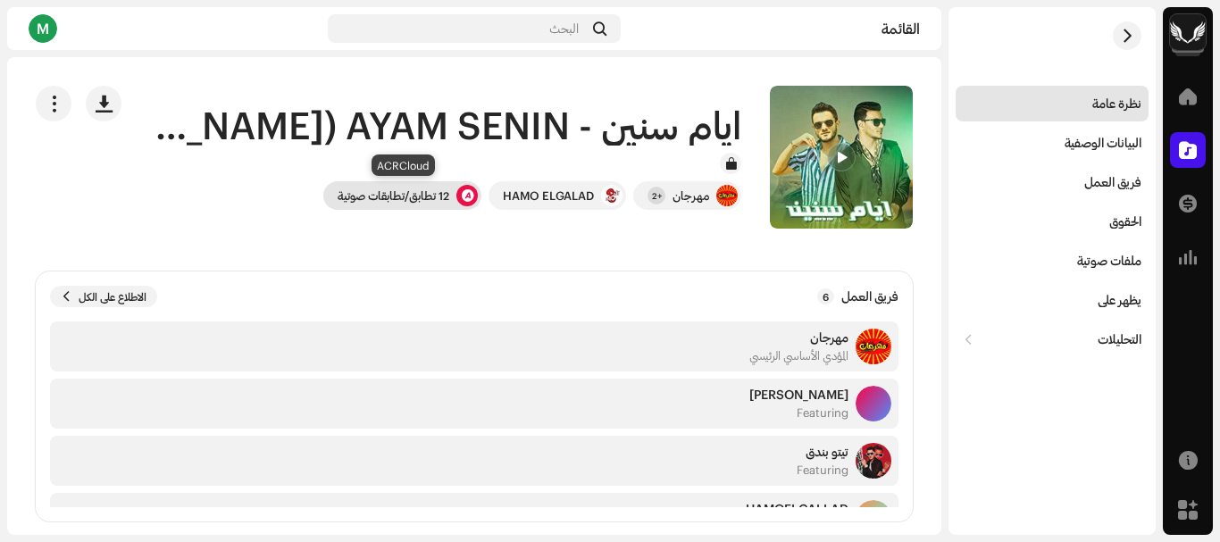
click at [434, 190] on div "12 تطابق/تطابقات صوتية" at bounding box center [394, 195] width 112 height 14
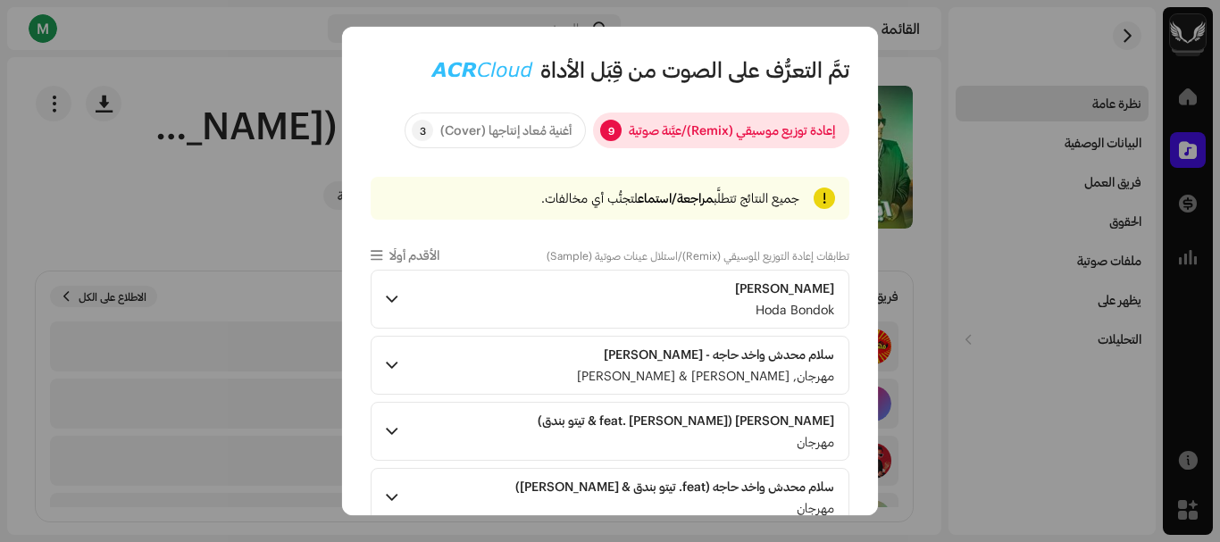
click at [757, 136] on div "إعادة توزيع موسيقي (Remix)/عيَّنة صوتية" at bounding box center [732, 131] width 206 height 36
click at [570, 308] on p-accordion-header "Ayam Sineen Hoda Bondok" at bounding box center [610, 299] width 479 height 59
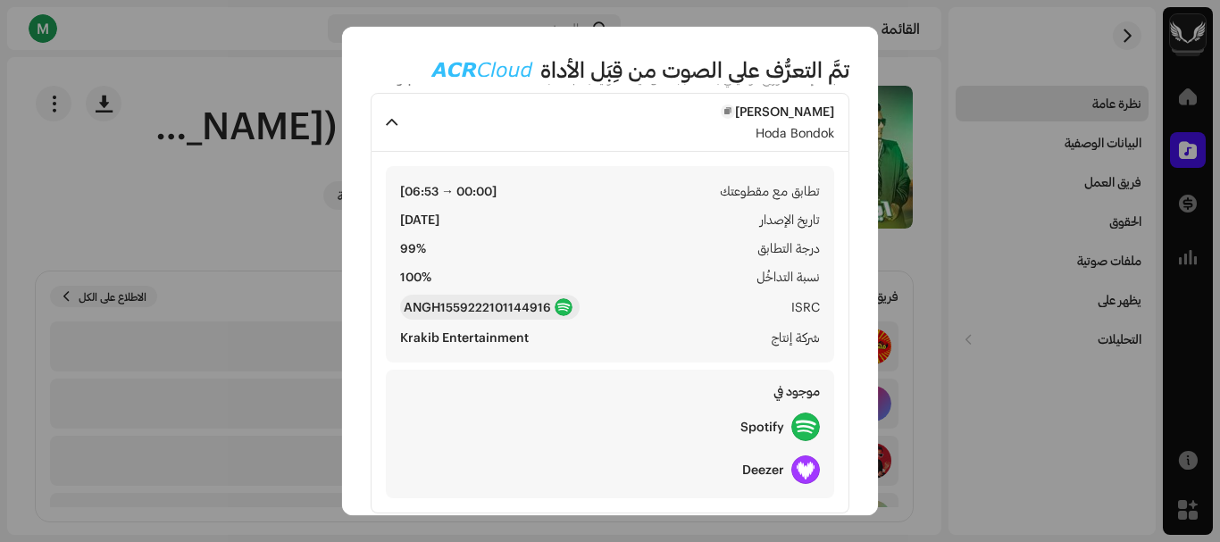
scroll to position [179, 0]
click at [571, 303] on div at bounding box center [564, 306] width 18 height 18
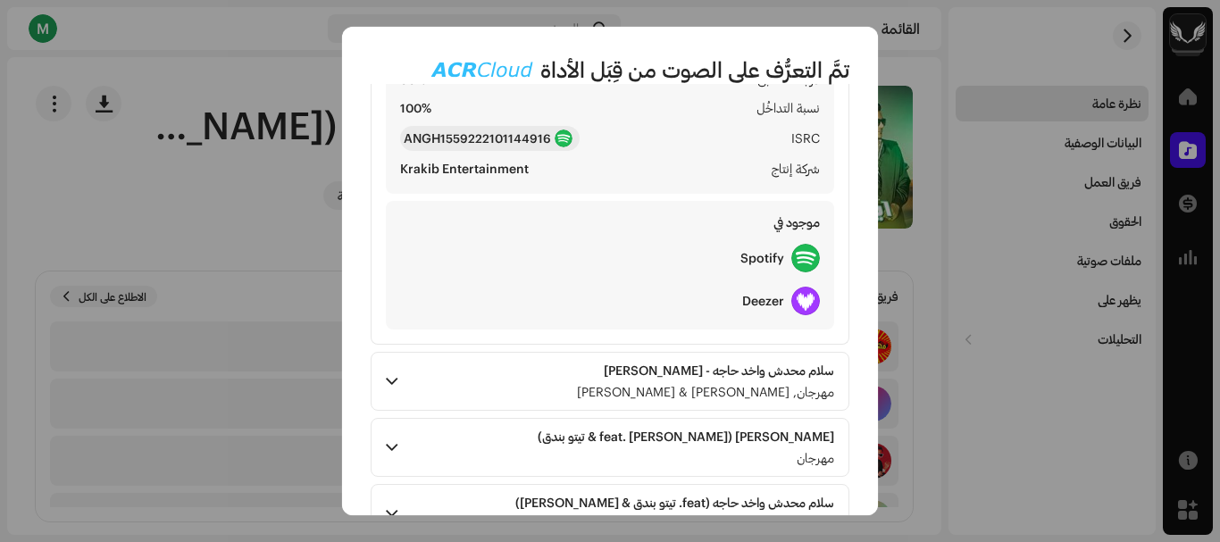
scroll to position [357, 0]
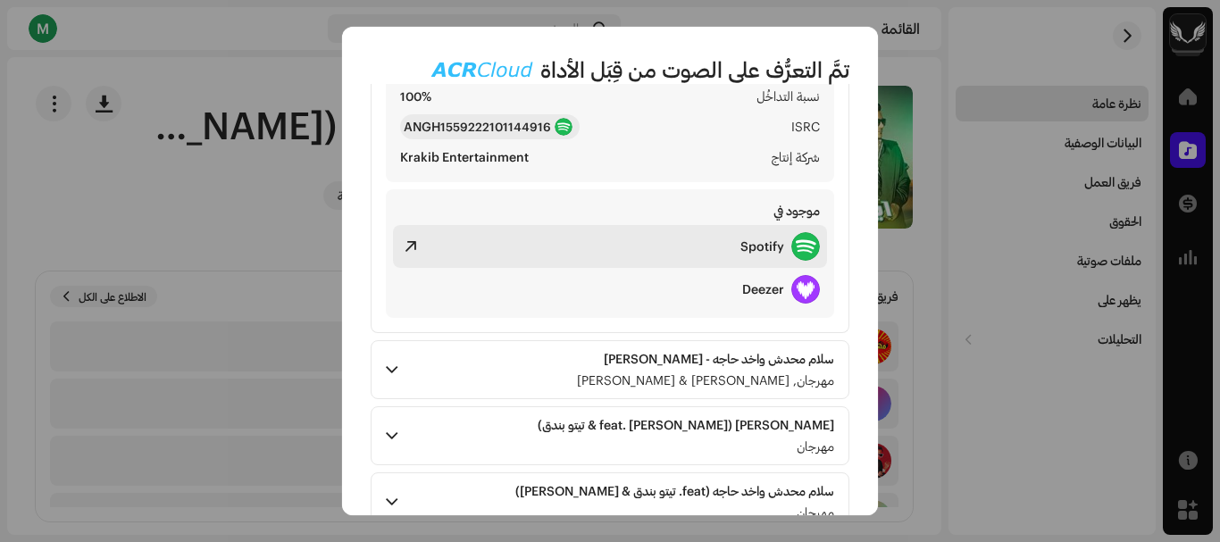
click at [425, 229] on div "Spotify" at bounding box center [610, 246] width 434 height 43
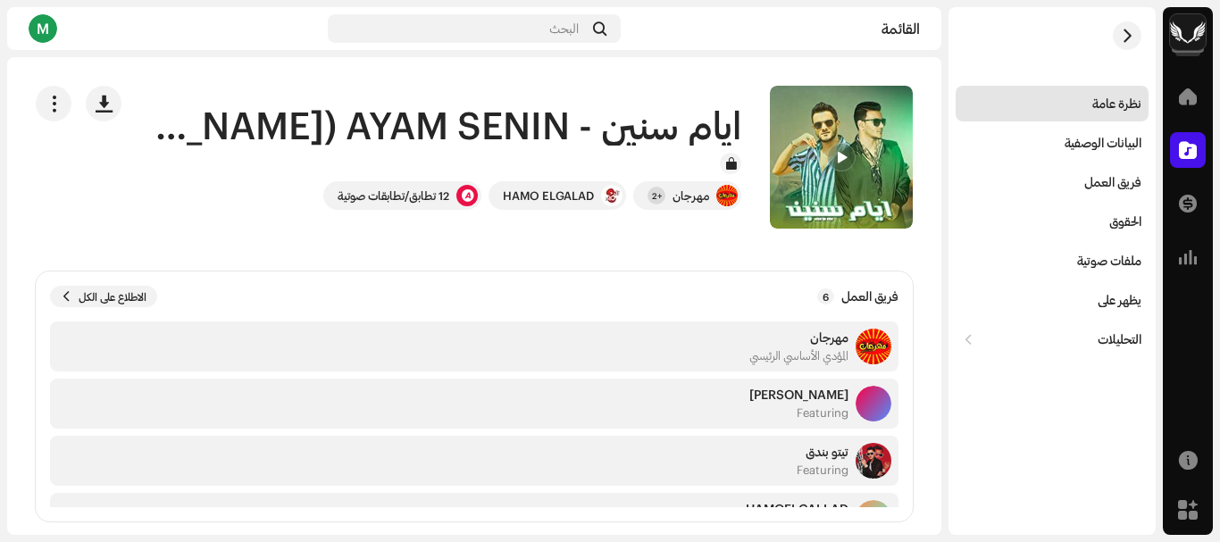
click at [235, 266] on div "تمَّ التعرُّف على الصوت من قِبَل الأداة إعادة توزيع موسيقي (Remix)/عيَّنة صوتية…" at bounding box center [610, 271] width 1220 height 542
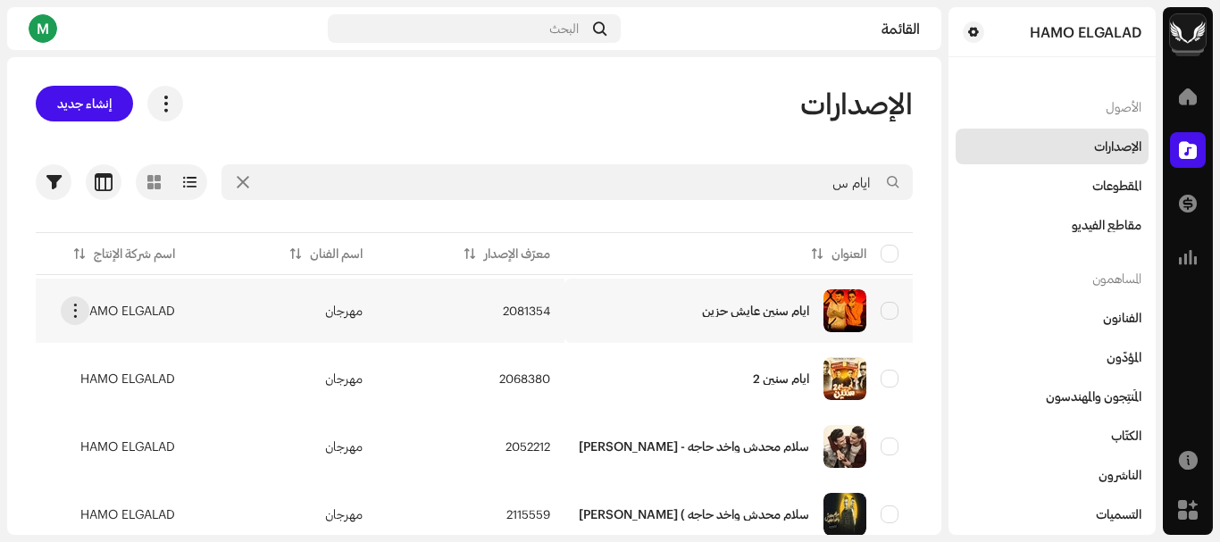
click at [628, 326] on td "ايام سنين عايش حزين" at bounding box center [739, 311] width 348 height 64
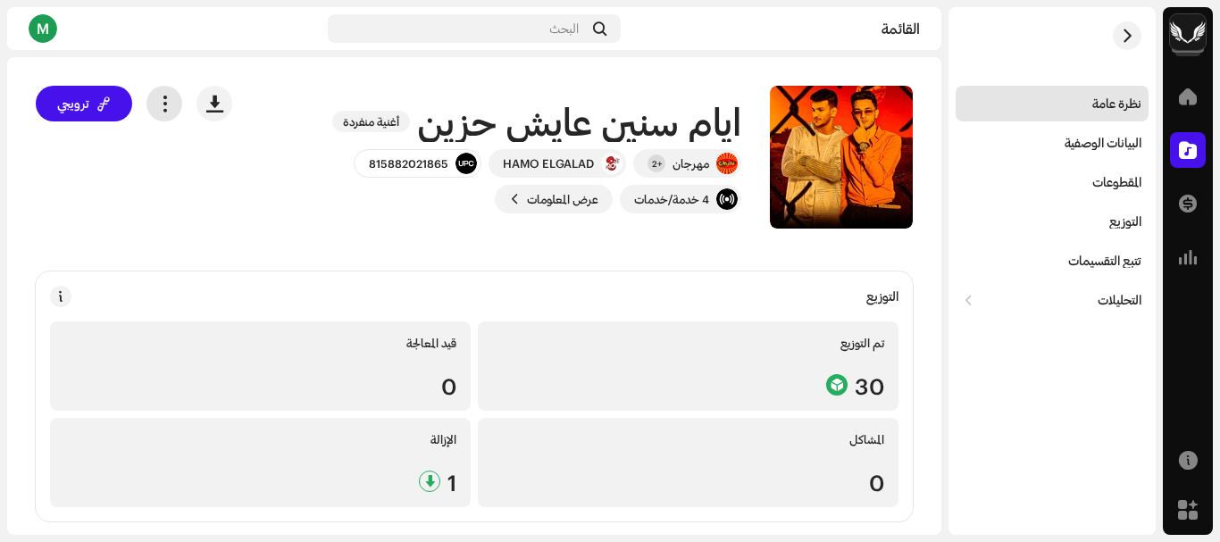
click at [177, 113] on button "button" at bounding box center [164, 104] width 36 height 36
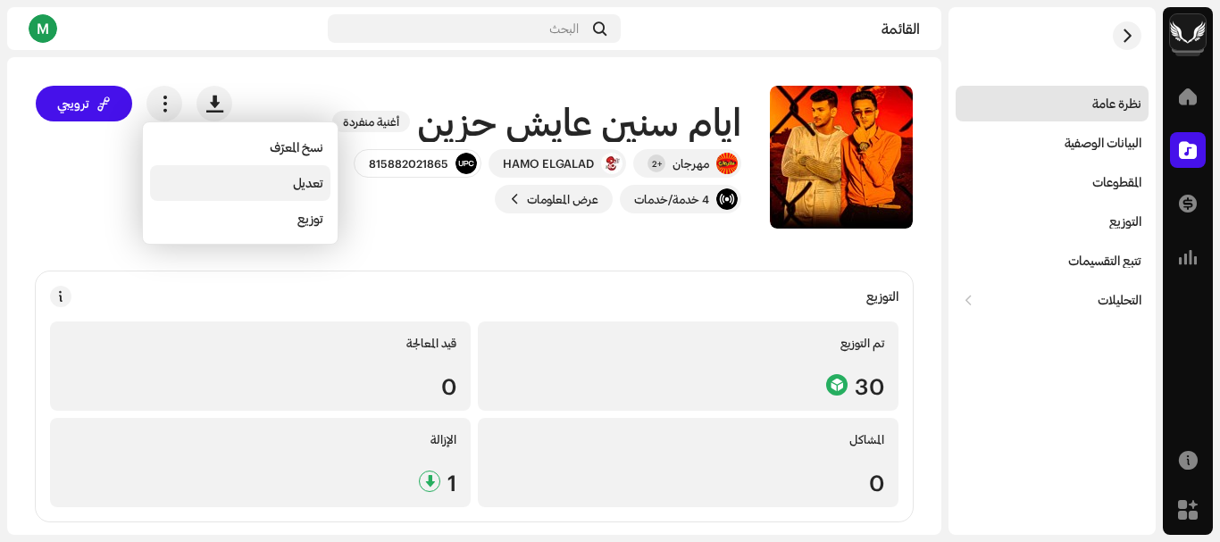
click at [282, 188] on div "تعديل" at bounding box center [240, 183] width 166 height 14
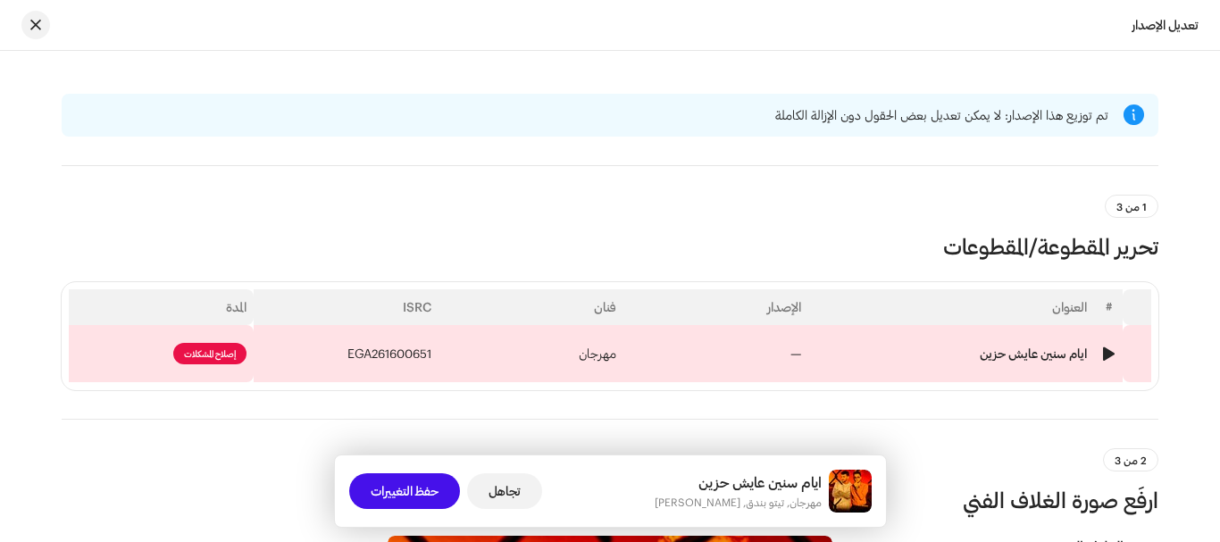
click at [673, 342] on td "—" at bounding box center [715, 353] width 185 height 57
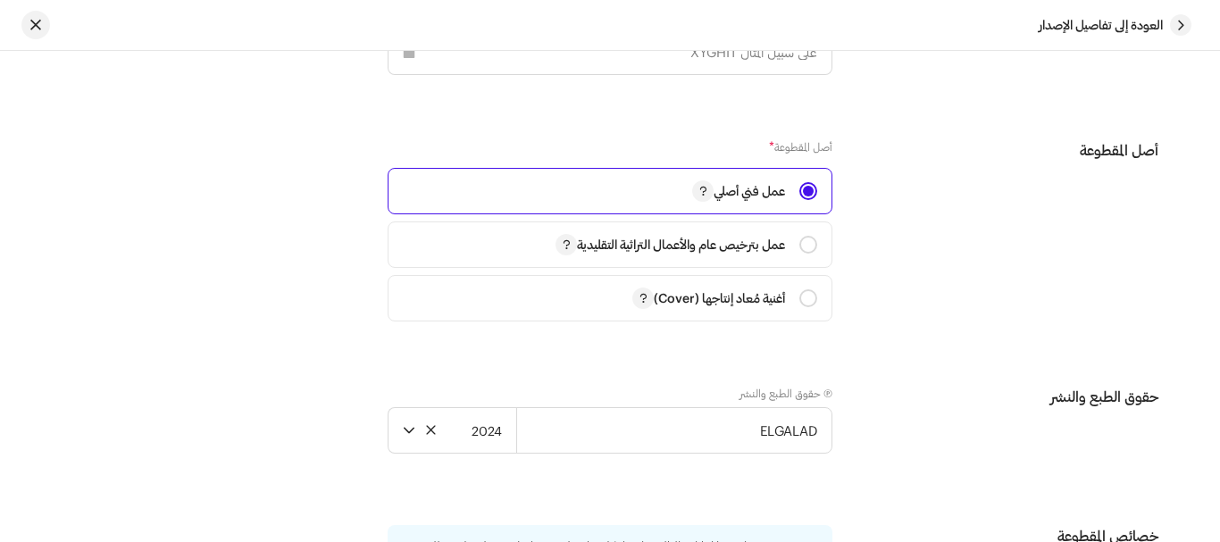
scroll to position [2253, 0]
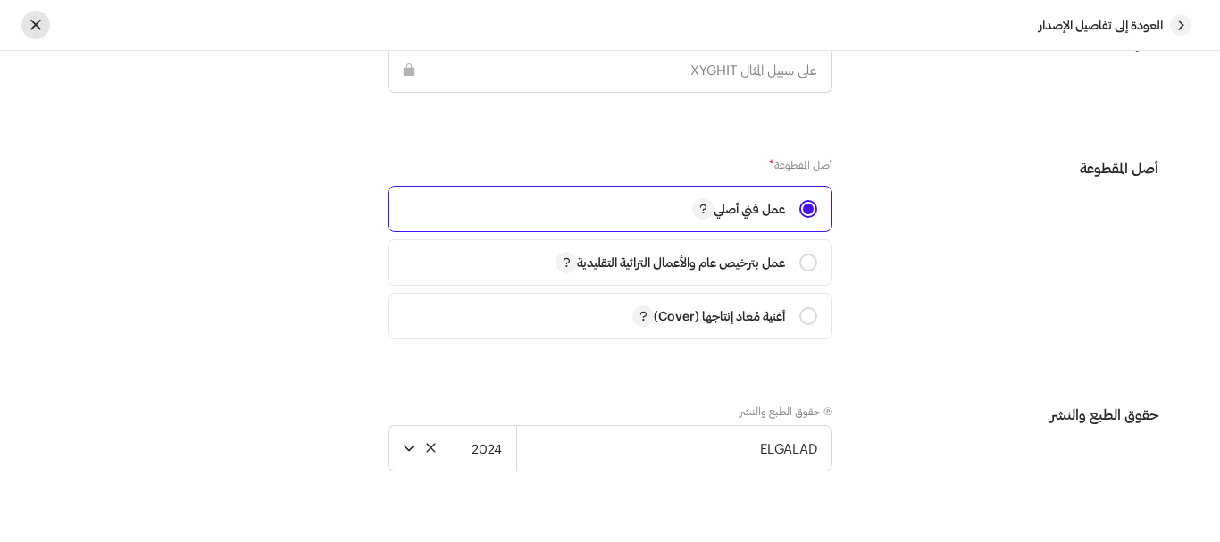
click at [30, 17] on button "button" at bounding box center [35, 25] width 29 height 29
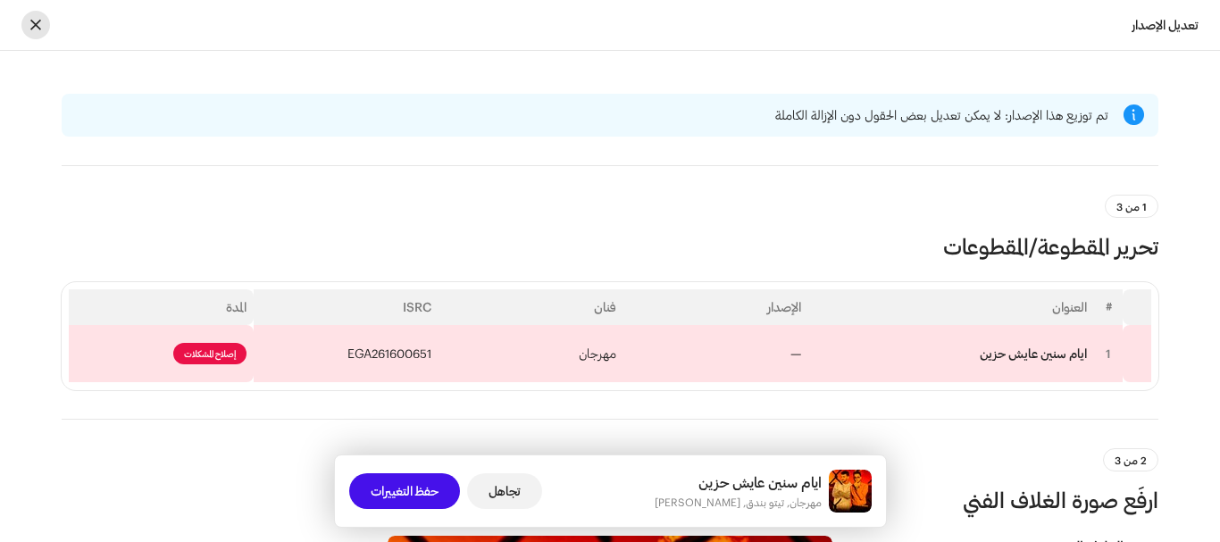
click at [43, 31] on button "button" at bounding box center [35, 25] width 29 height 29
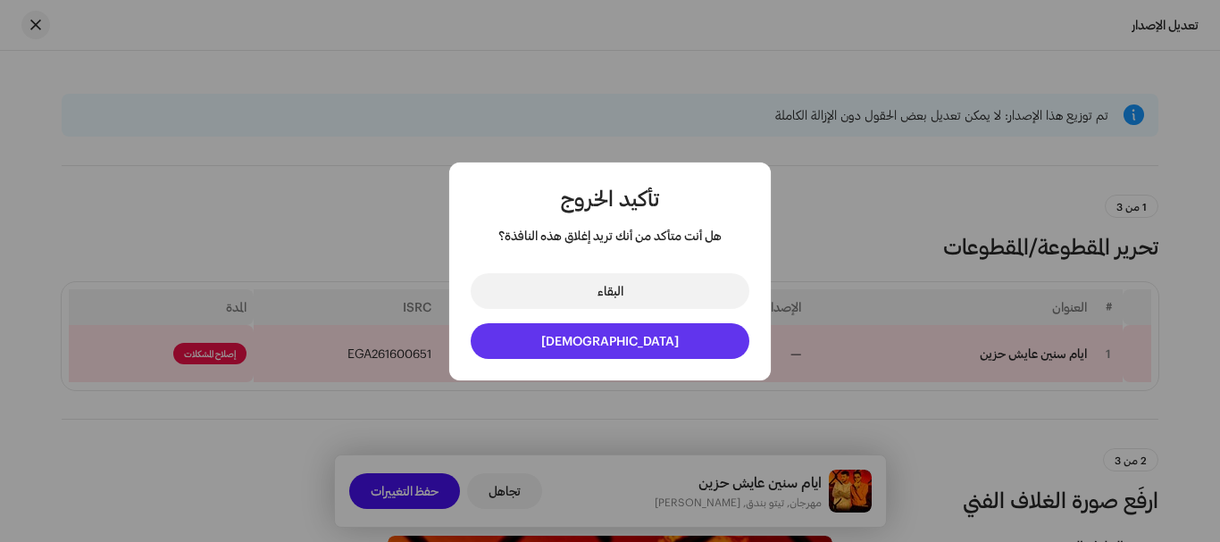
click at [619, 331] on button "الخروج" at bounding box center [610, 341] width 279 height 36
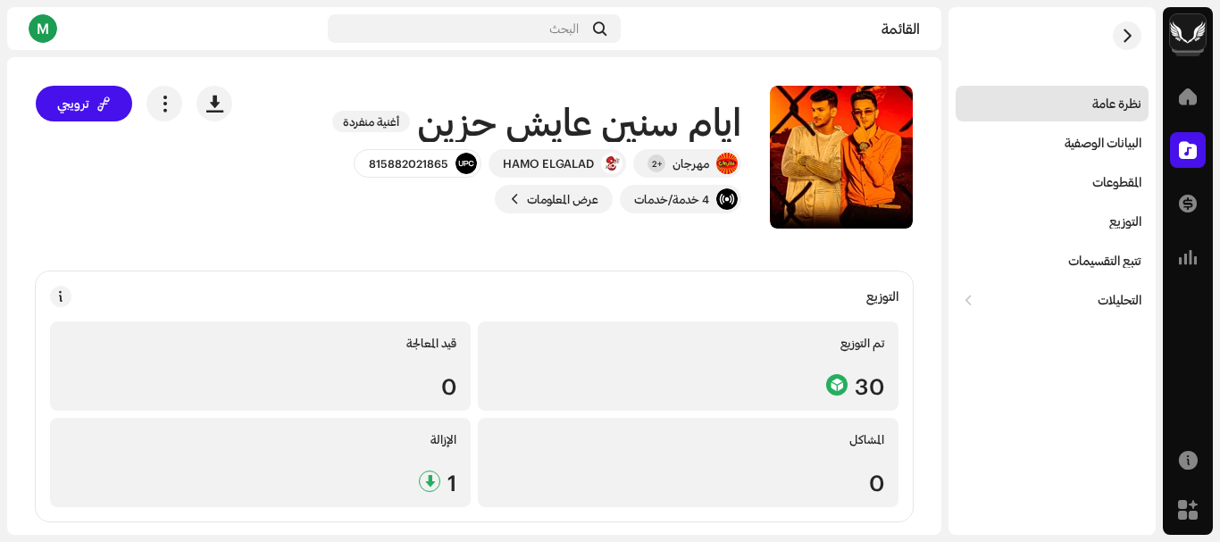
click at [38, 29] on div "M" at bounding box center [43, 28] width 29 height 29
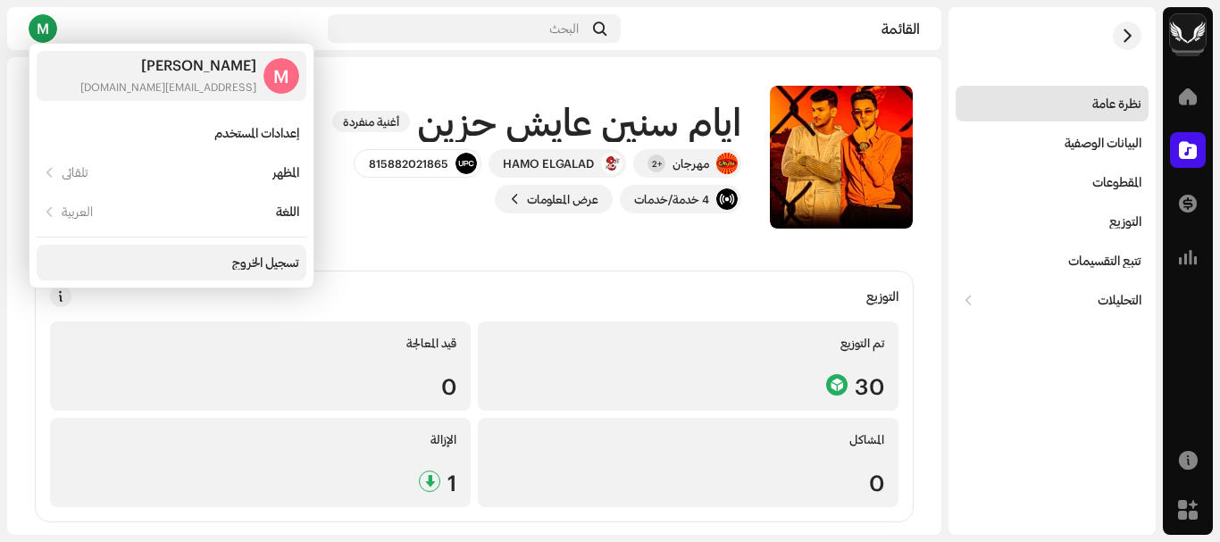
click at [246, 257] on div "تسجيل الخروج" at bounding box center [265, 262] width 67 height 14
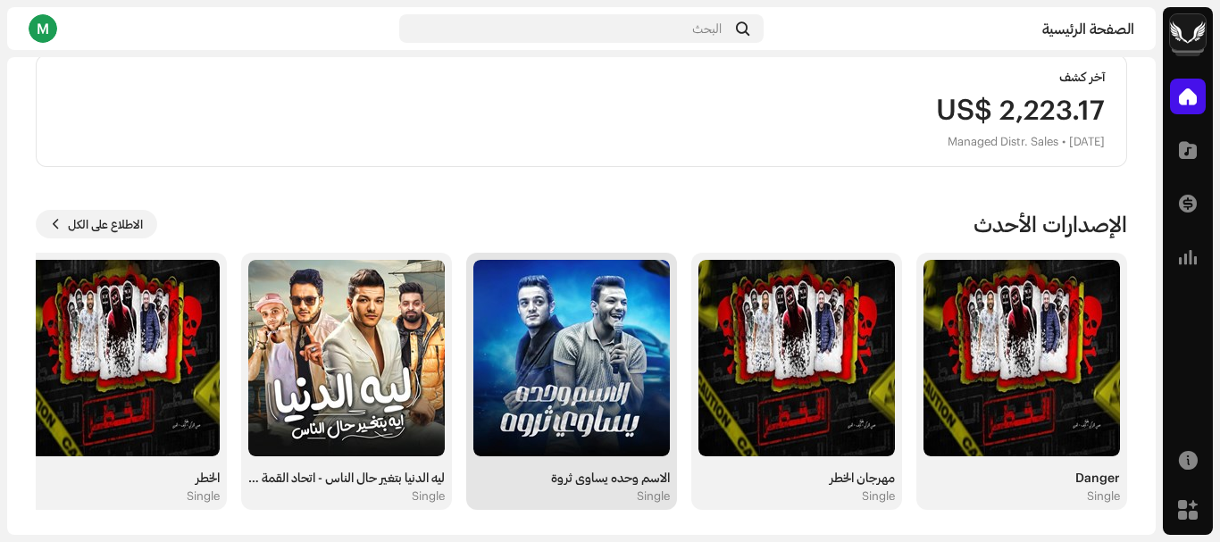
scroll to position [474, 0]
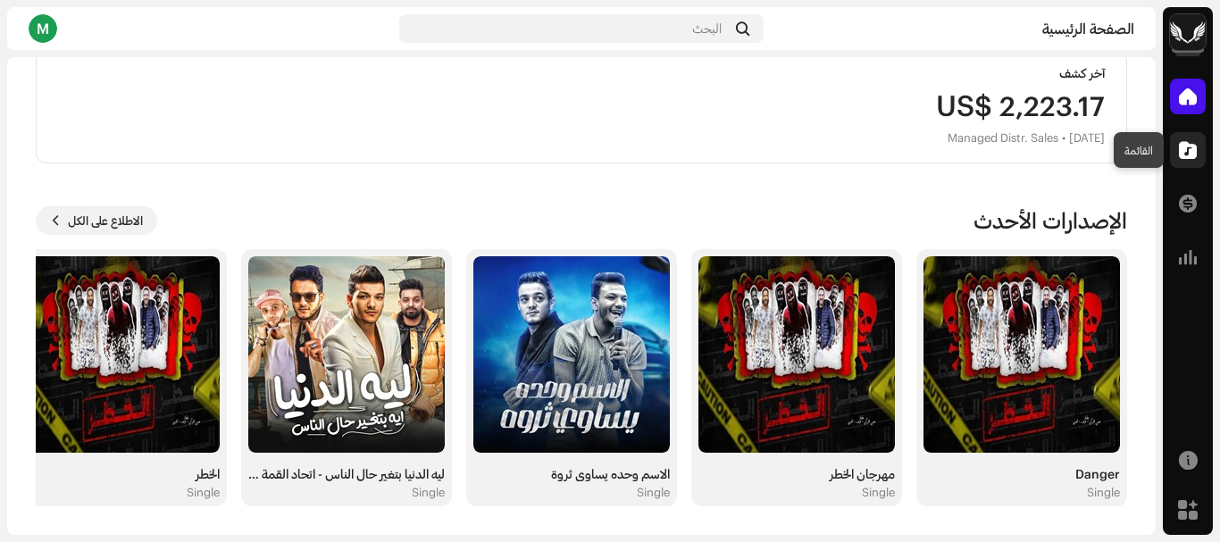
click at [1191, 140] on div at bounding box center [1188, 150] width 36 height 36
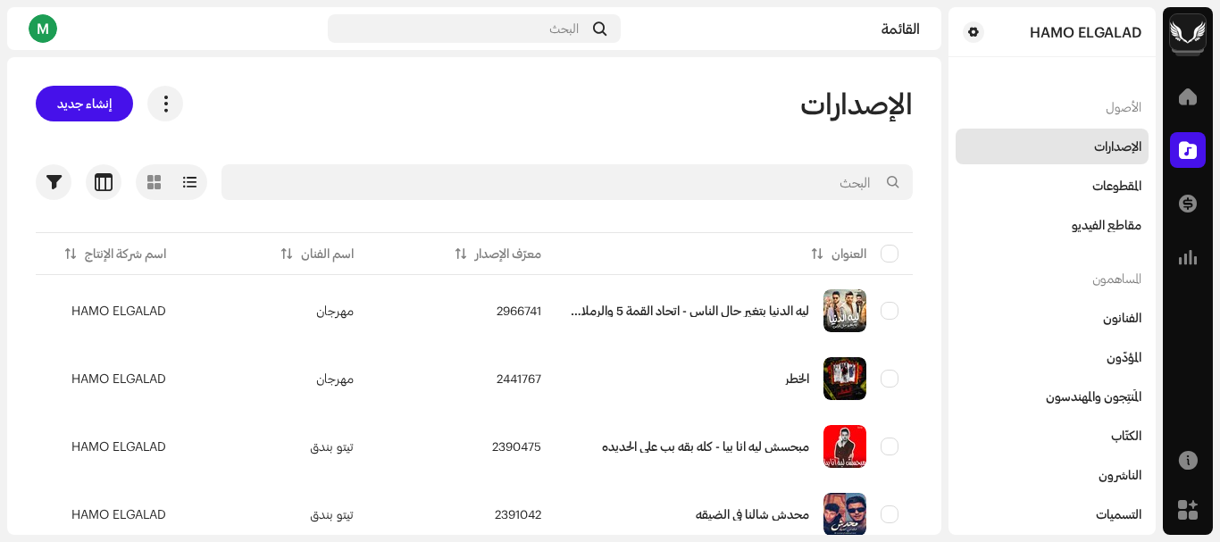
scroll to position [1340, 0]
